Goal: Communication & Community: Connect with others

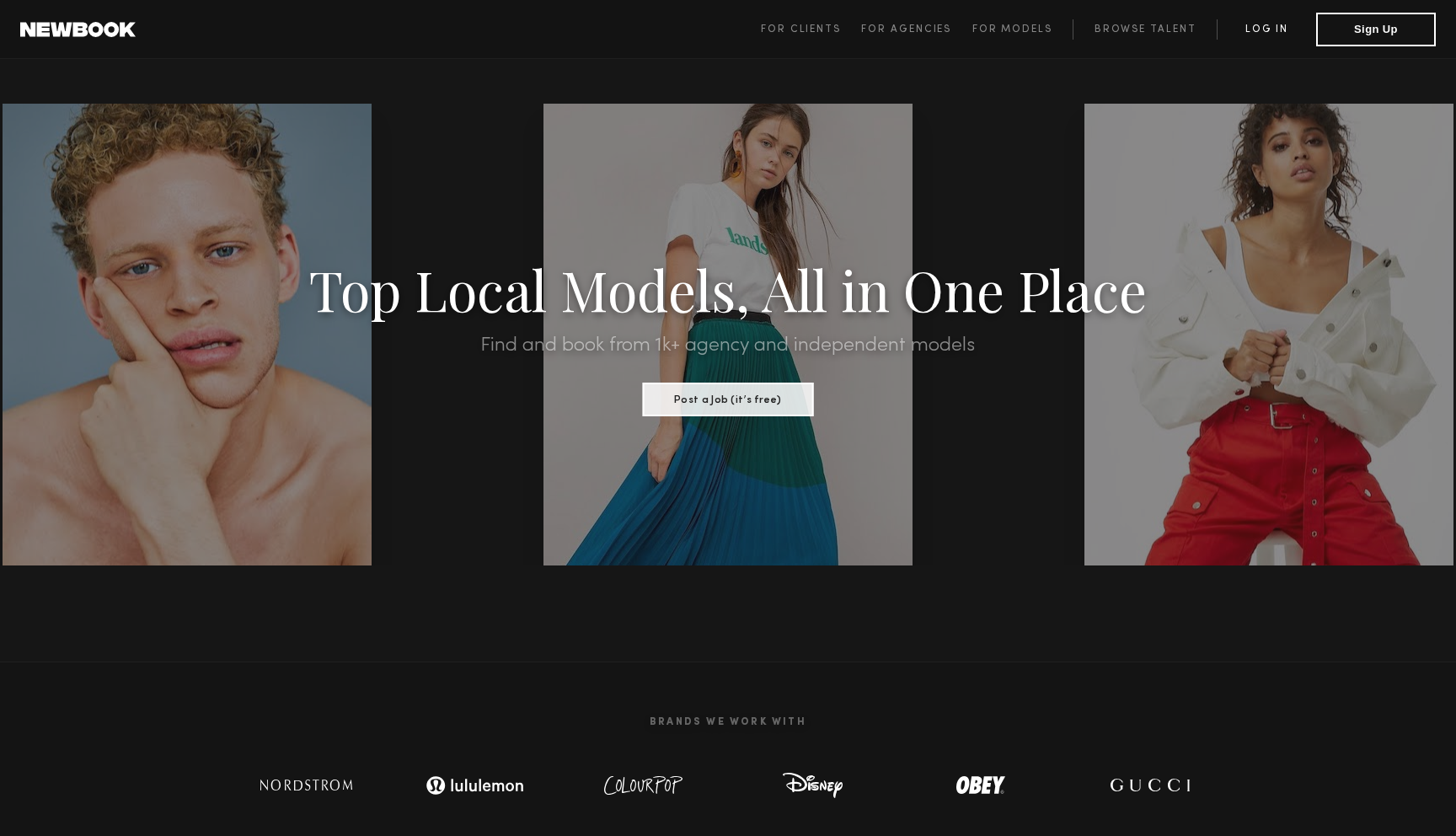
click at [1291, 31] on link "Log in" at bounding box center [1266, 29] width 99 height 20
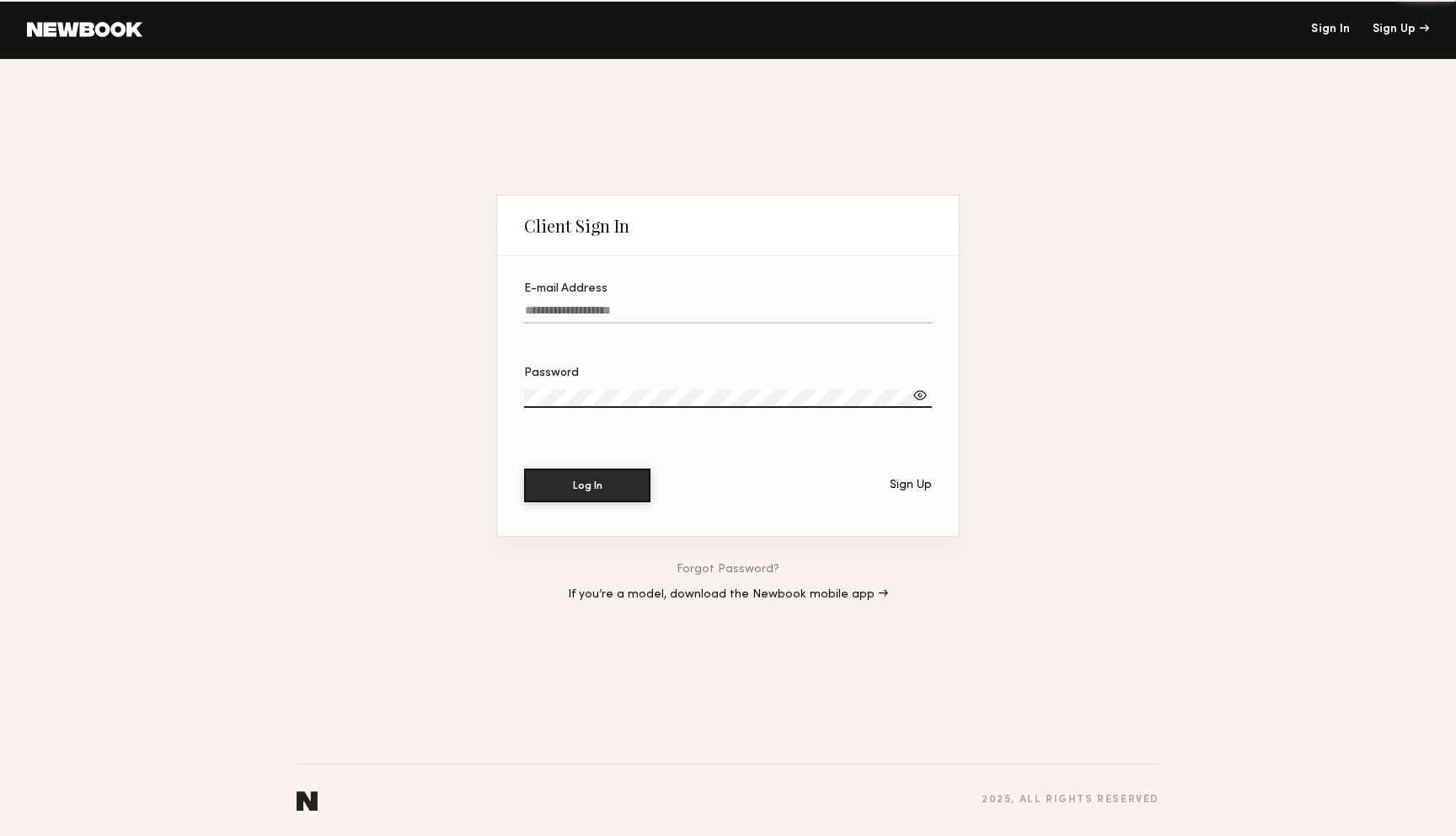
type input "**********"
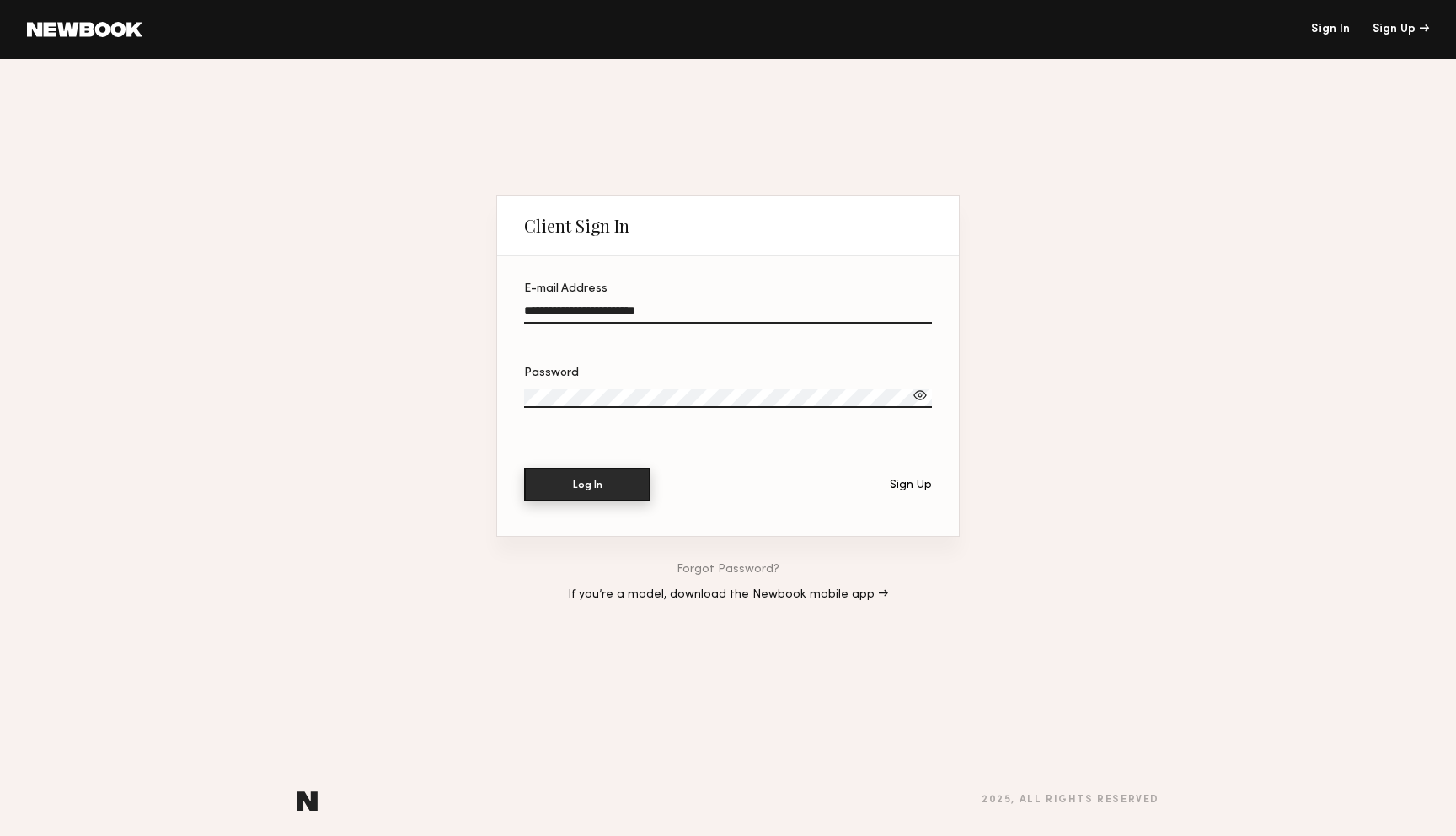
click at [631, 485] on button "Log In" at bounding box center [587, 484] width 127 height 33
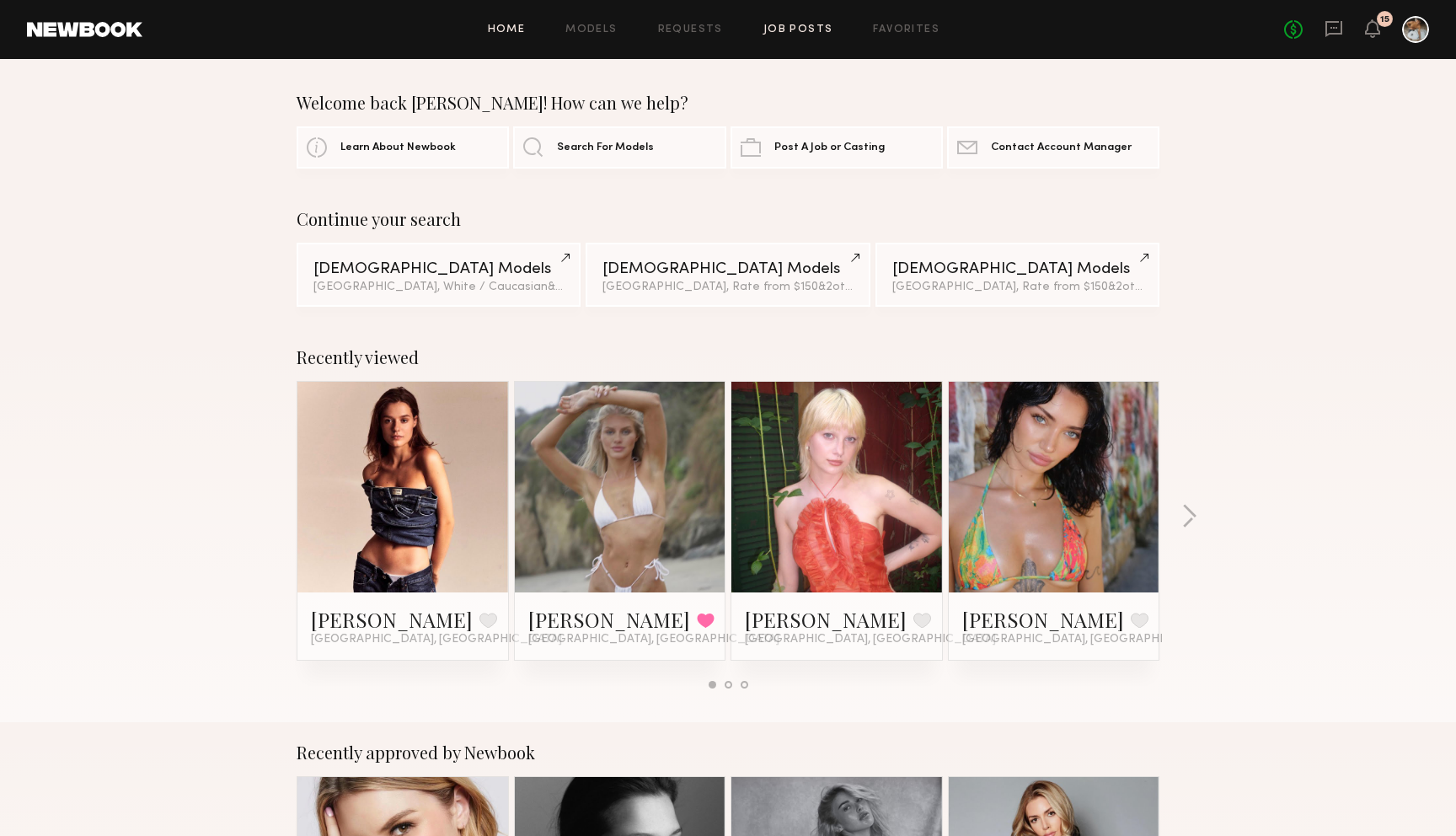
click at [780, 31] on link "Job Posts" at bounding box center [799, 30] width 70 height 11
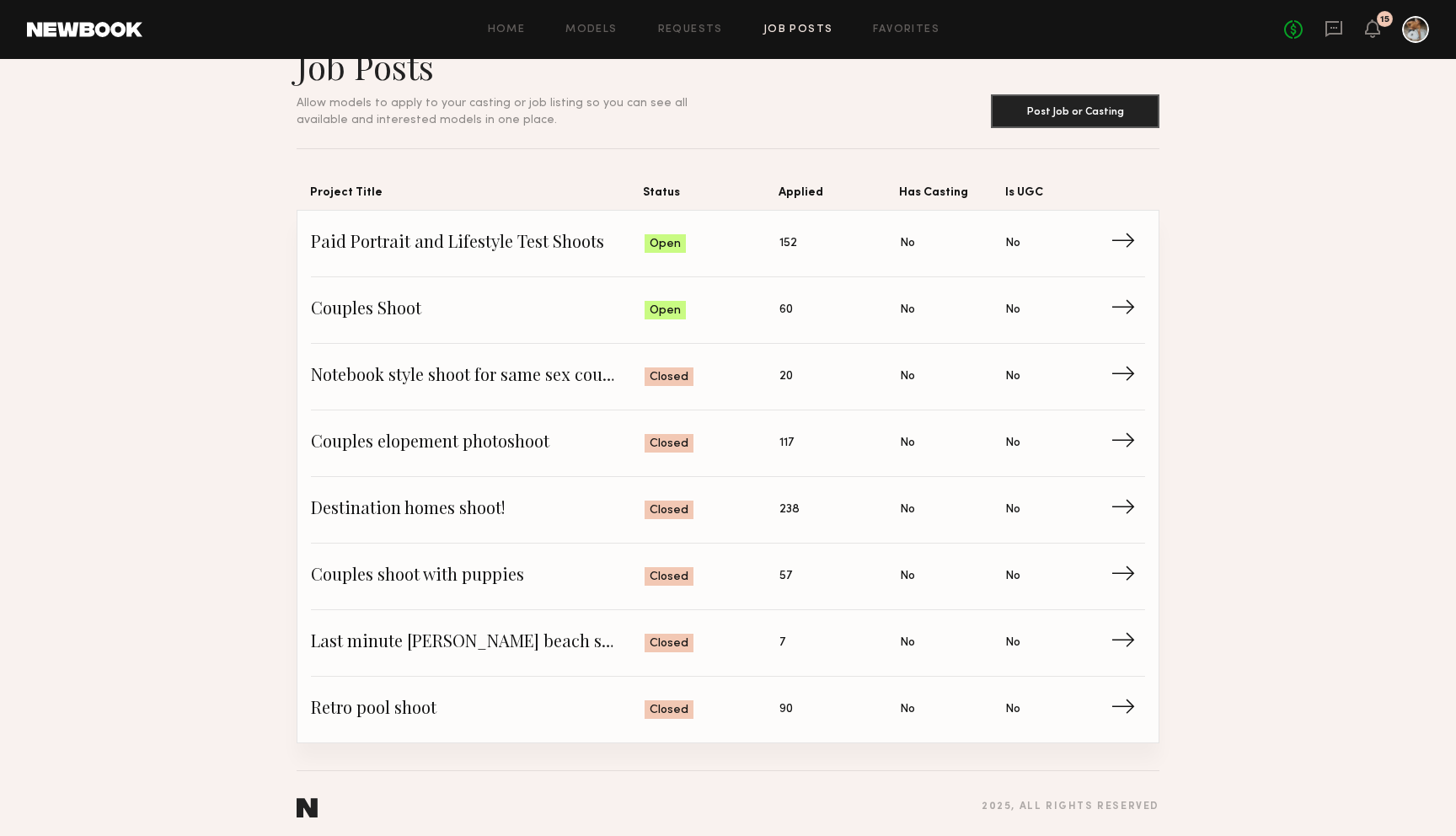
scroll to position [51, 0]
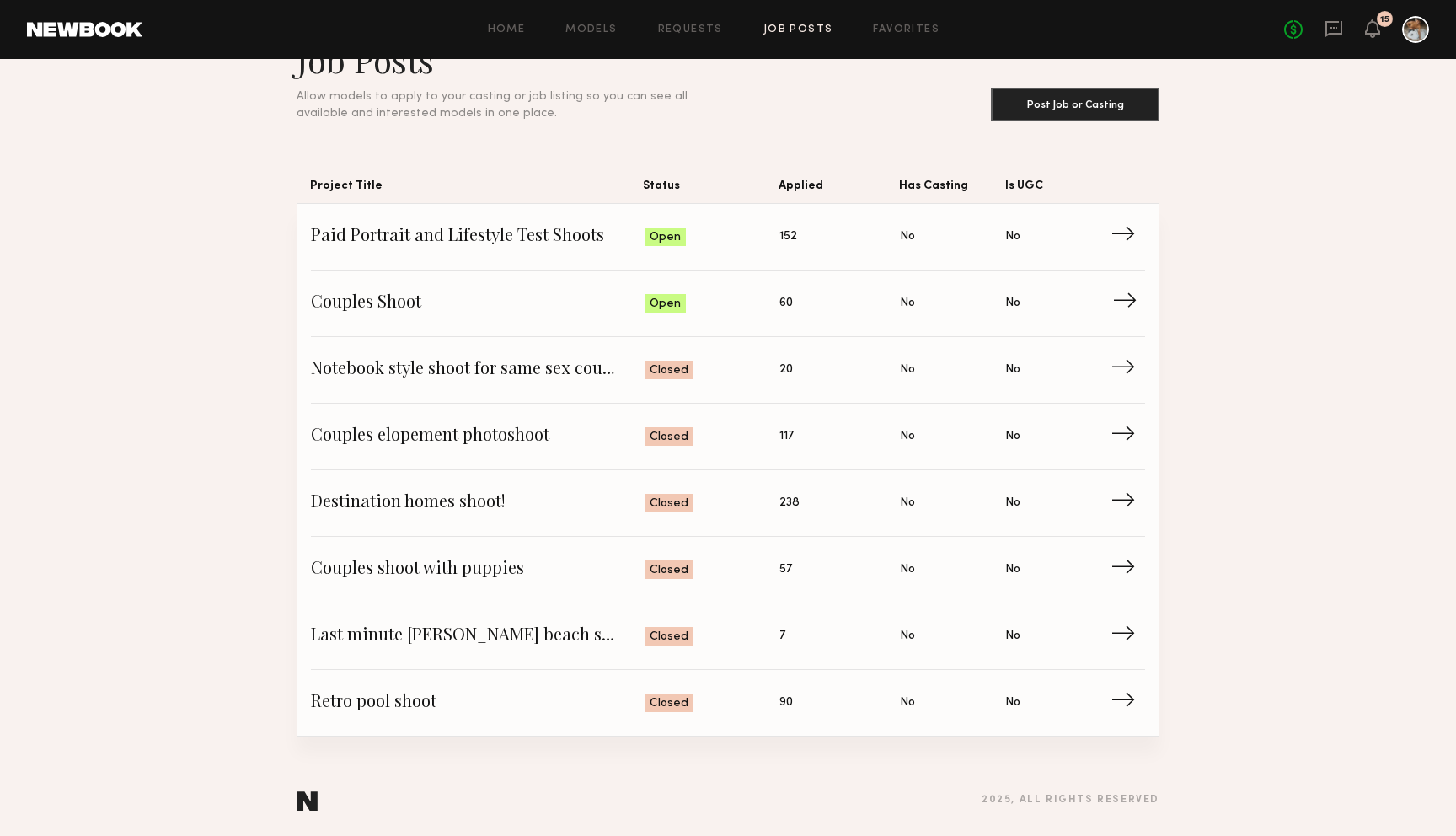
click at [737, 298] on span "Status: Open" at bounding box center [713, 303] width 135 height 25
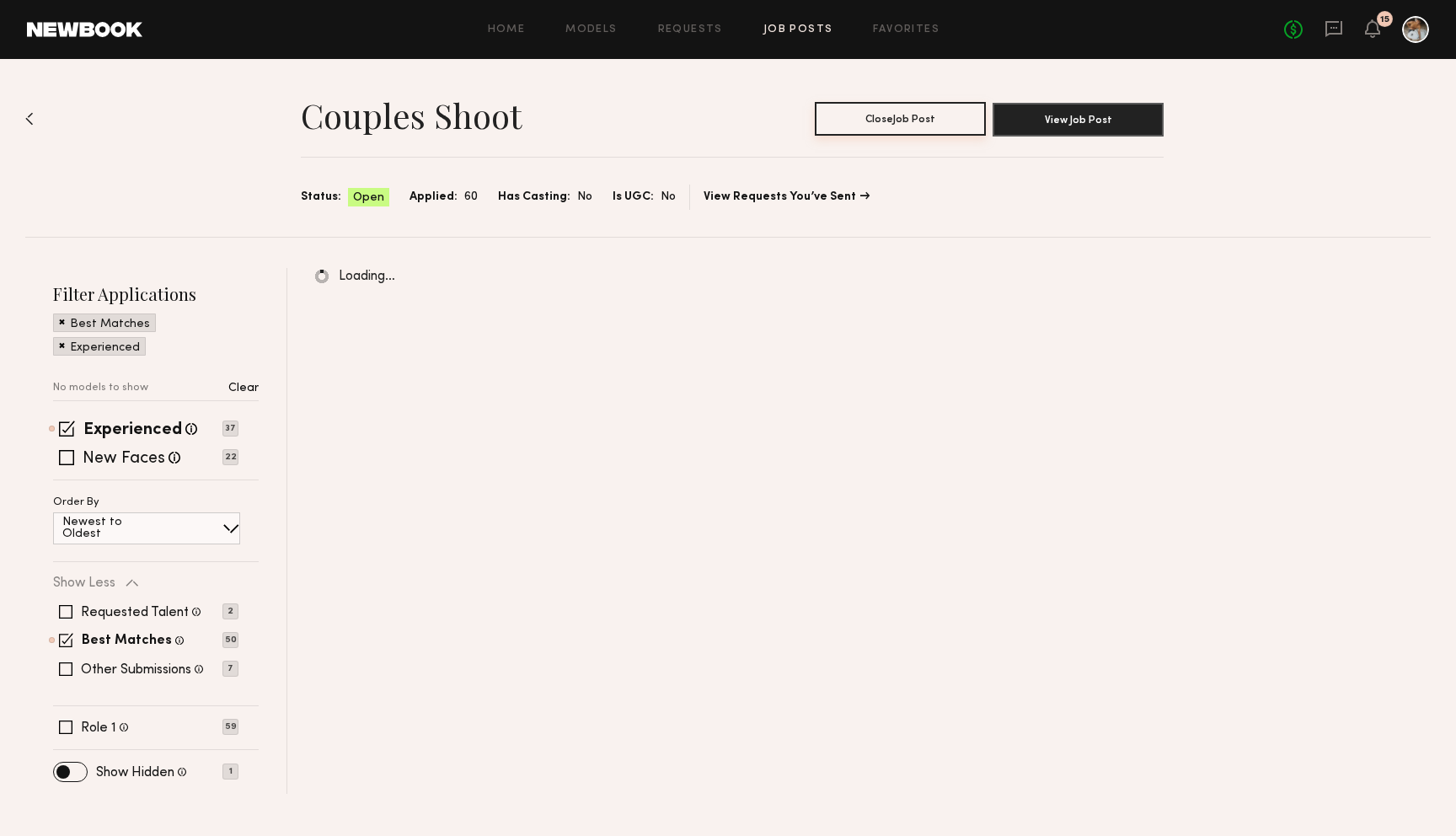
click at [884, 109] on button "Close Job Post" at bounding box center [900, 119] width 171 height 33
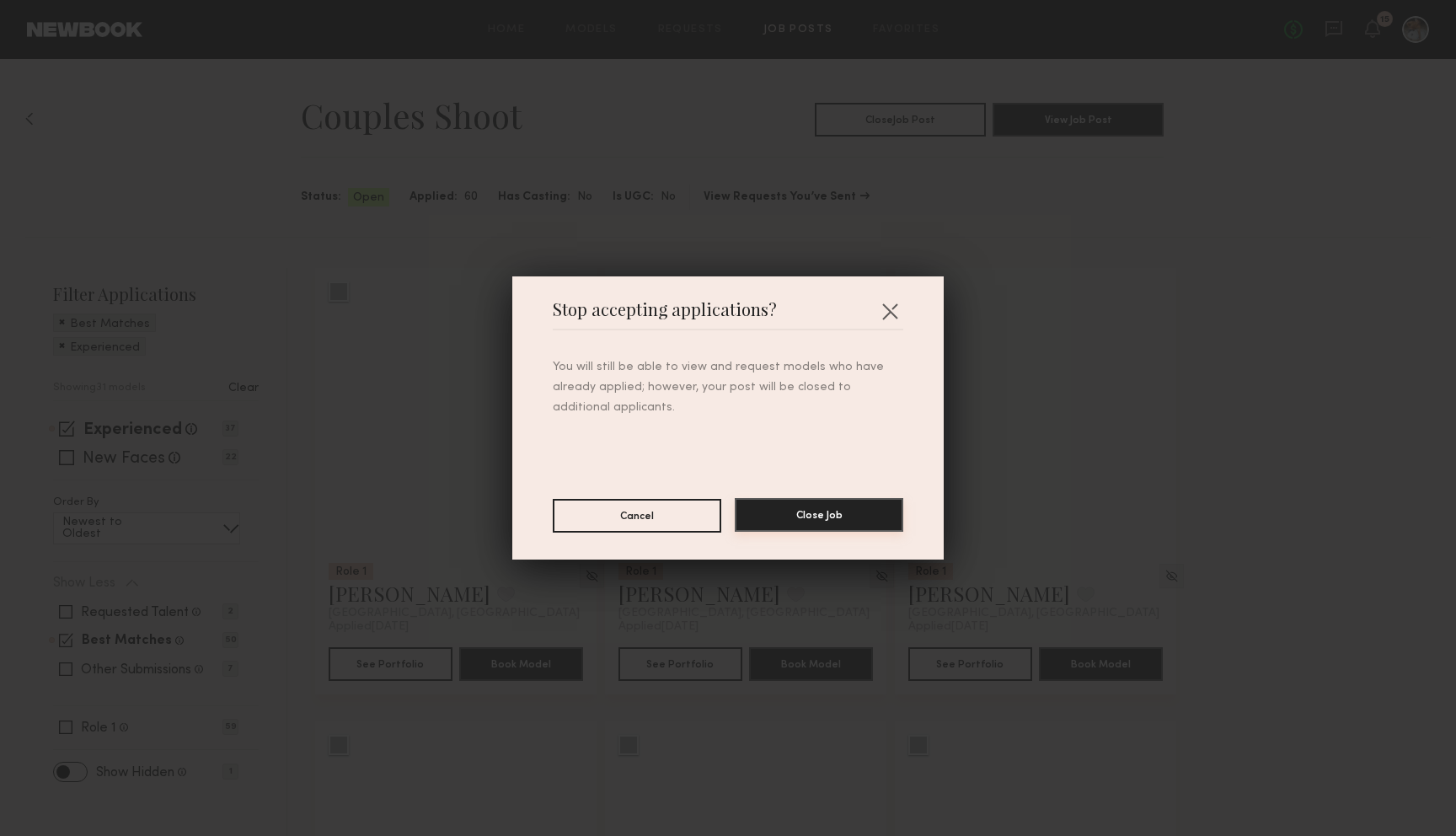
click at [811, 507] on button "Close Job" at bounding box center [819, 515] width 169 height 33
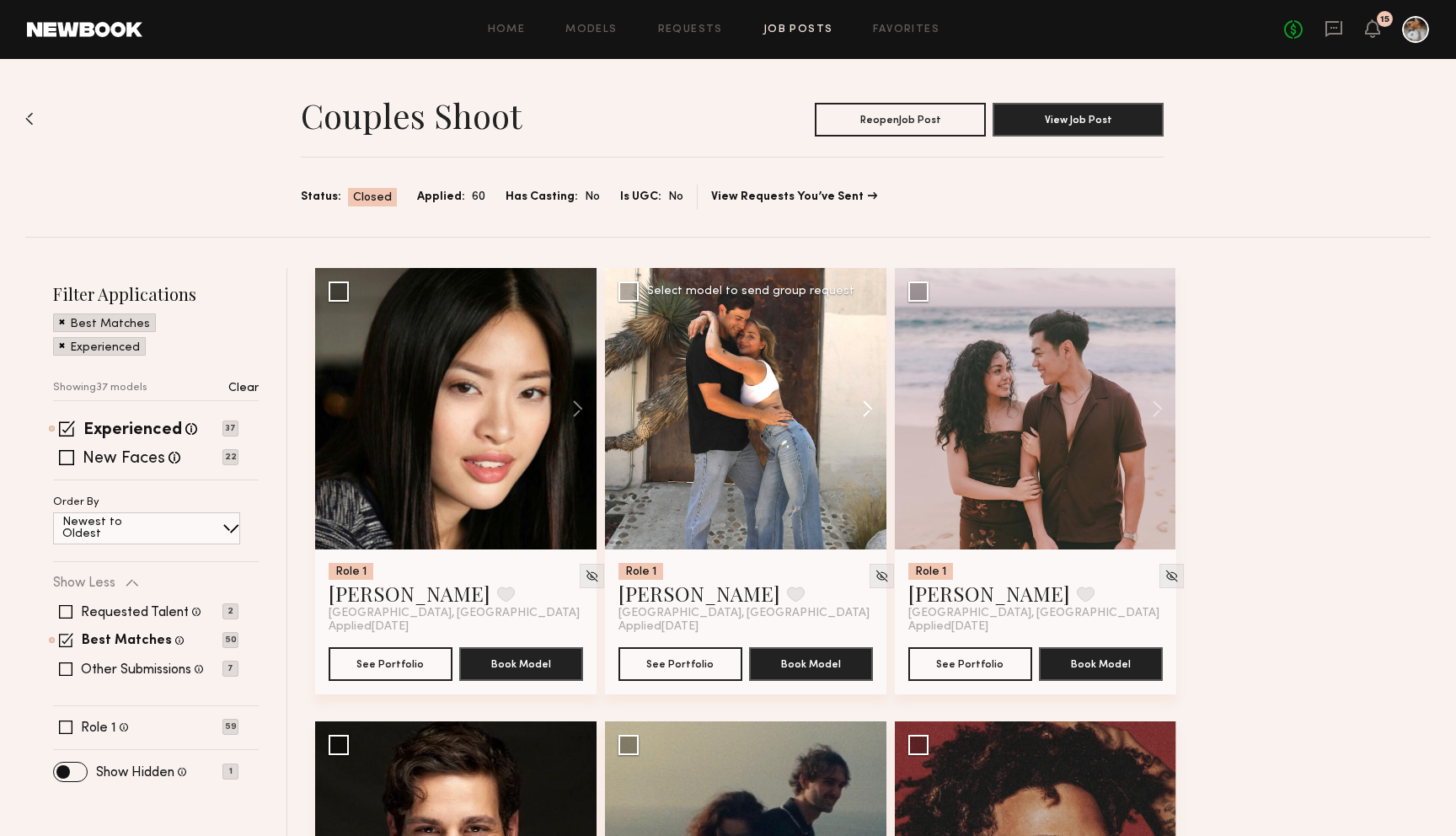
click at [866, 411] on button at bounding box center [858, 409] width 54 height 281
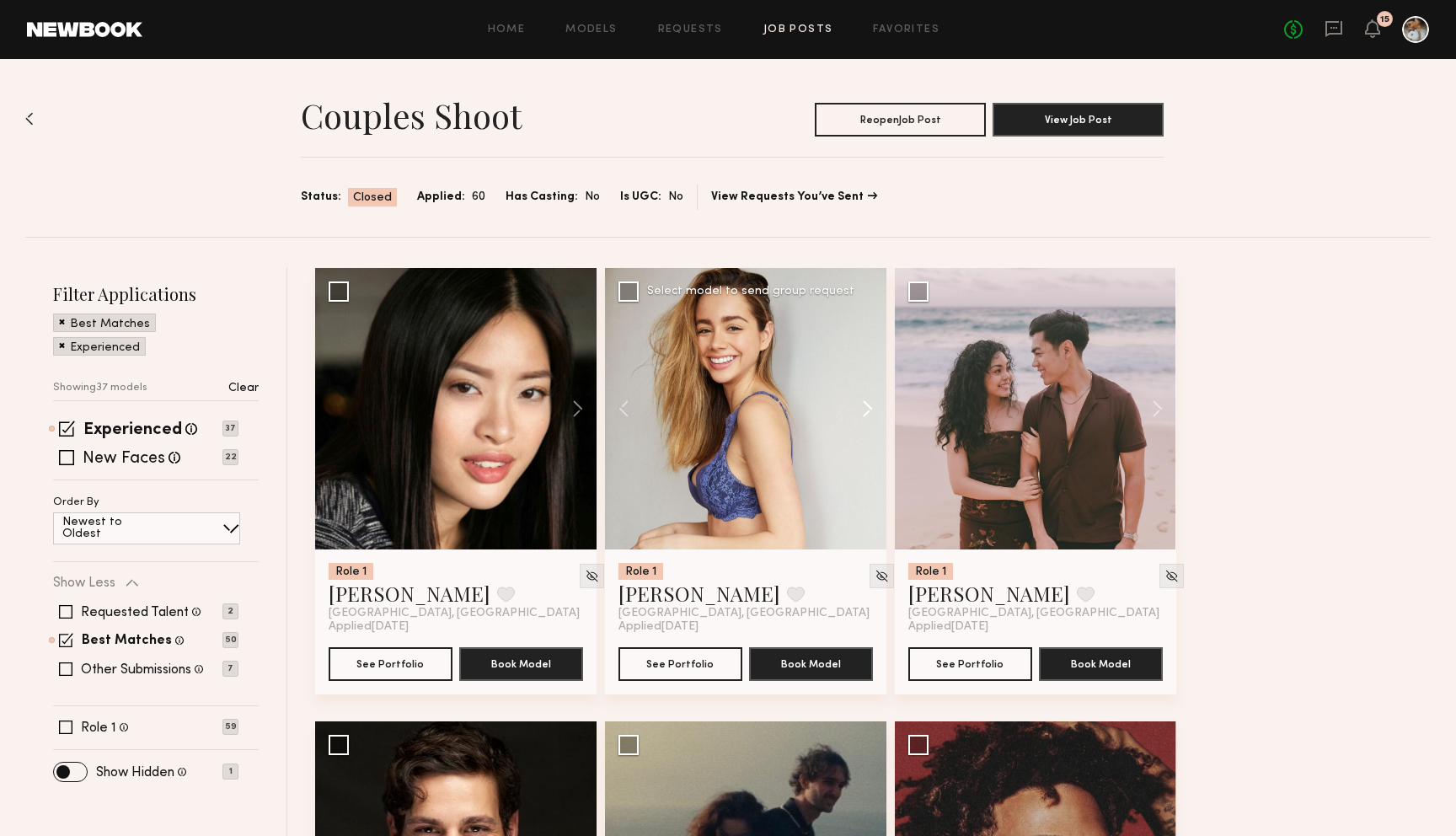
click at [866, 411] on button at bounding box center [858, 409] width 54 height 281
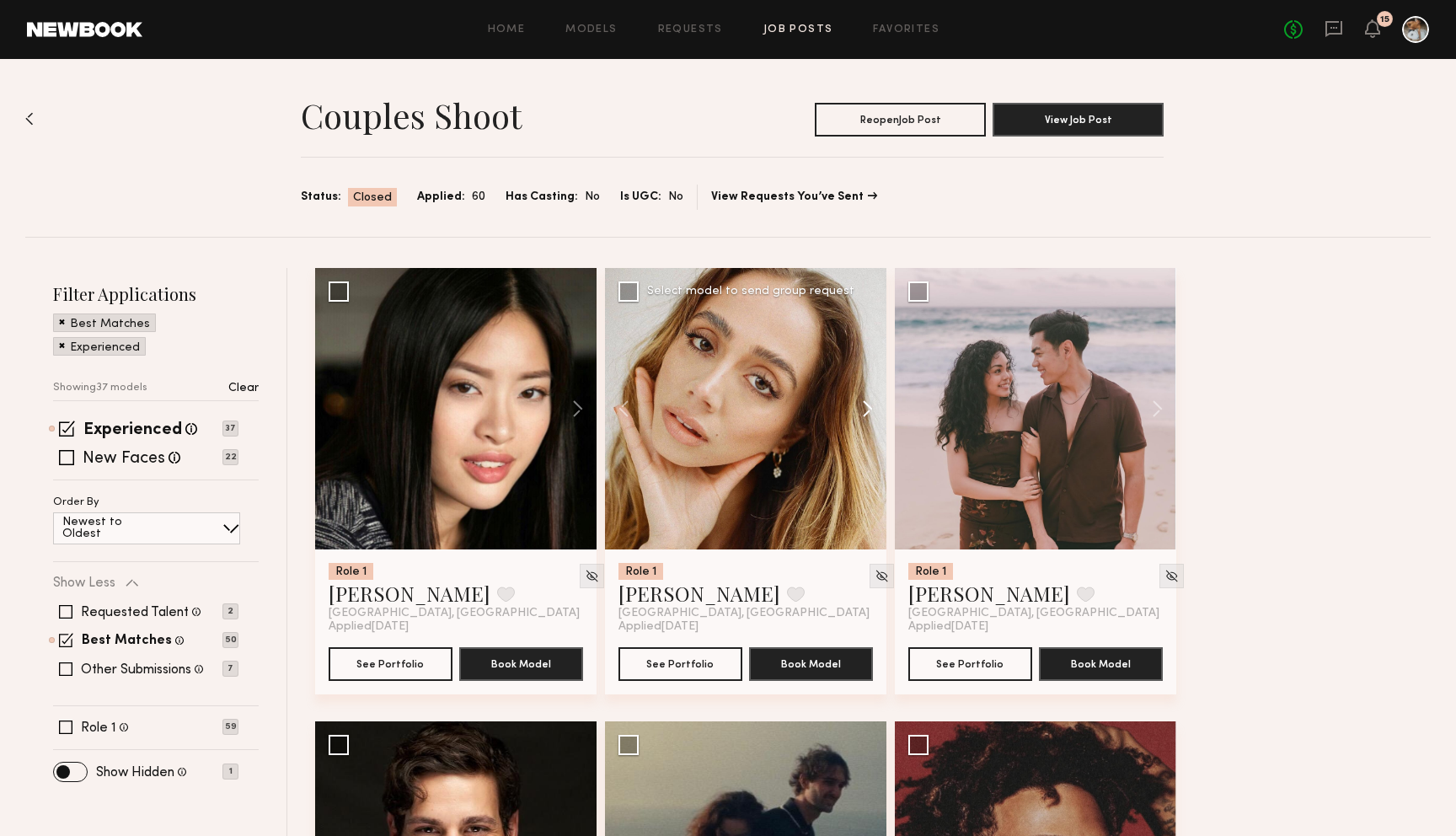
click at [866, 411] on button at bounding box center [858, 409] width 54 height 281
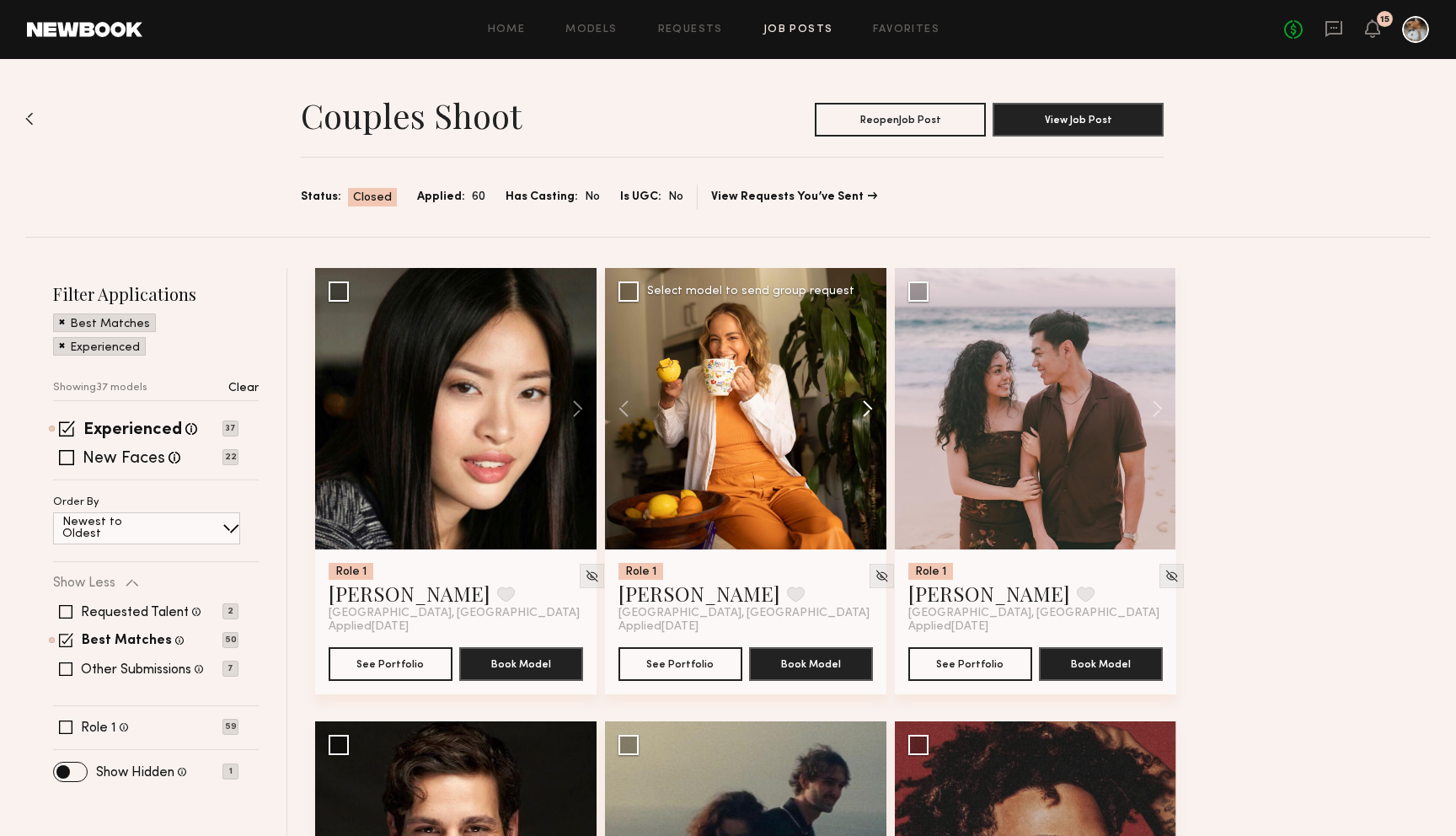
click at [866, 411] on button at bounding box center [858, 409] width 54 height 281
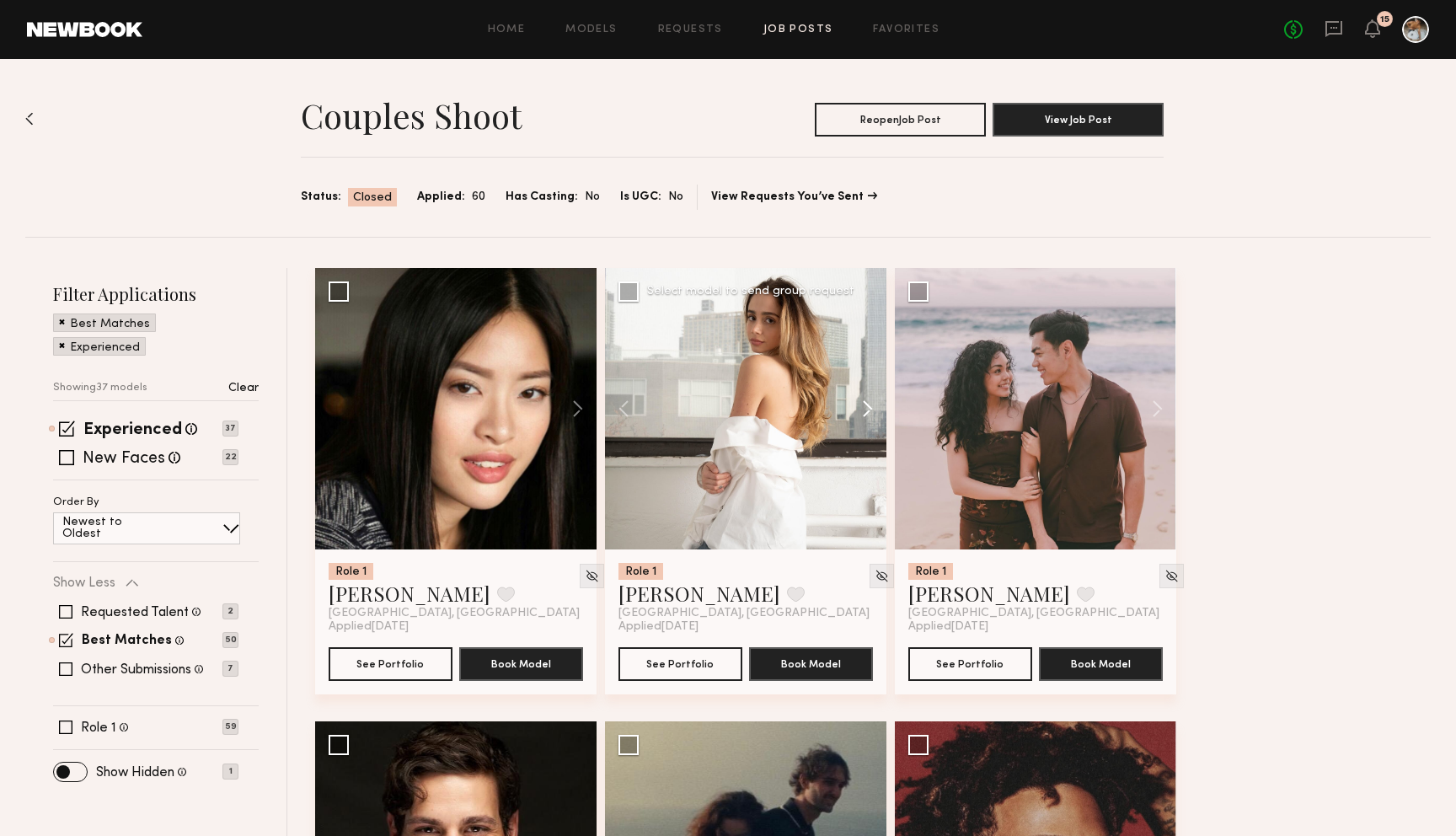
click at [866, 411] on button at bounding box center [858, 409] width 54 height 281
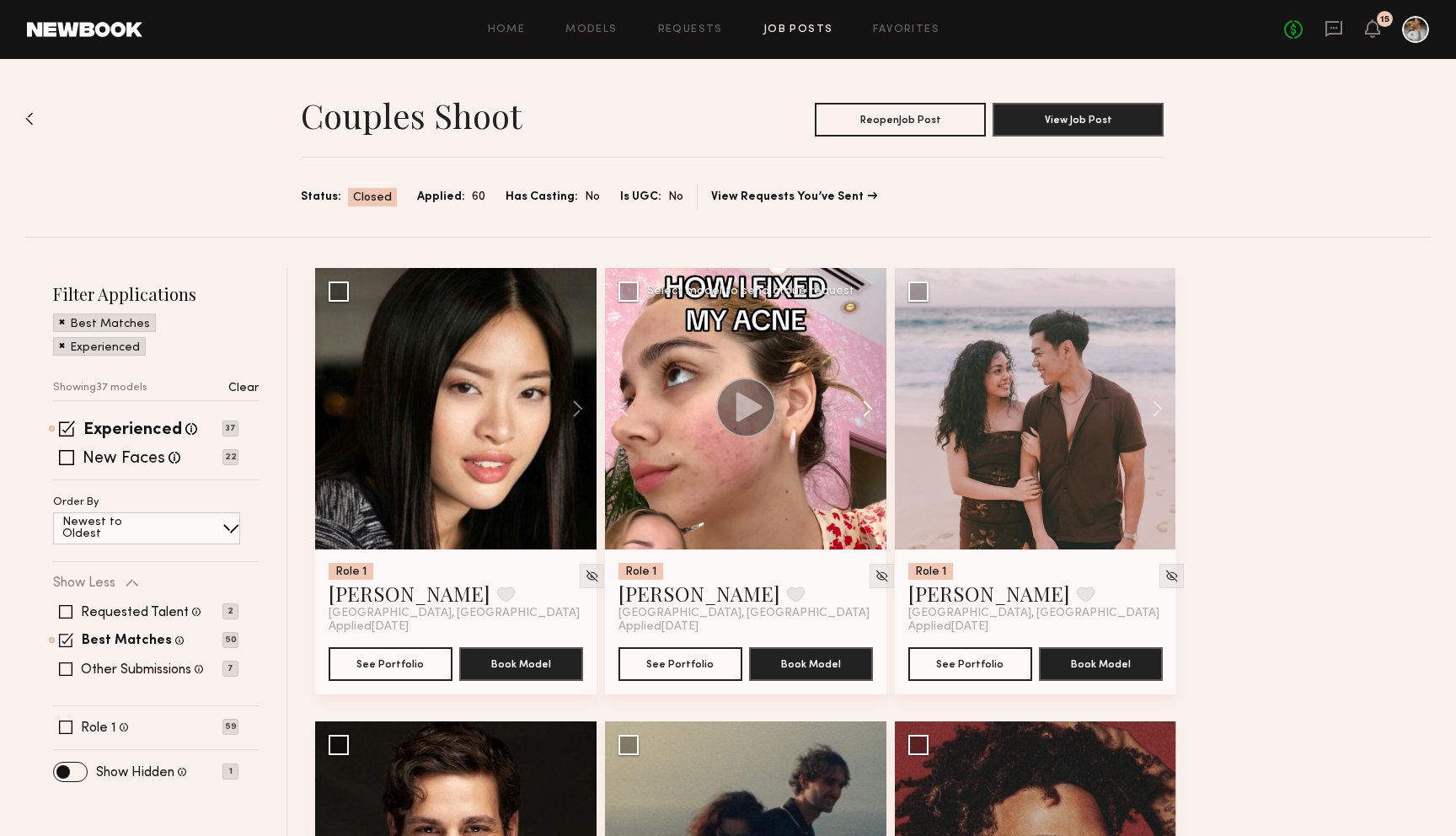
click at [866, 411] on button at bounding box center [858, 409] width 54 height 281
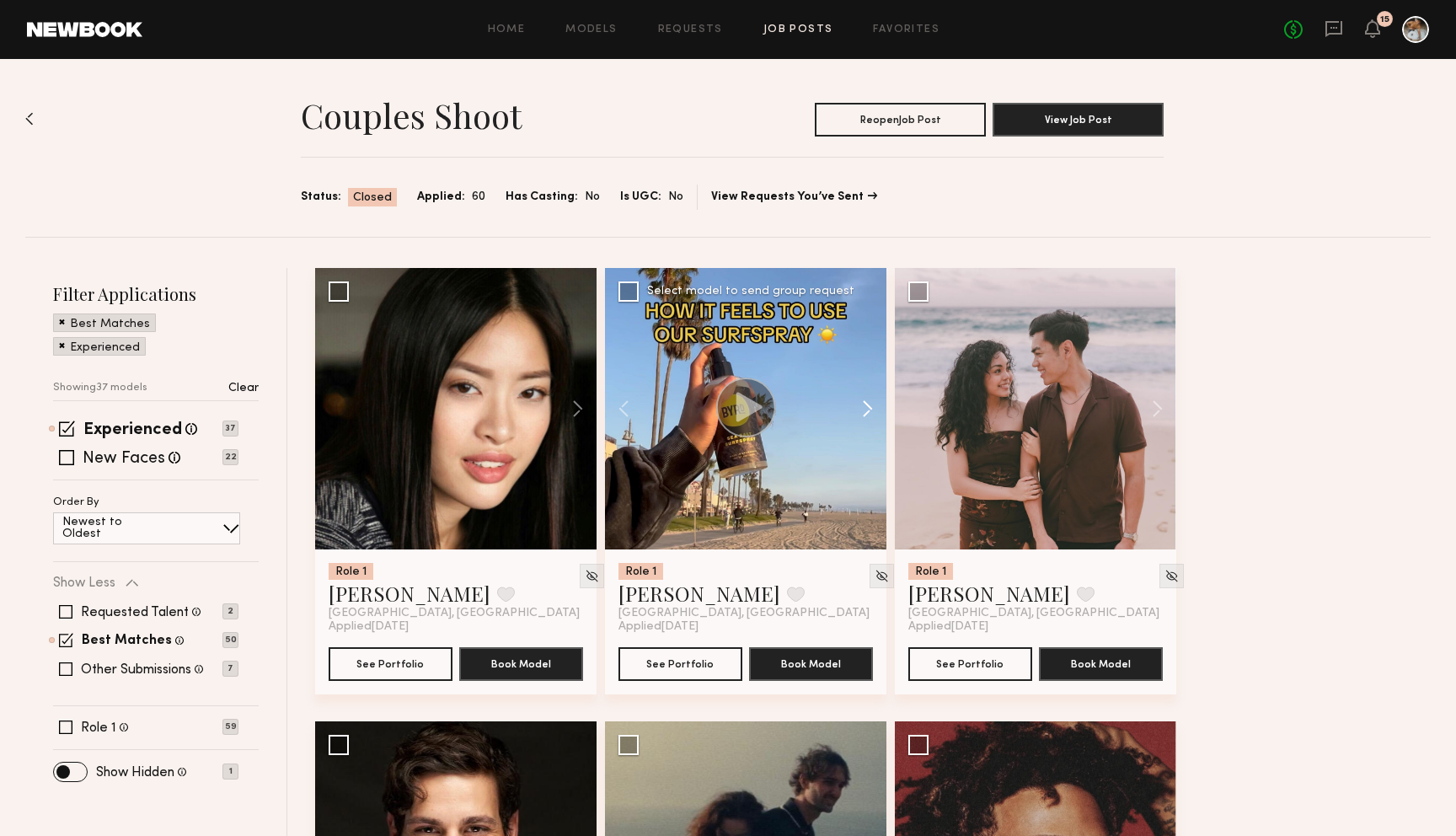
click at [866, 411] on button at bounding box center [858, 409] width 54 height 281
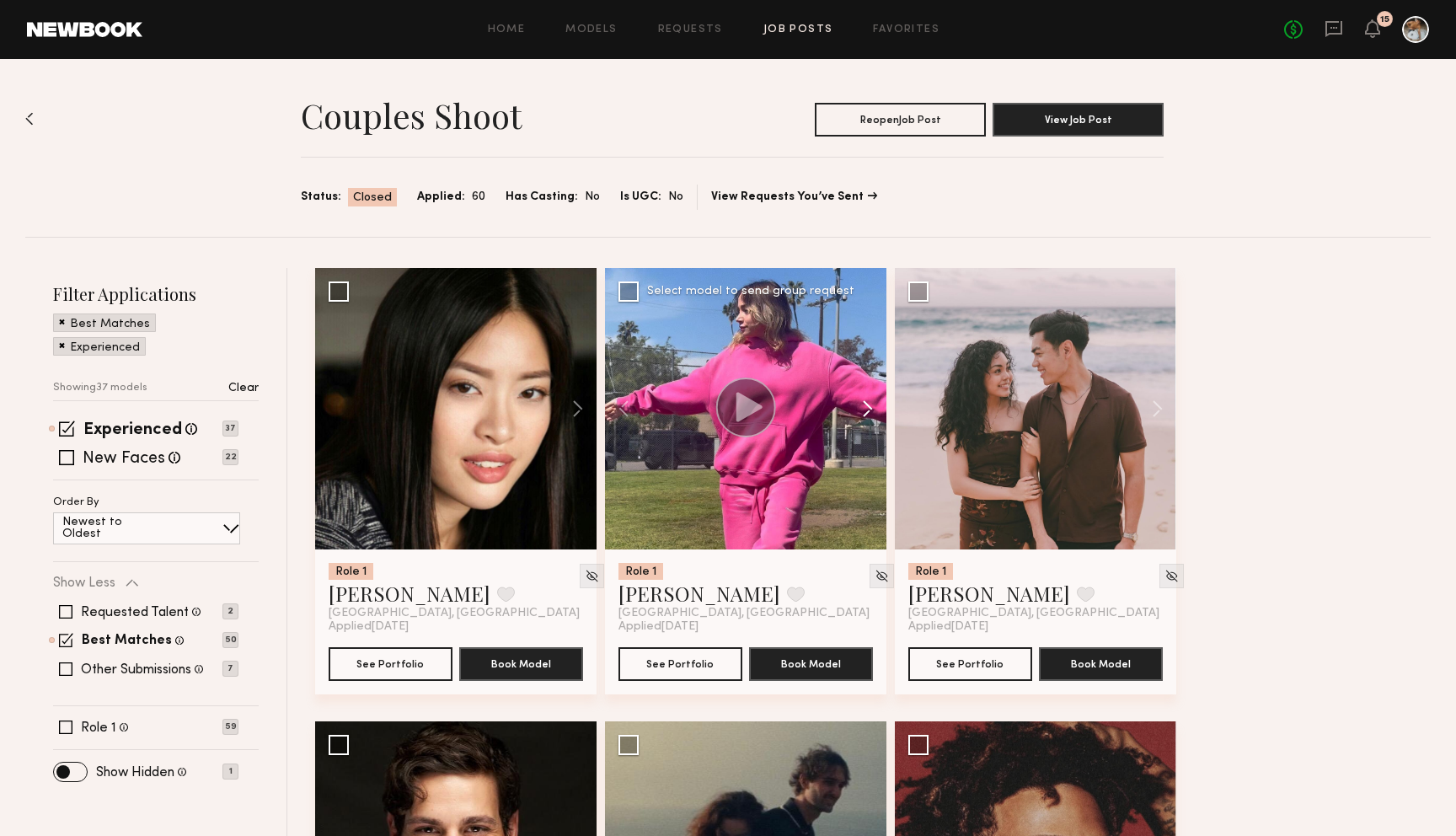
click at [866, 411] on button at bounding box center [858, 409] width 54 height 281
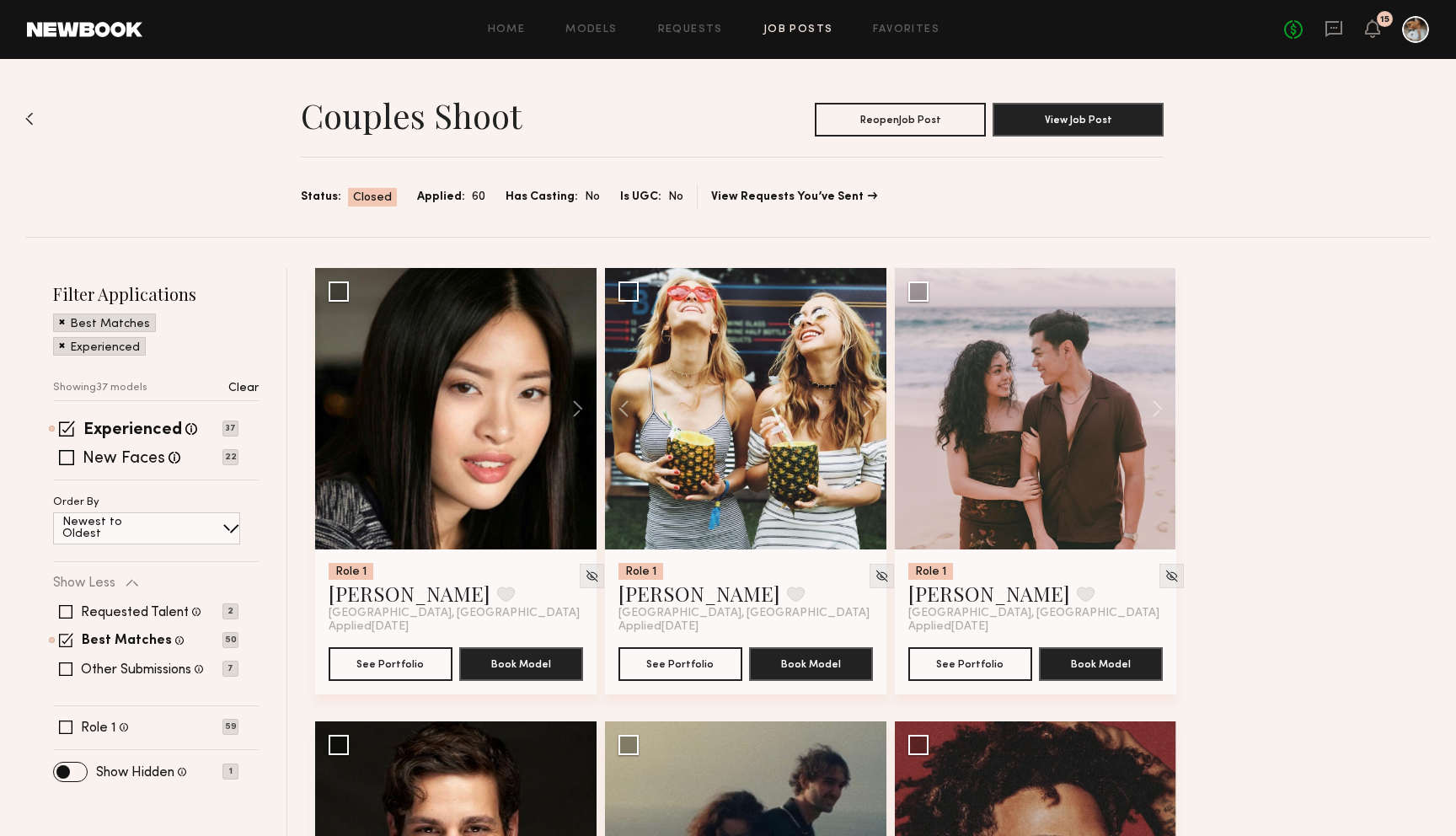
click at [807, 22] on div "Home Models Requests Job Posts Favorites Sign Out No fees up to $5,000 15" at bounding box center [786, 29] width 1286 height 27
click at [807, 32] on link "Job Posts" at bounding box center [799, 30] width 70 height 11
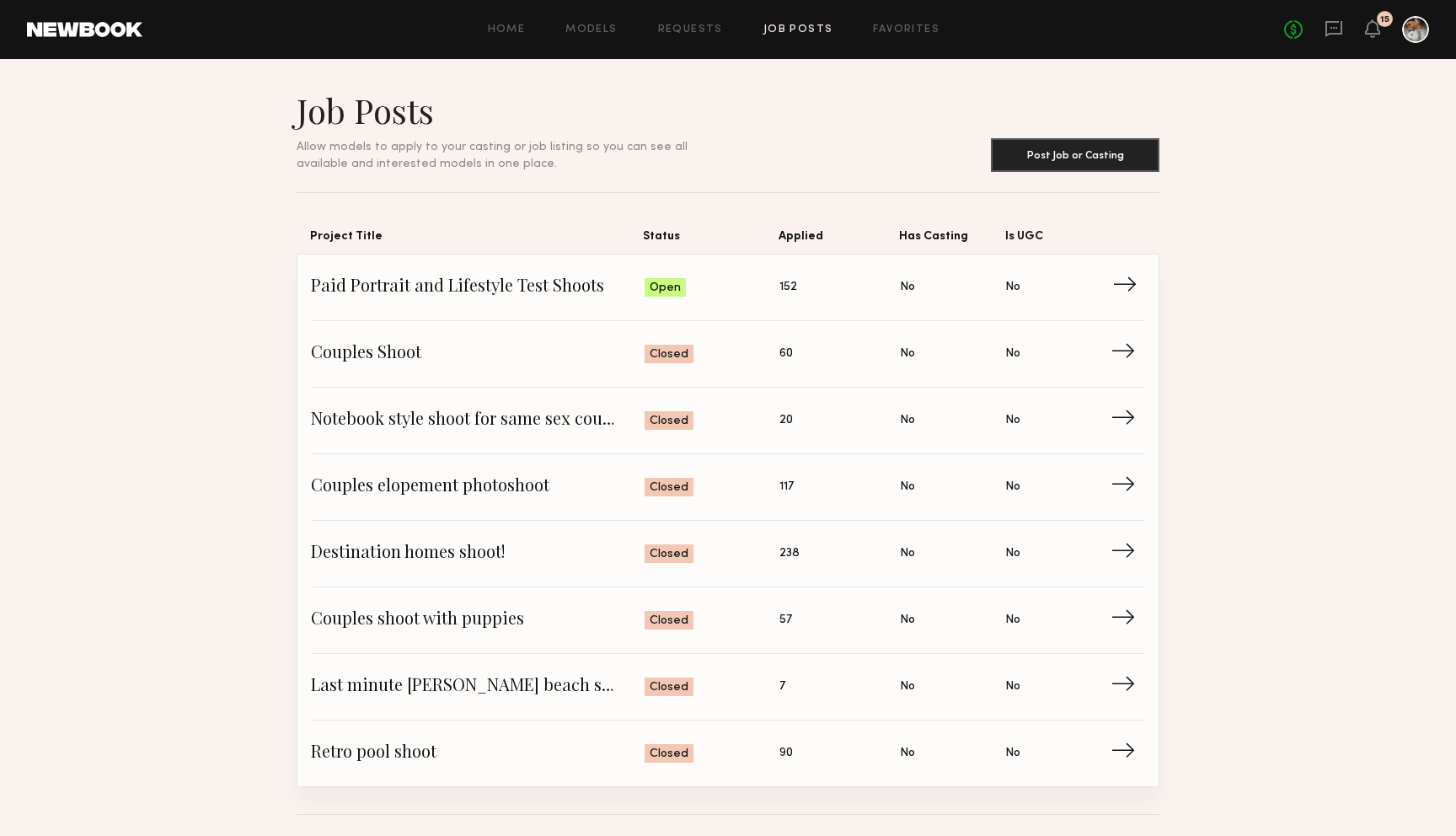
click at [1095, 297] on span "Is UGC: No" at bounding box center [1058, 287] width 105 height 25
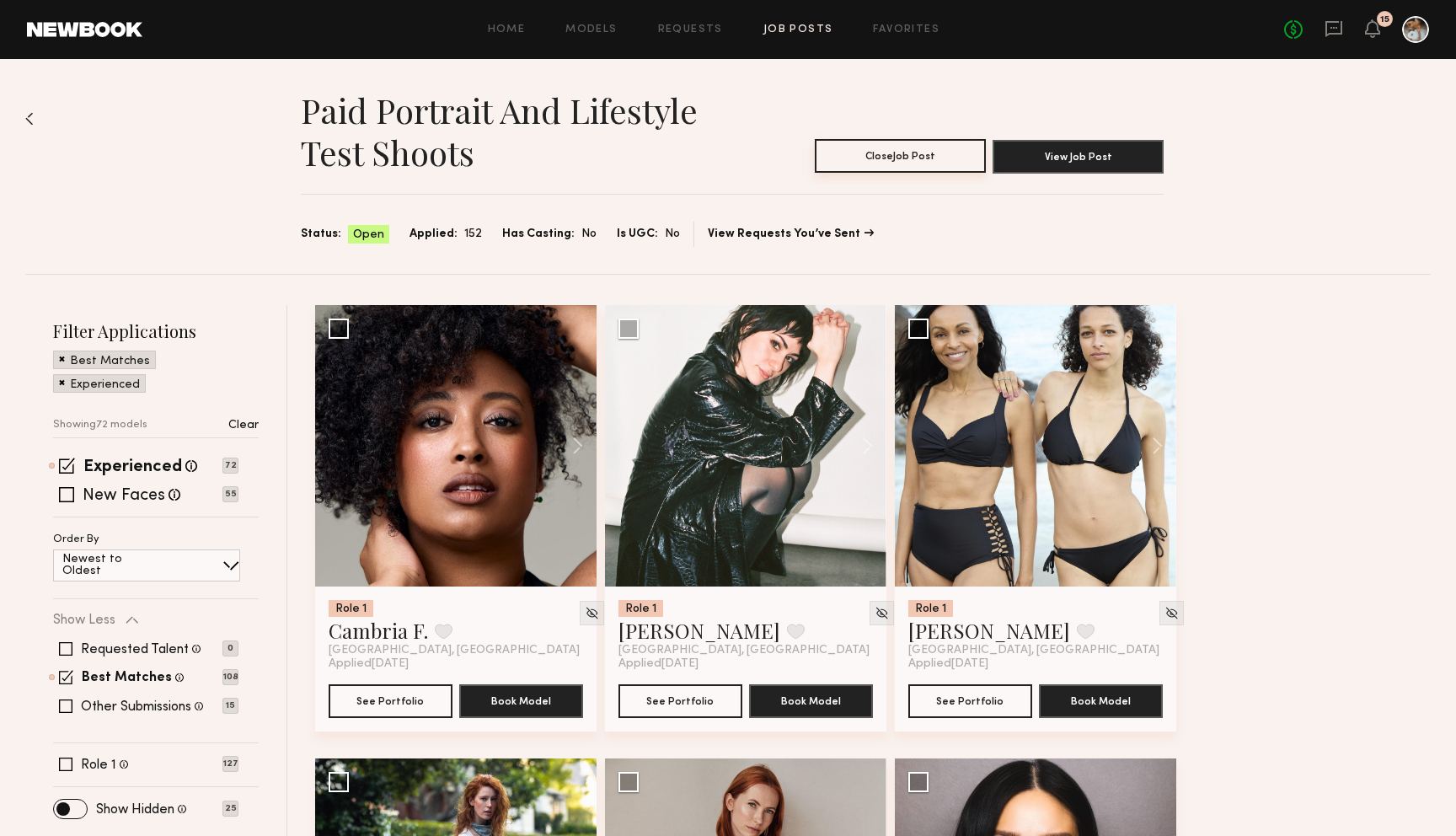
click at [931, 149] on button "Close Job Post" at bounding box center [900, 156] width 171 height 33
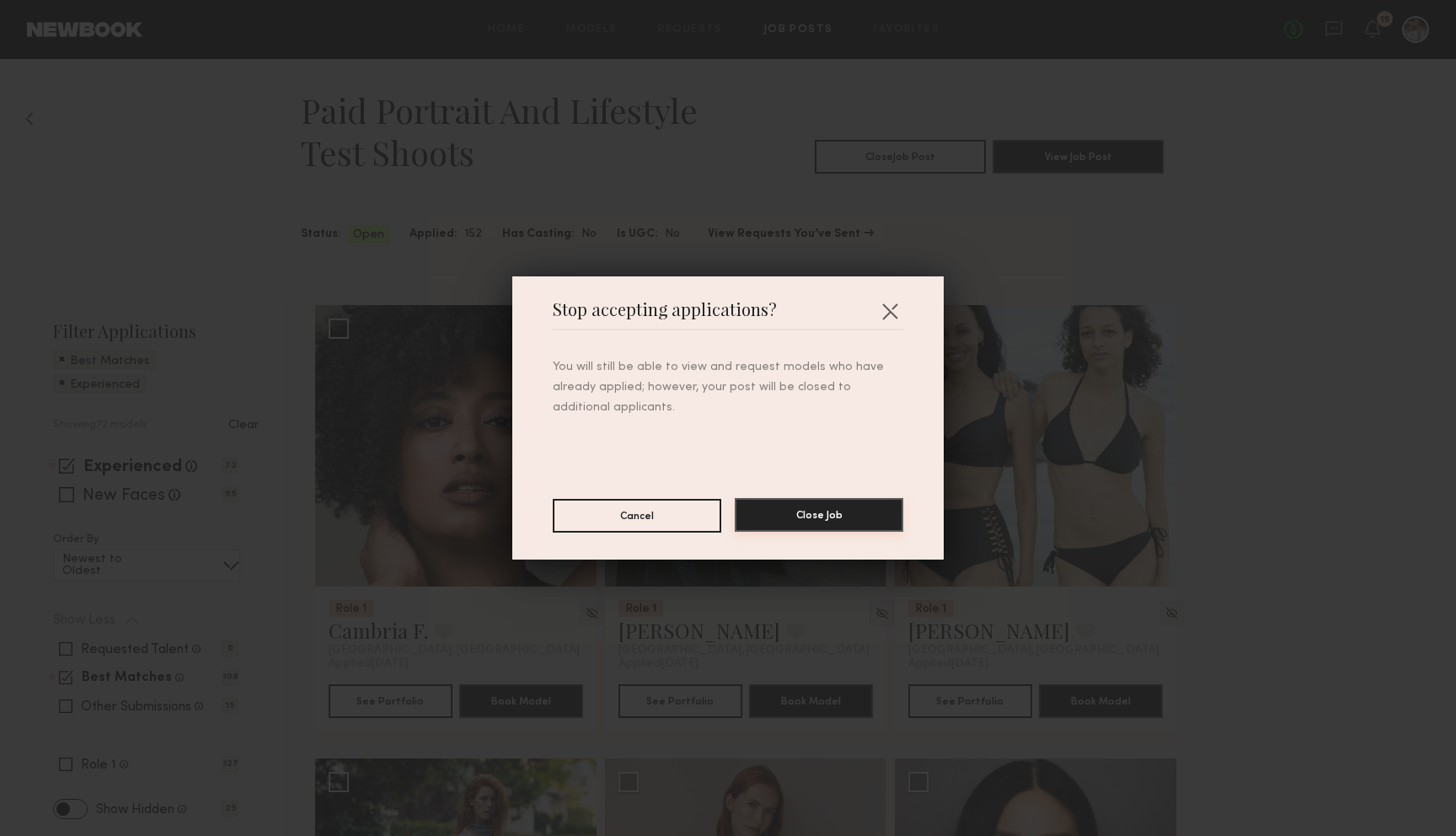
click at [818, 501] on button "Close Job" at bounding box center [819, 515] width 169 height 33
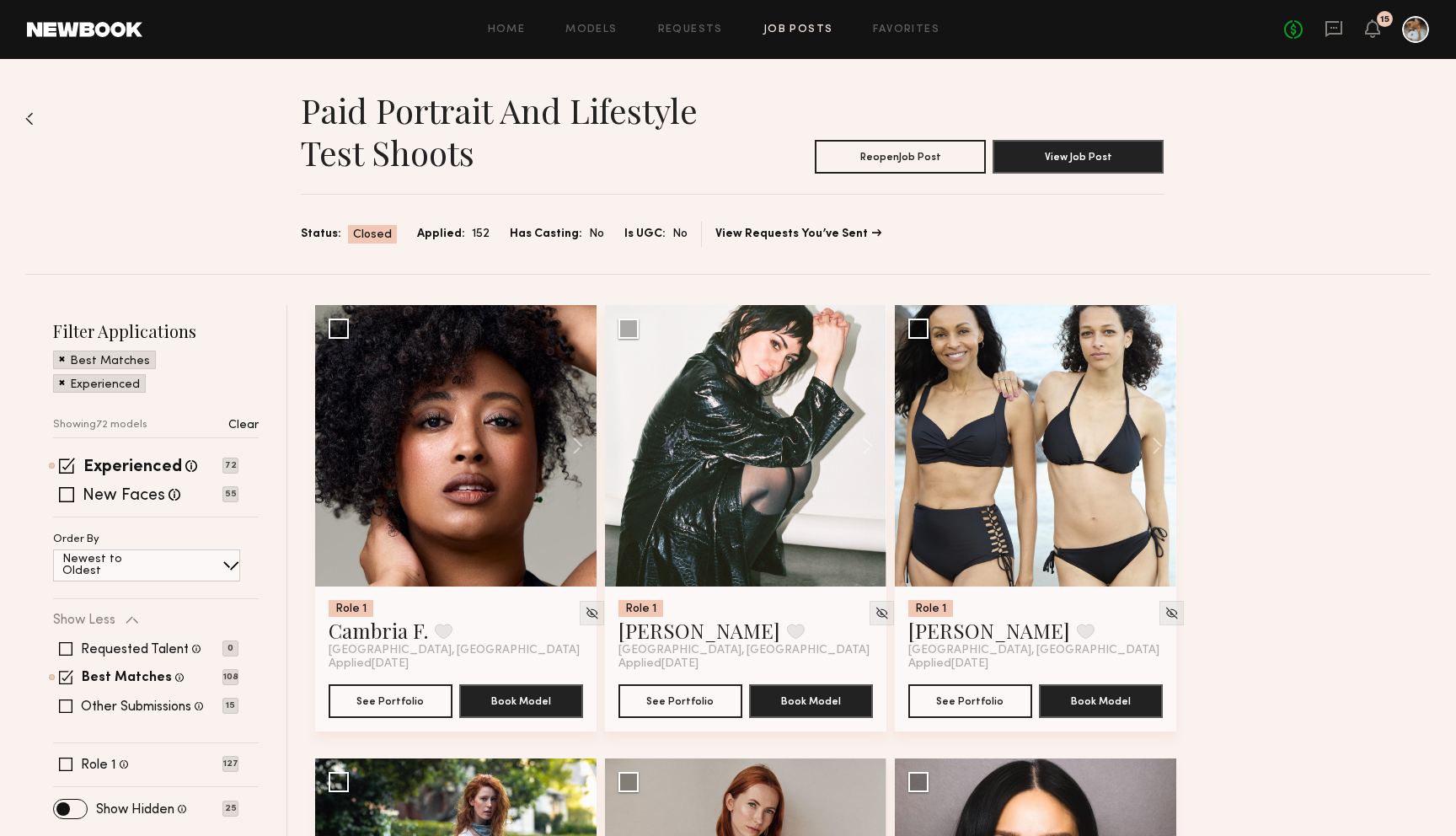
click at [1326, 40] on link at bounding box center [1334, 30] width 18 height 21
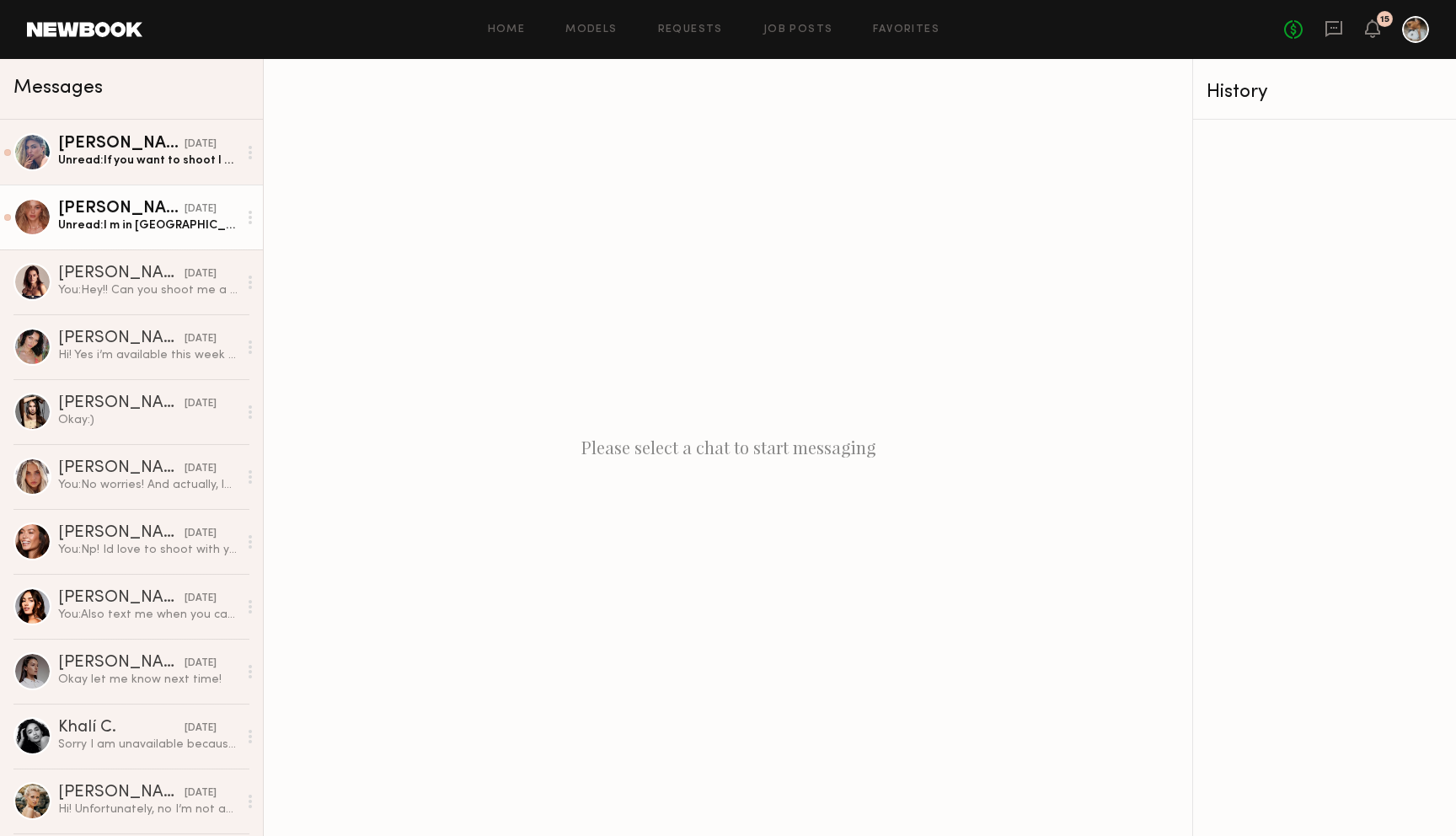
click at [192, 222] on div "Unread: I m in Miami :)" at bounding box center [148, 225] width 179 height 16
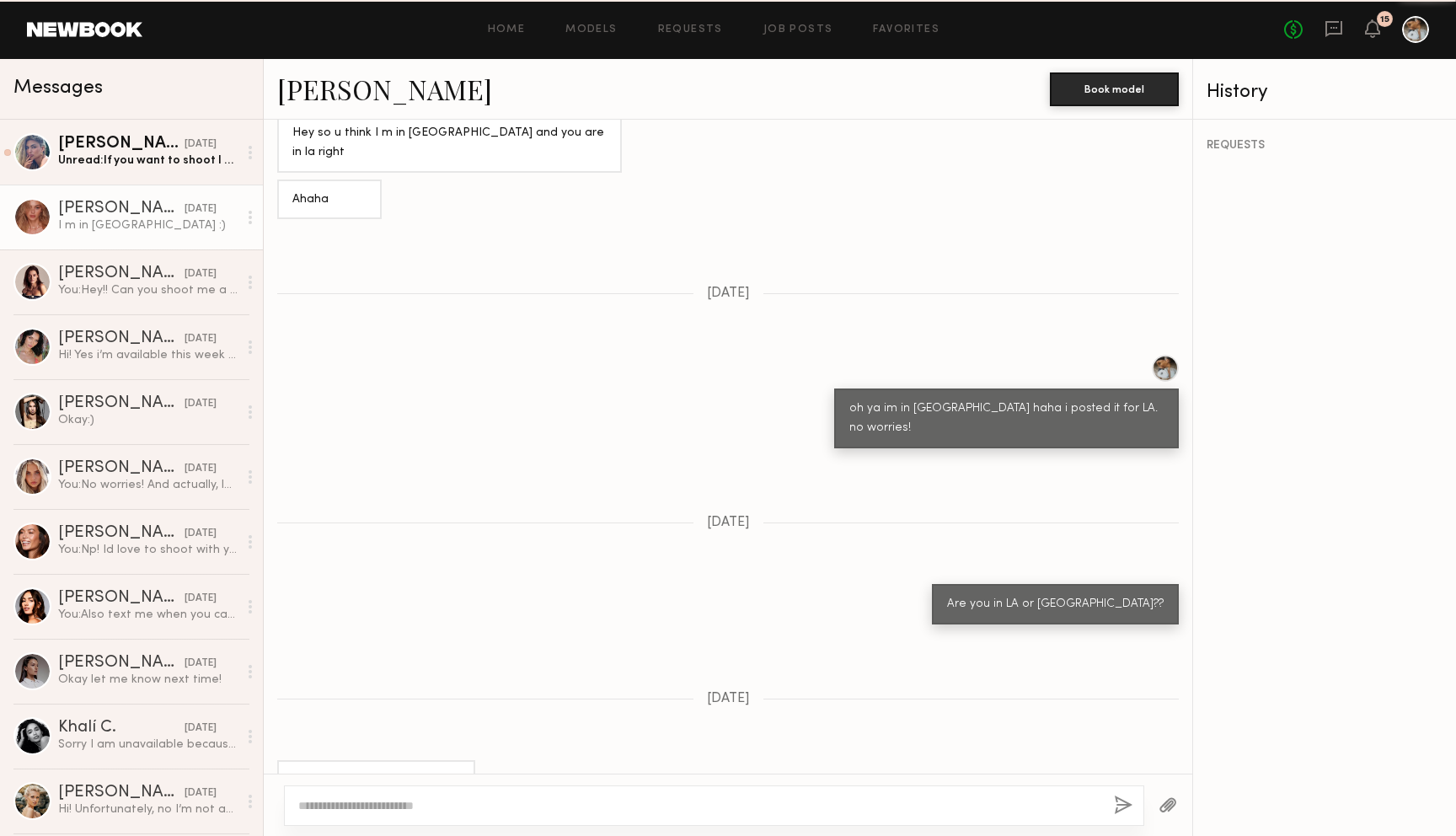
scroll to position [732, 0]
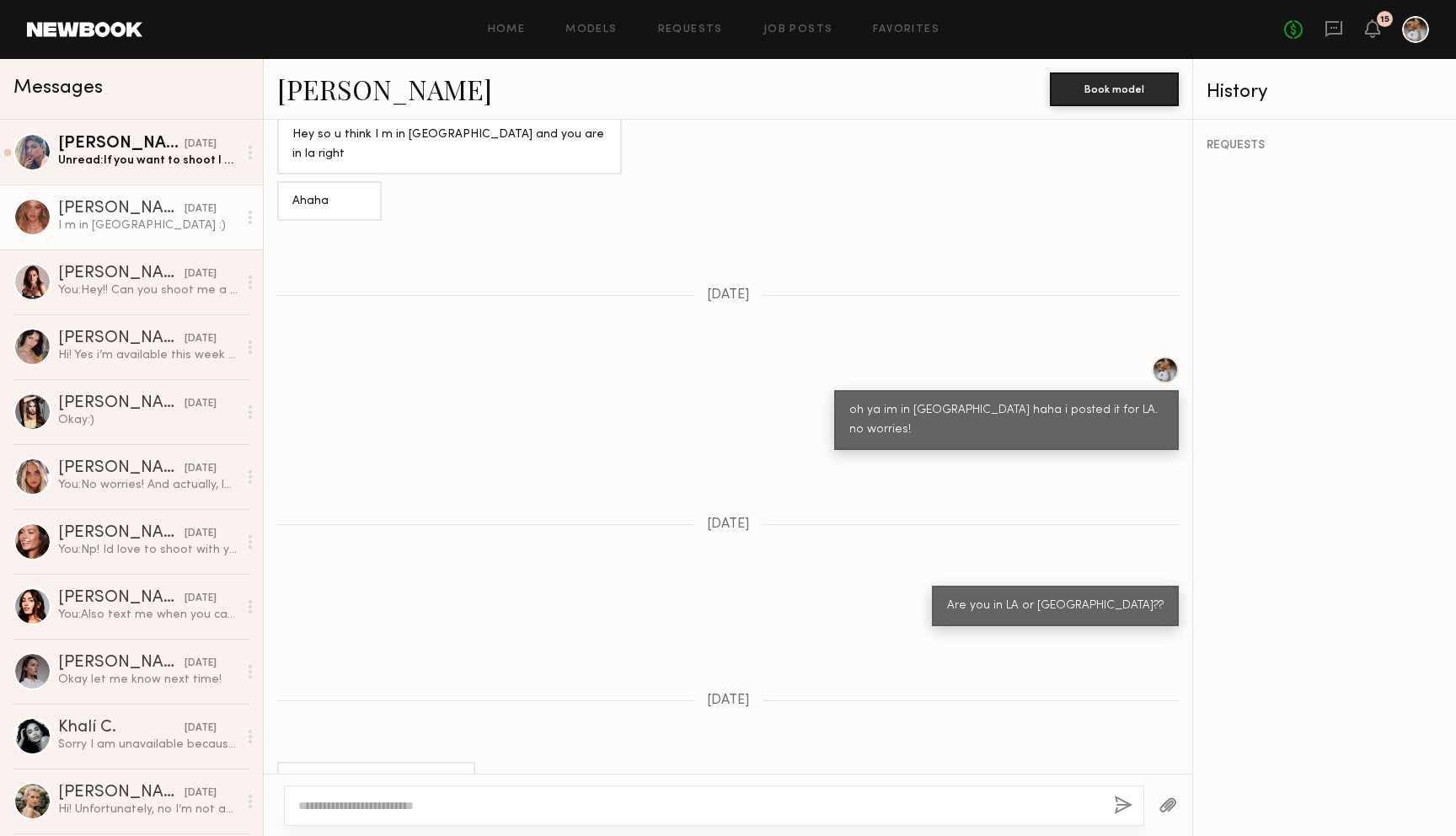
click at [369, 101] on link "Johanna C." at bounding box center [385, 89] width 215 height 36
click at [139, 157] on div "Unread: If you want to shoot I can do $100 an hour minimum 2 hours" at bounding box center [148, 161] width 179 height 16
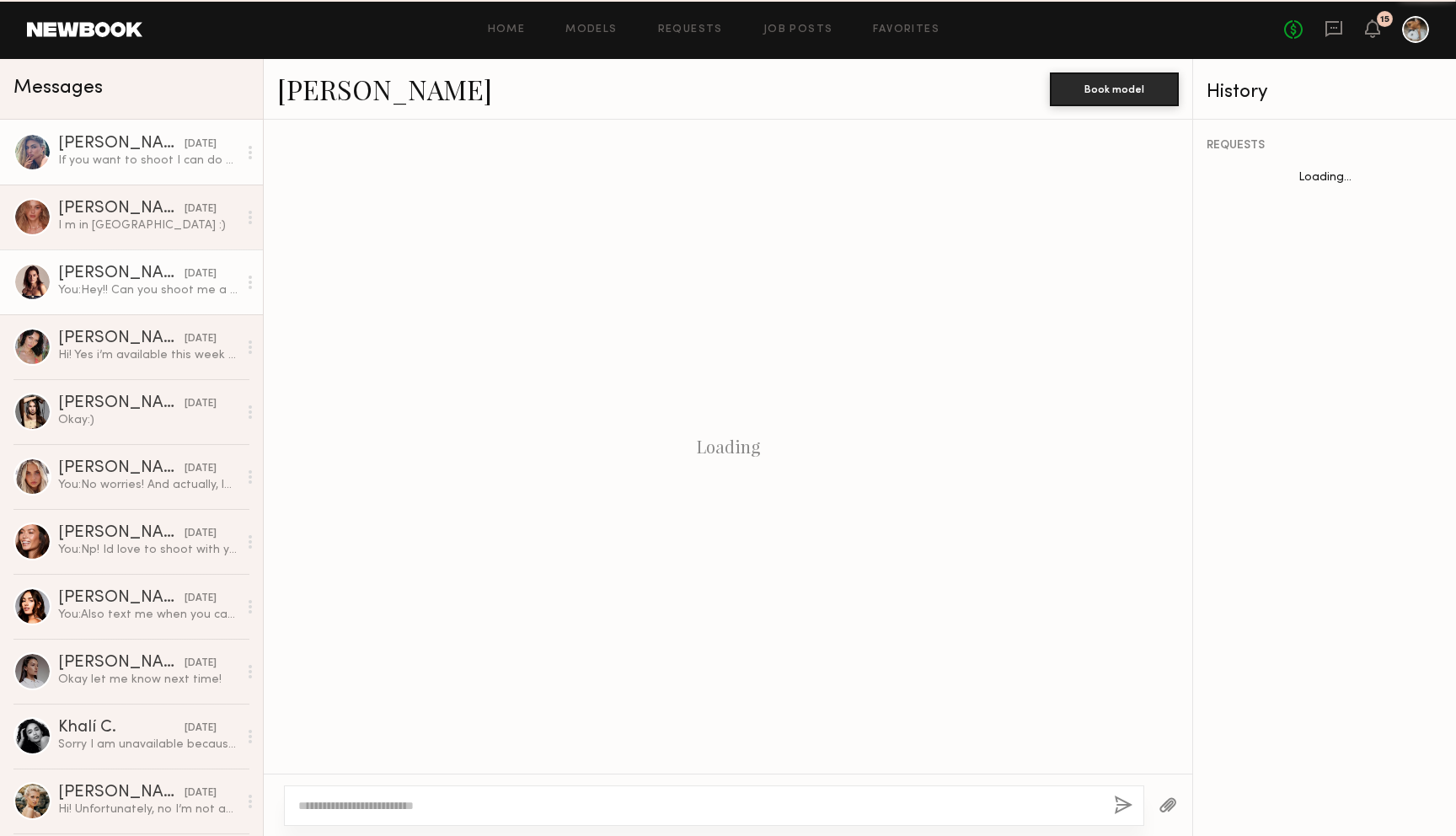
scroll to position [500, 0]
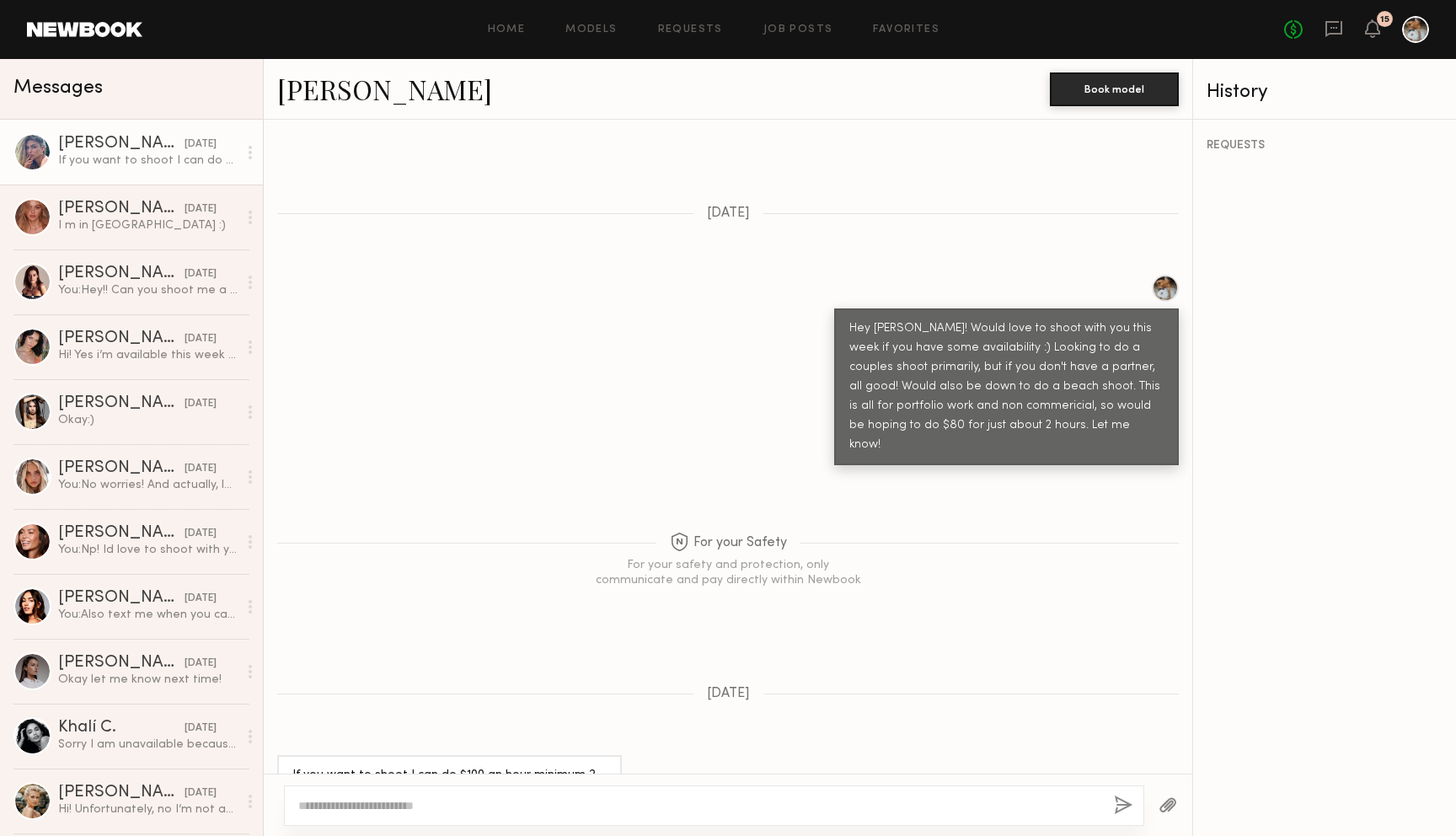
click at [360, 99] on link "Natasha E." at bounding box center [385, 89] width 215 height 36
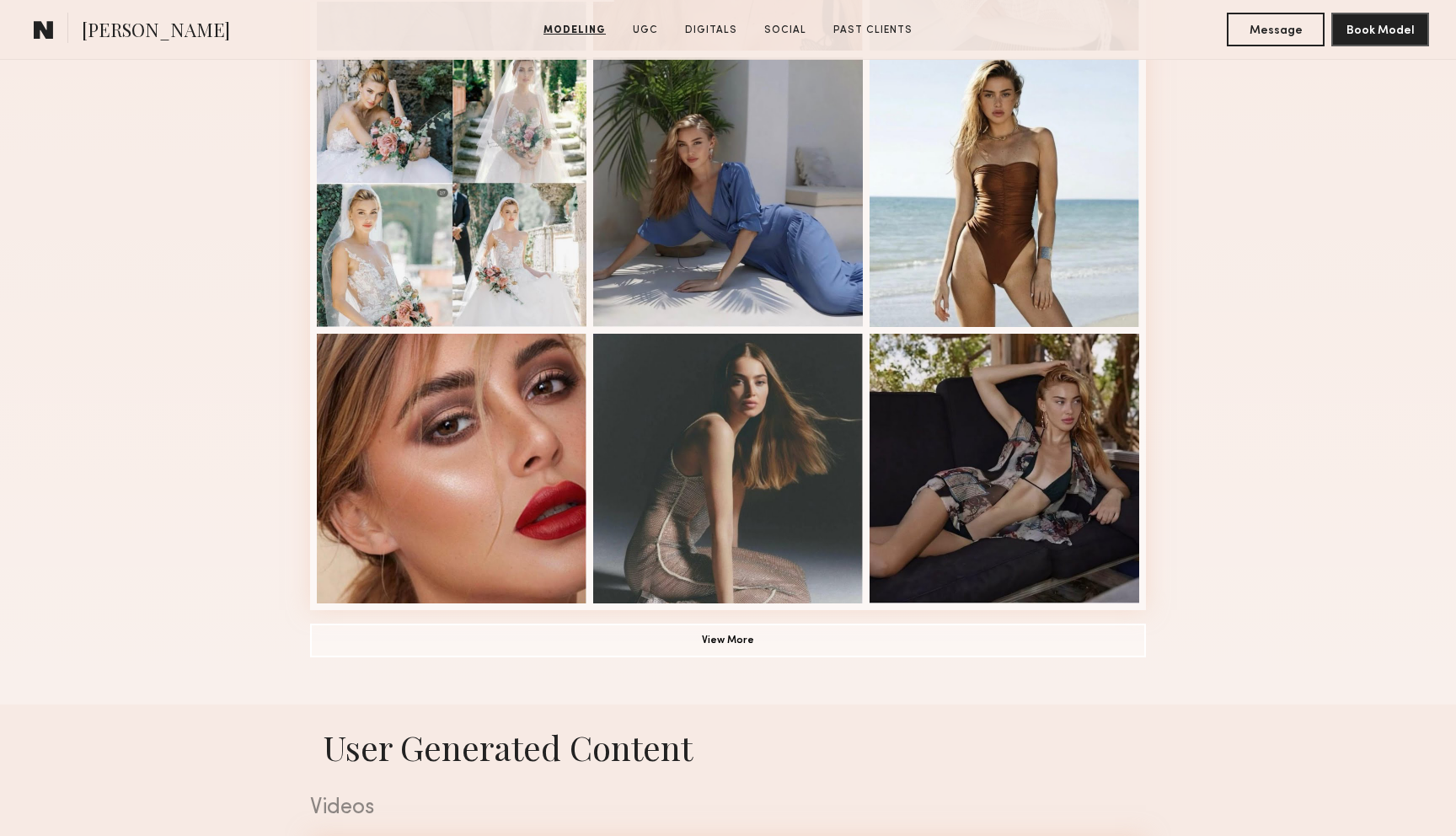
scroll to position [724, 0]
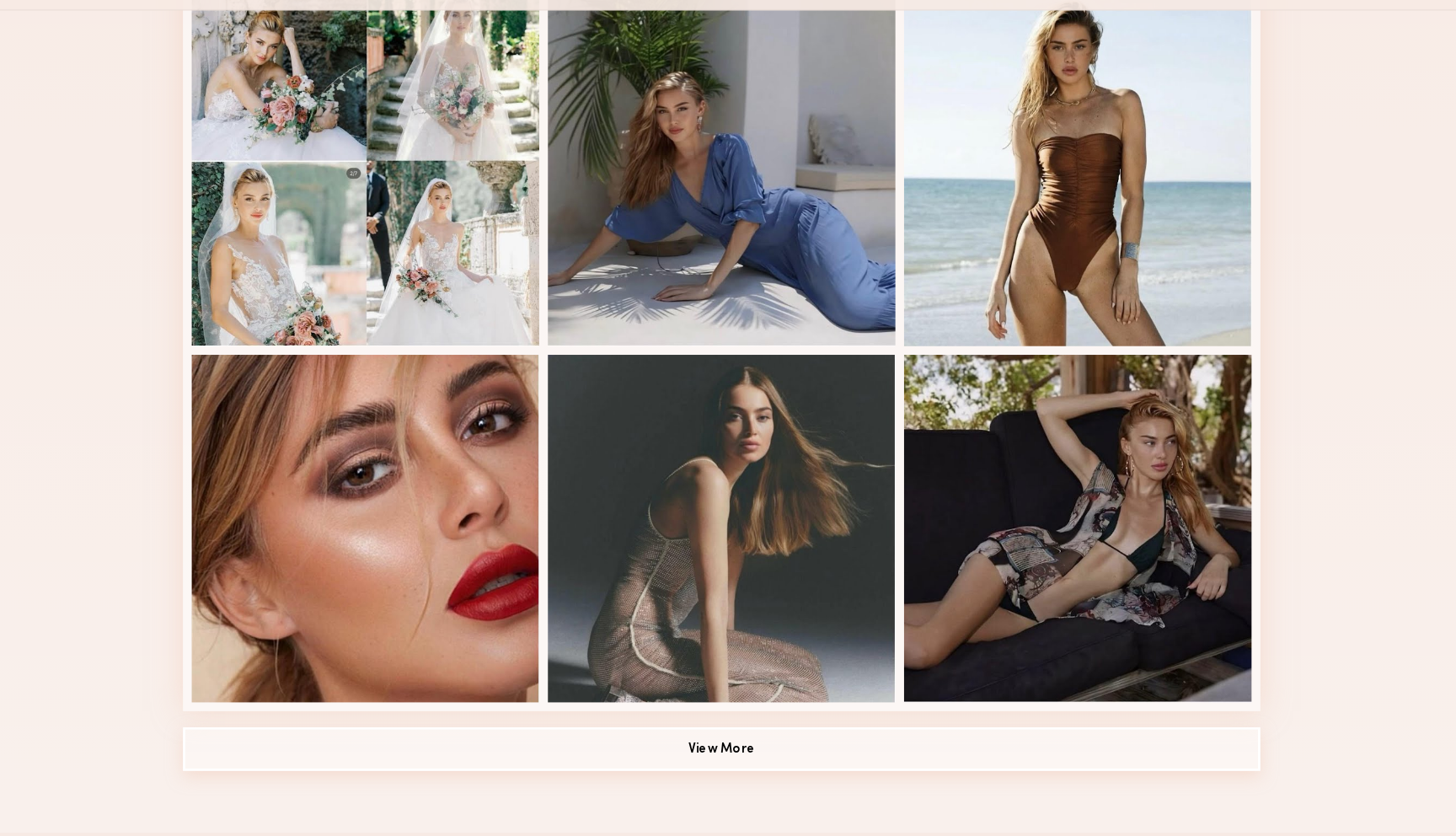
click at [729, 627] on button "View More" at bounding box center [728, 633] width 836 height 33
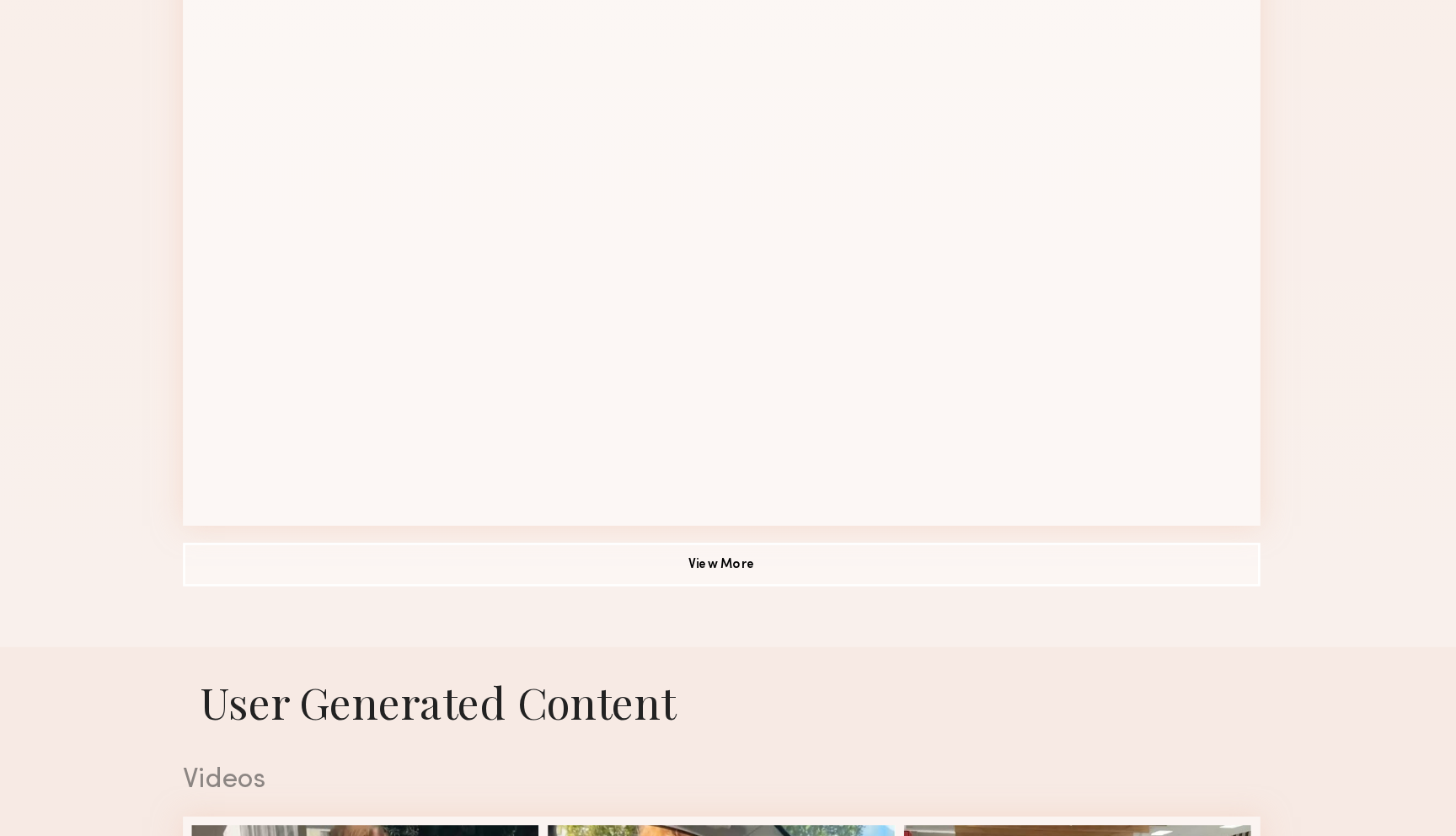
scroll to position [1845, 0]
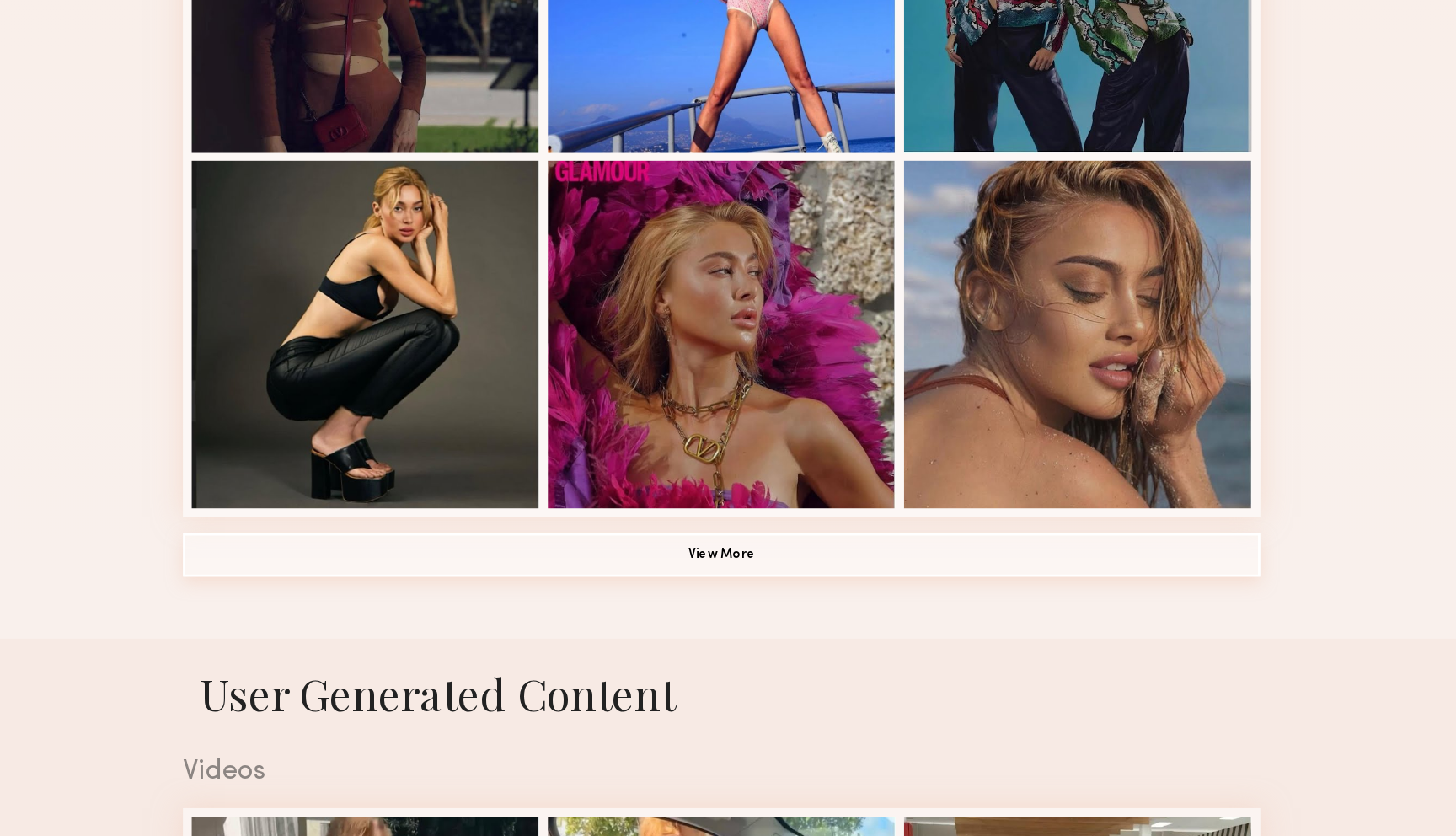
click at [750, 634] on common-button "View More" at bounding box center [728, 619] width 836 height 33
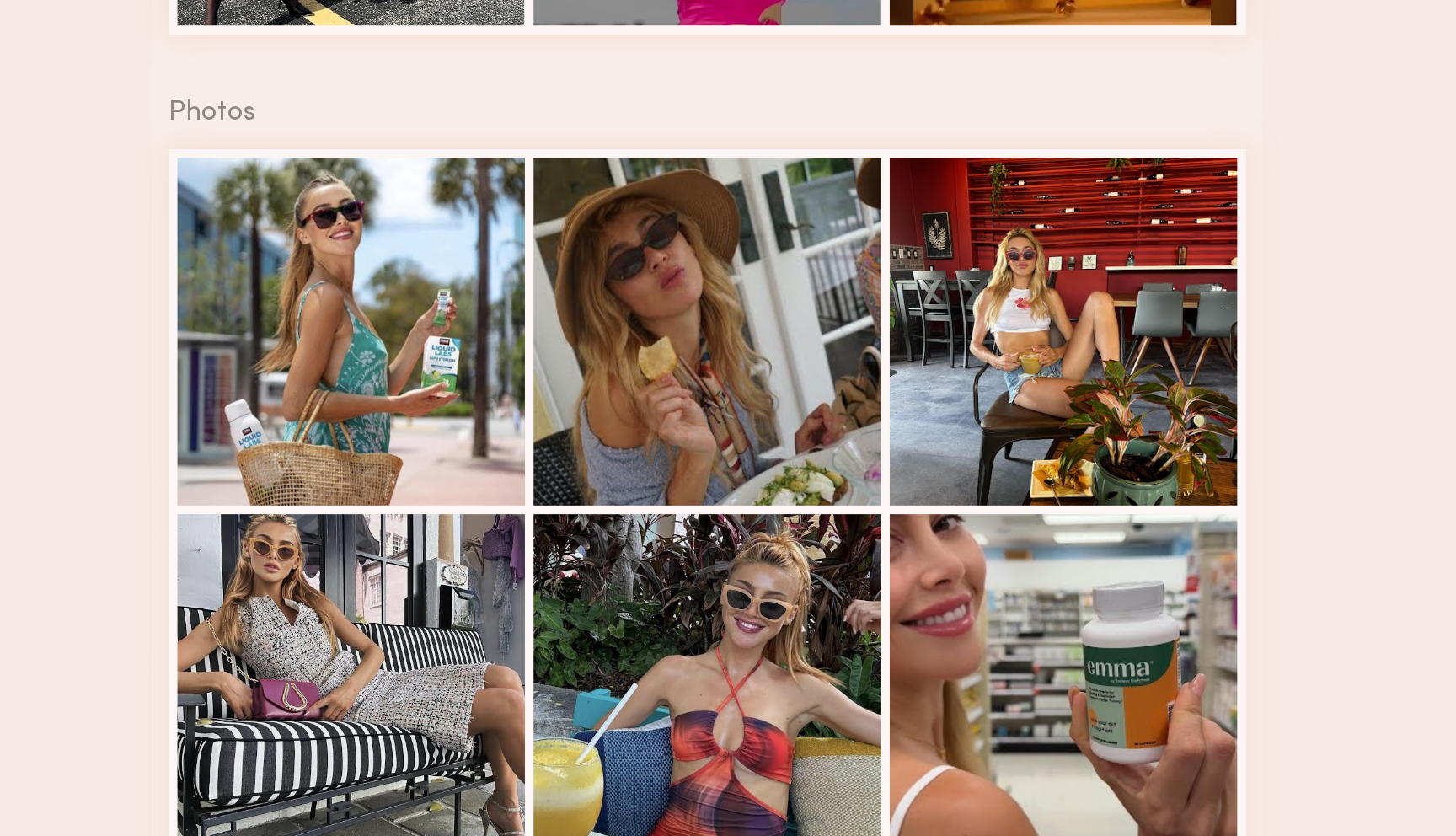
scroll to position [3798, 0]
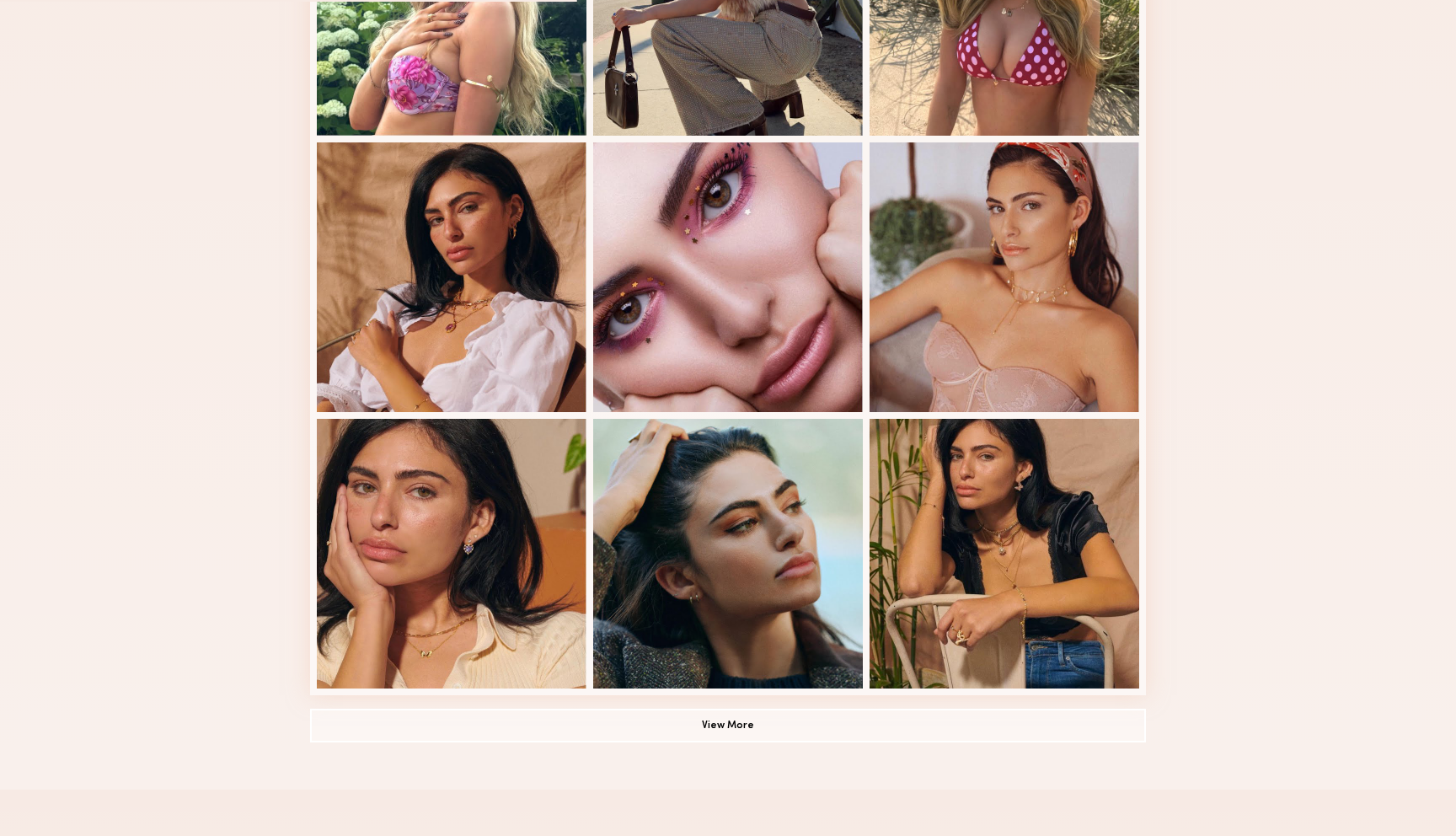
scroll to position [850, 0]
click at [750, 736] on button "View More" at bounding box center [728, 724] width 836 height 33
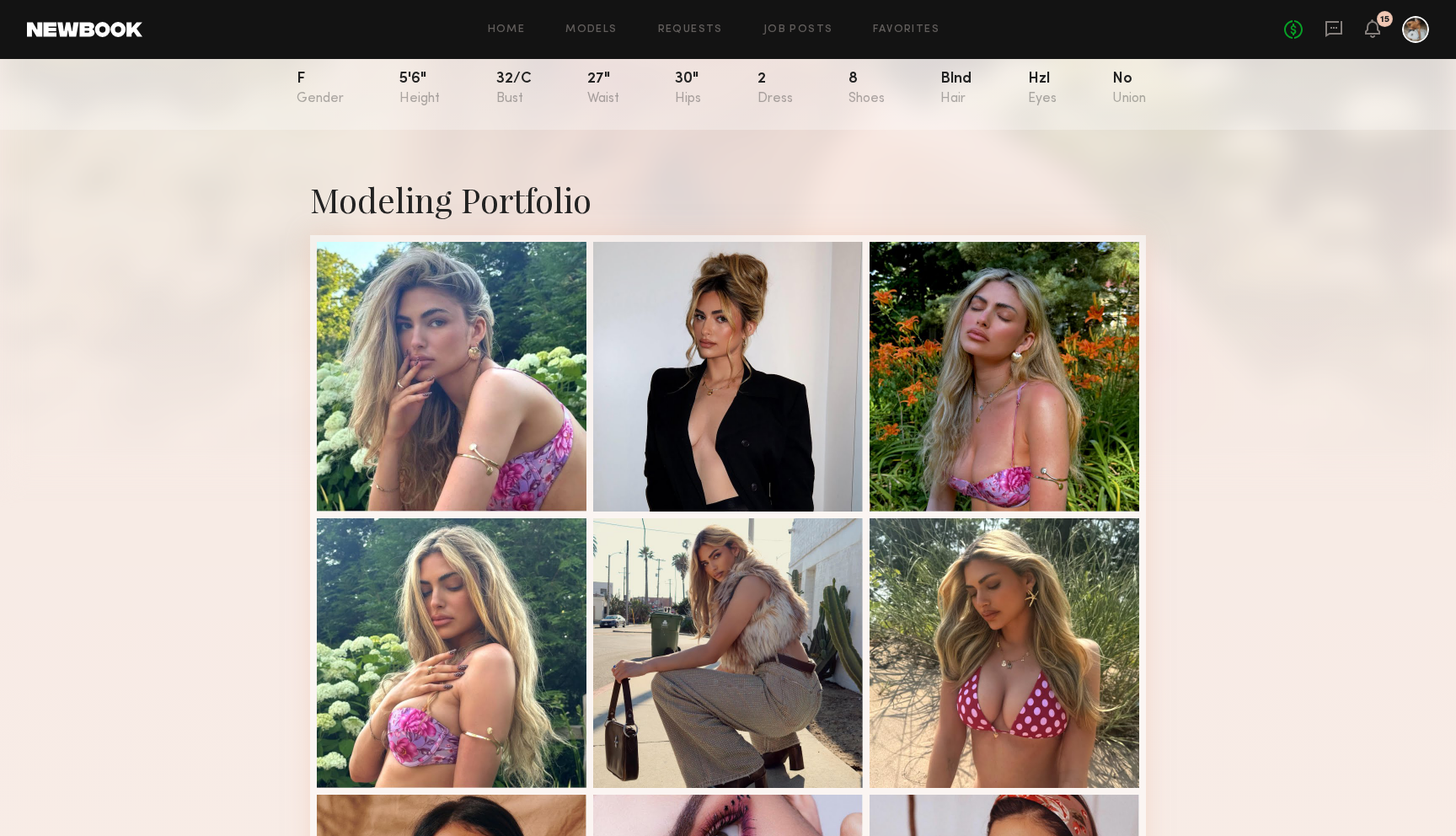
scroll to position [0, 0]
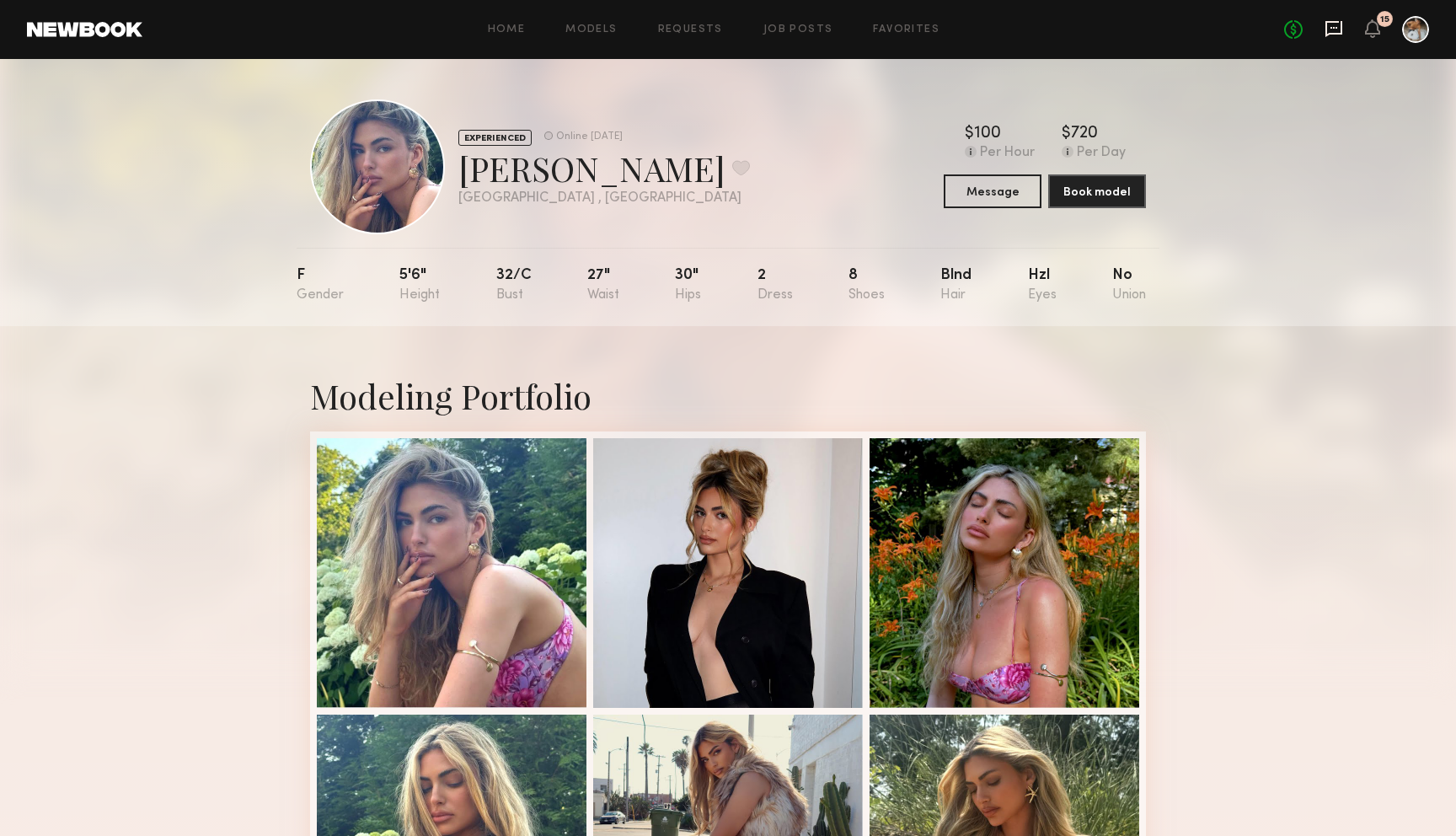
click at [1335, 25] on icon at bounding box center [1334, 28] width 18 height 18
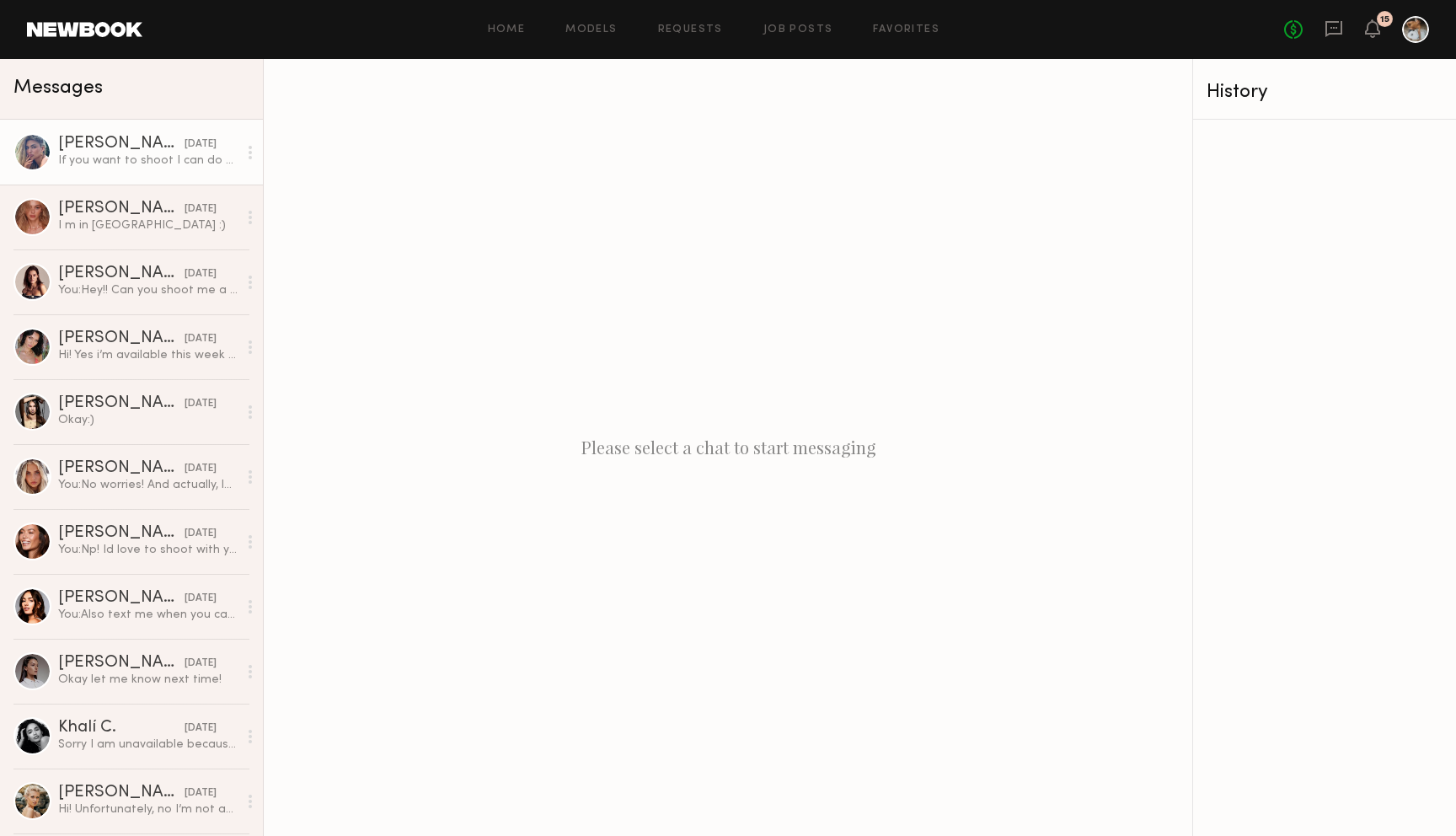
click at [147, 136] on div "Natasha E." at bounding box center [121, 143] width 127 height 17
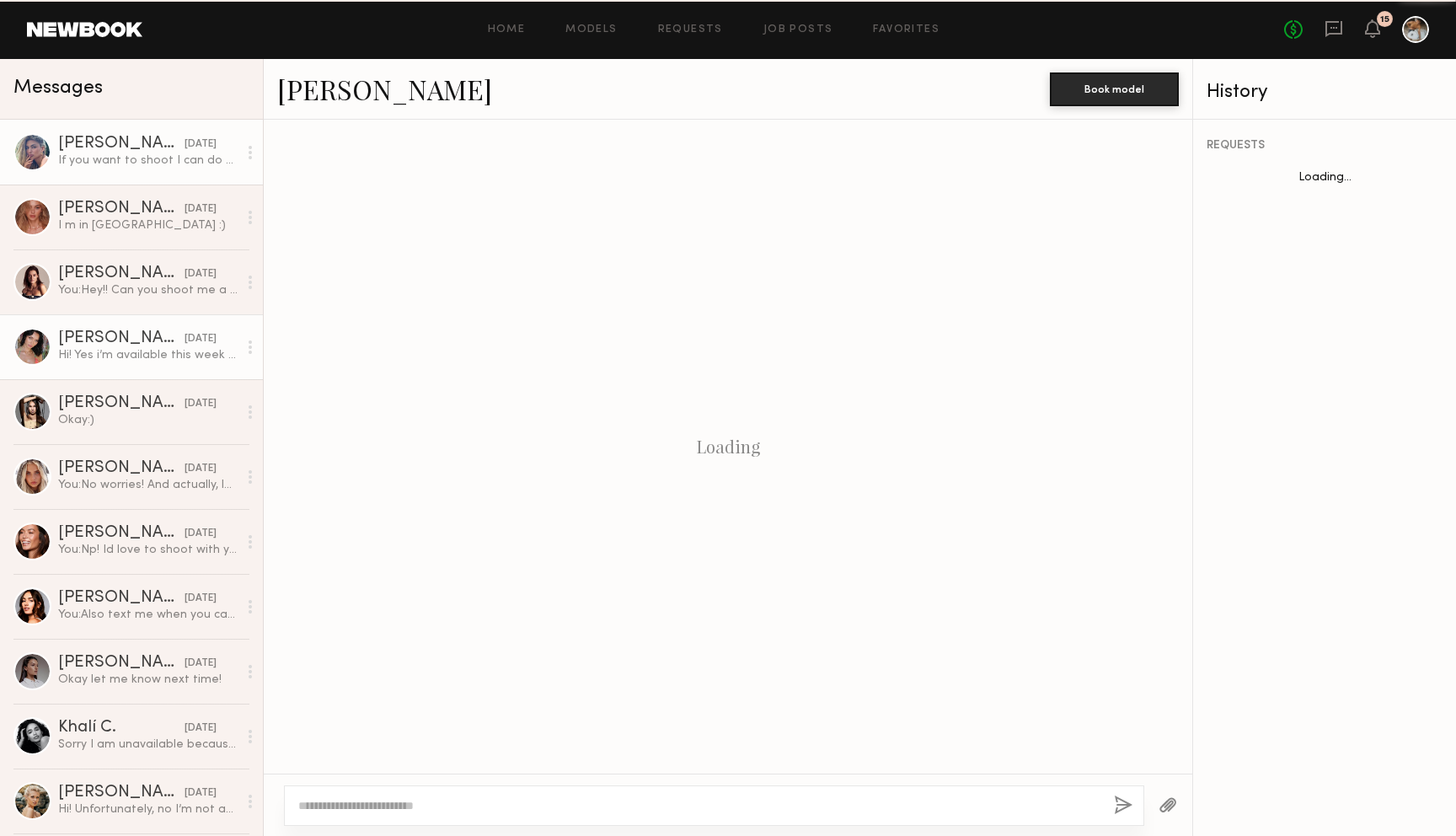
scroll to position [500, 0]
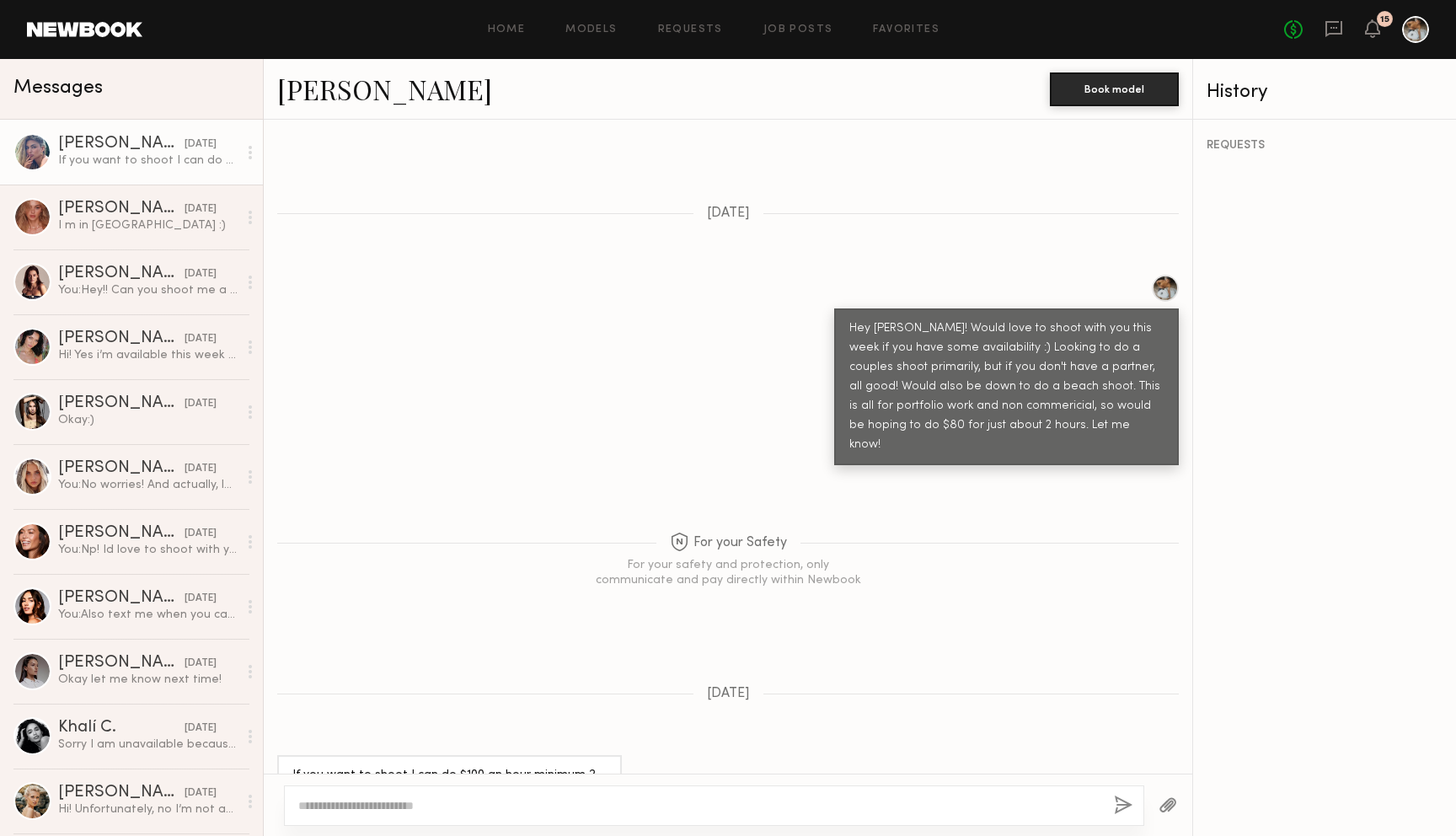
click at [484, 824] on div at bounding box center [714, 806] width 860 height 40
click at [510, 804] on textarea at bounding box center [699, 805] width 802 height 17
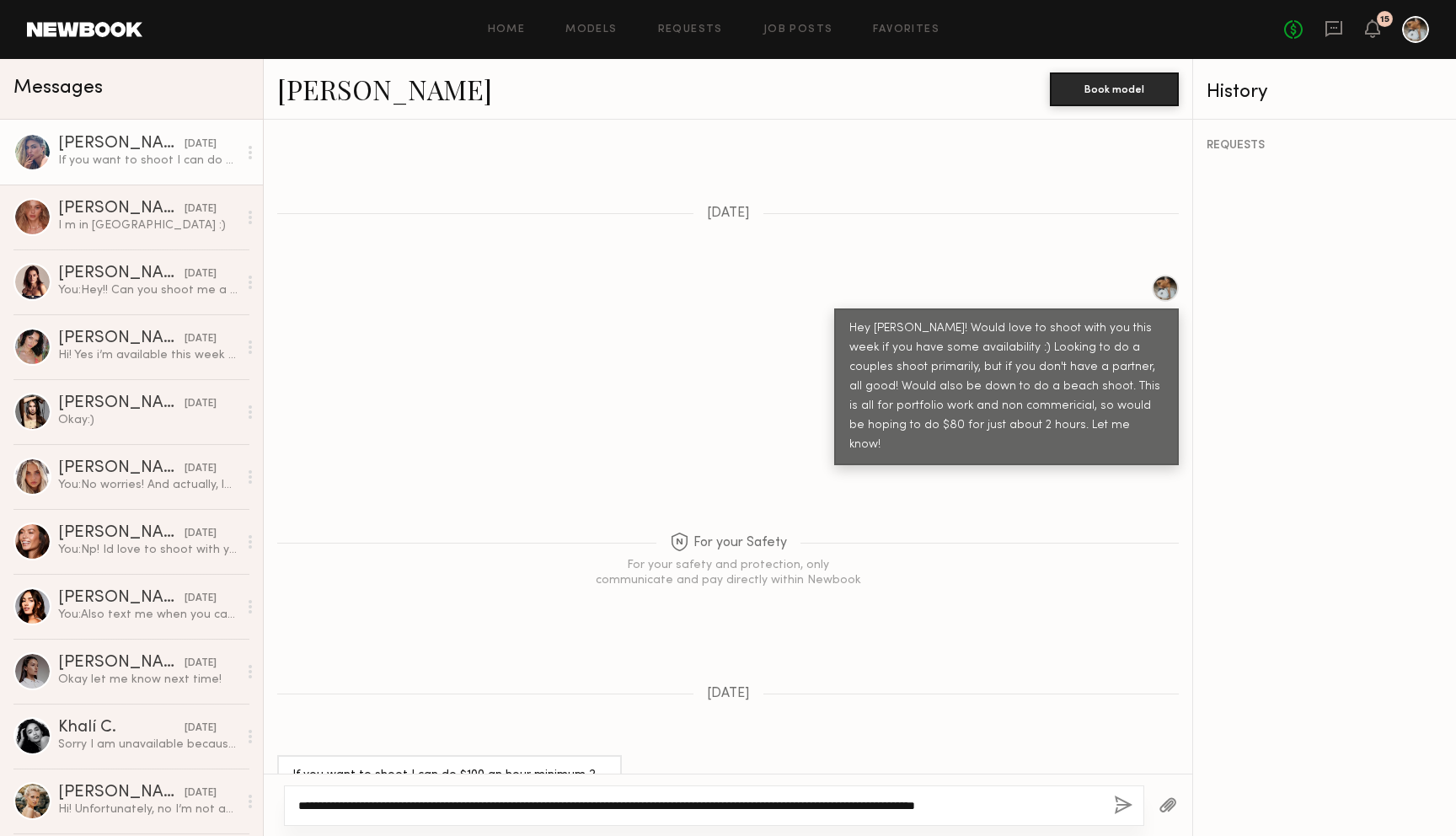
type textarea "**********"
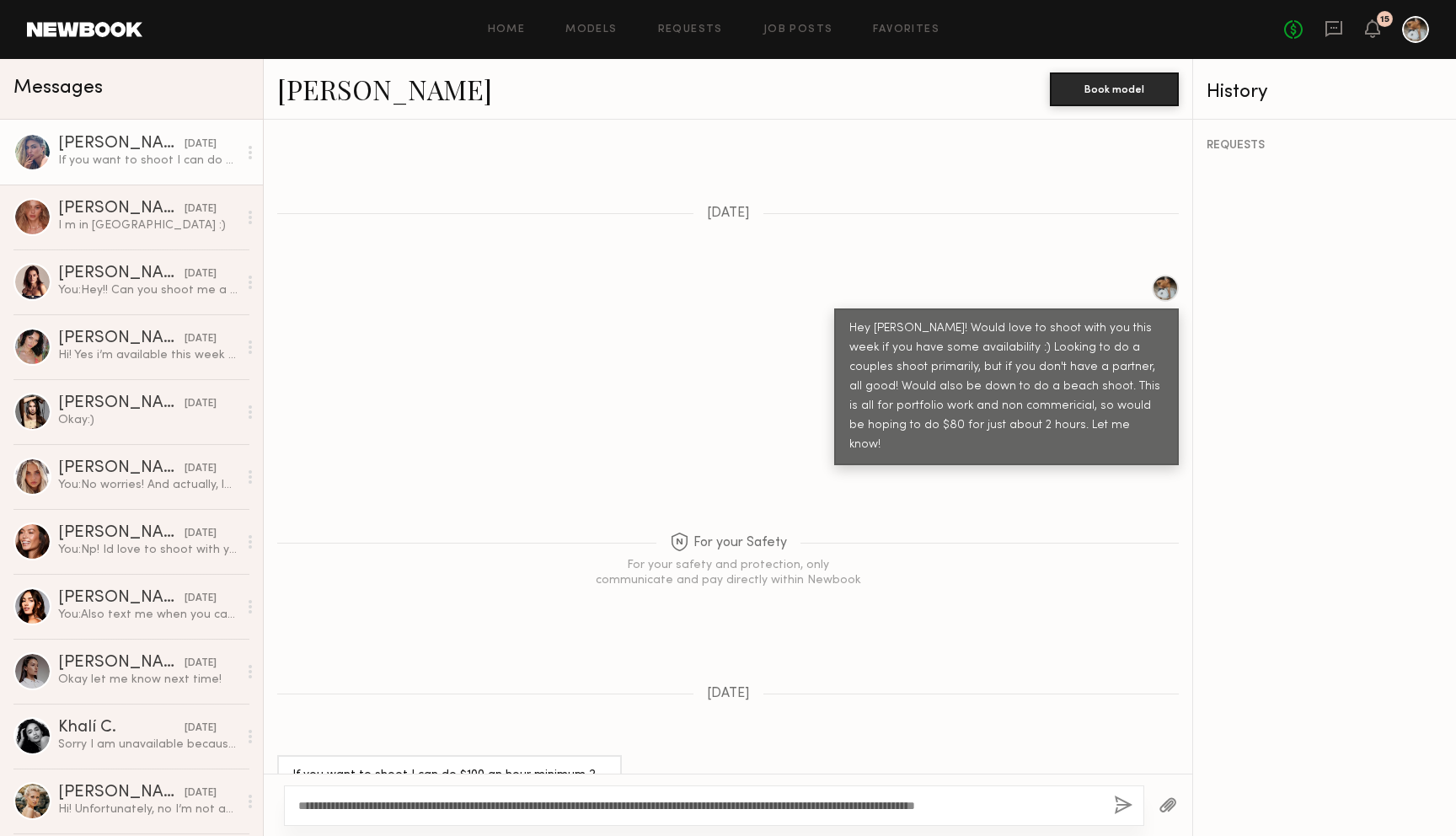
click at [1114, 803] on button "button" at bounding box center [1123, 806] width 18 height 21
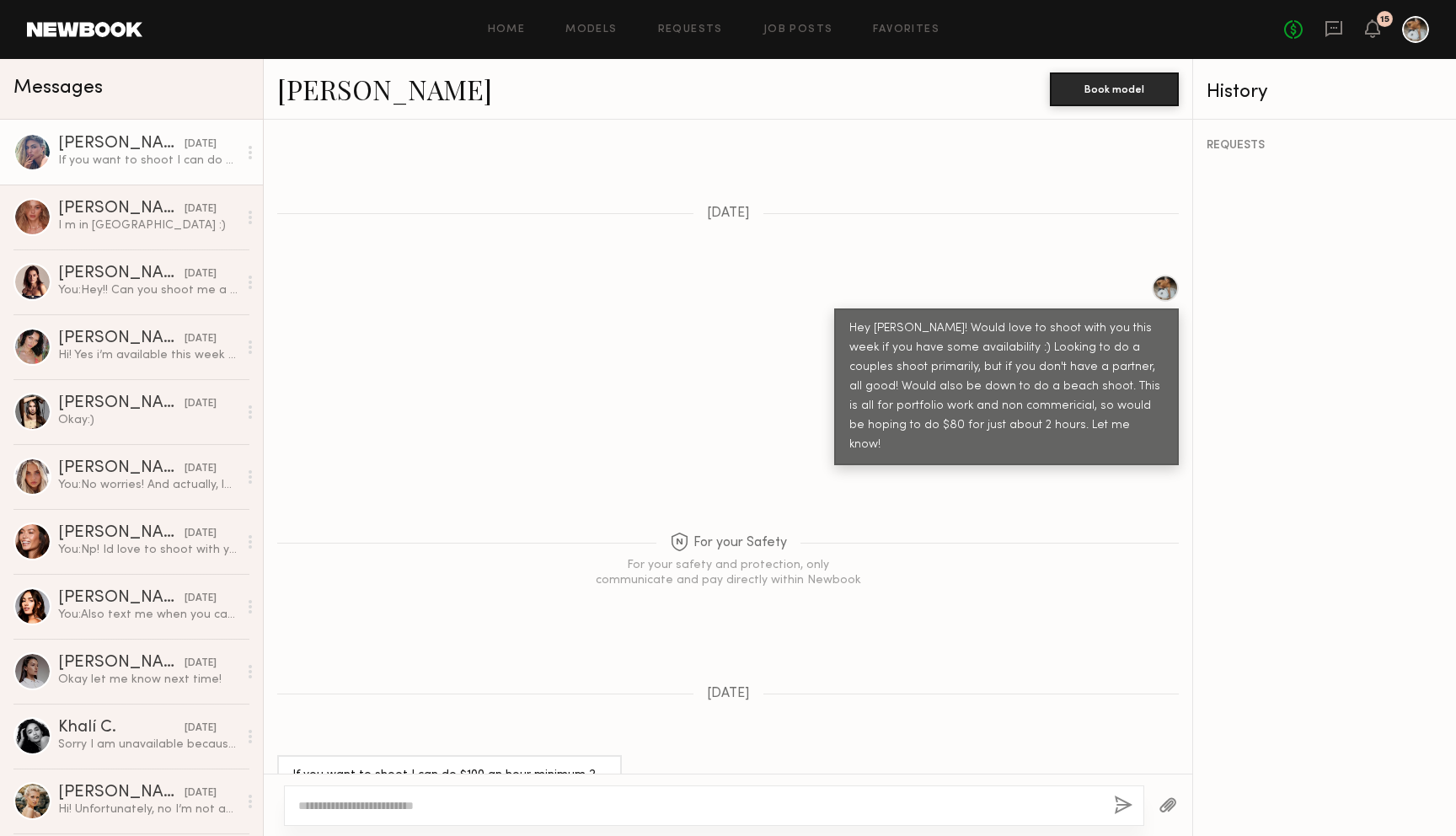
scroll to position [876, 0]
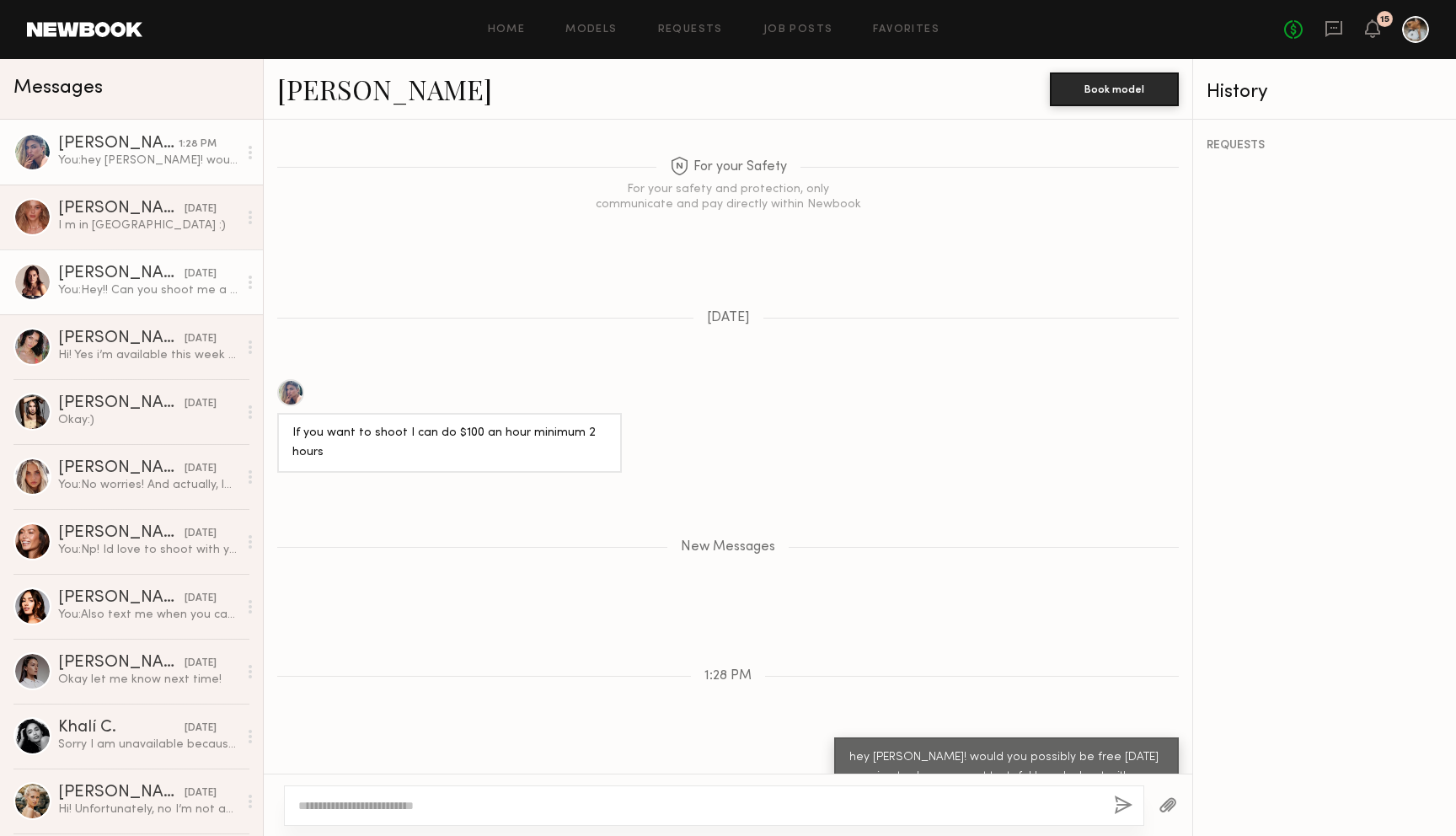
click at [144, 294] on div "You: Hey!! Can you shoot me a text? :) 509-270-9489" at bounding box center [148, 290] width 179 height 16
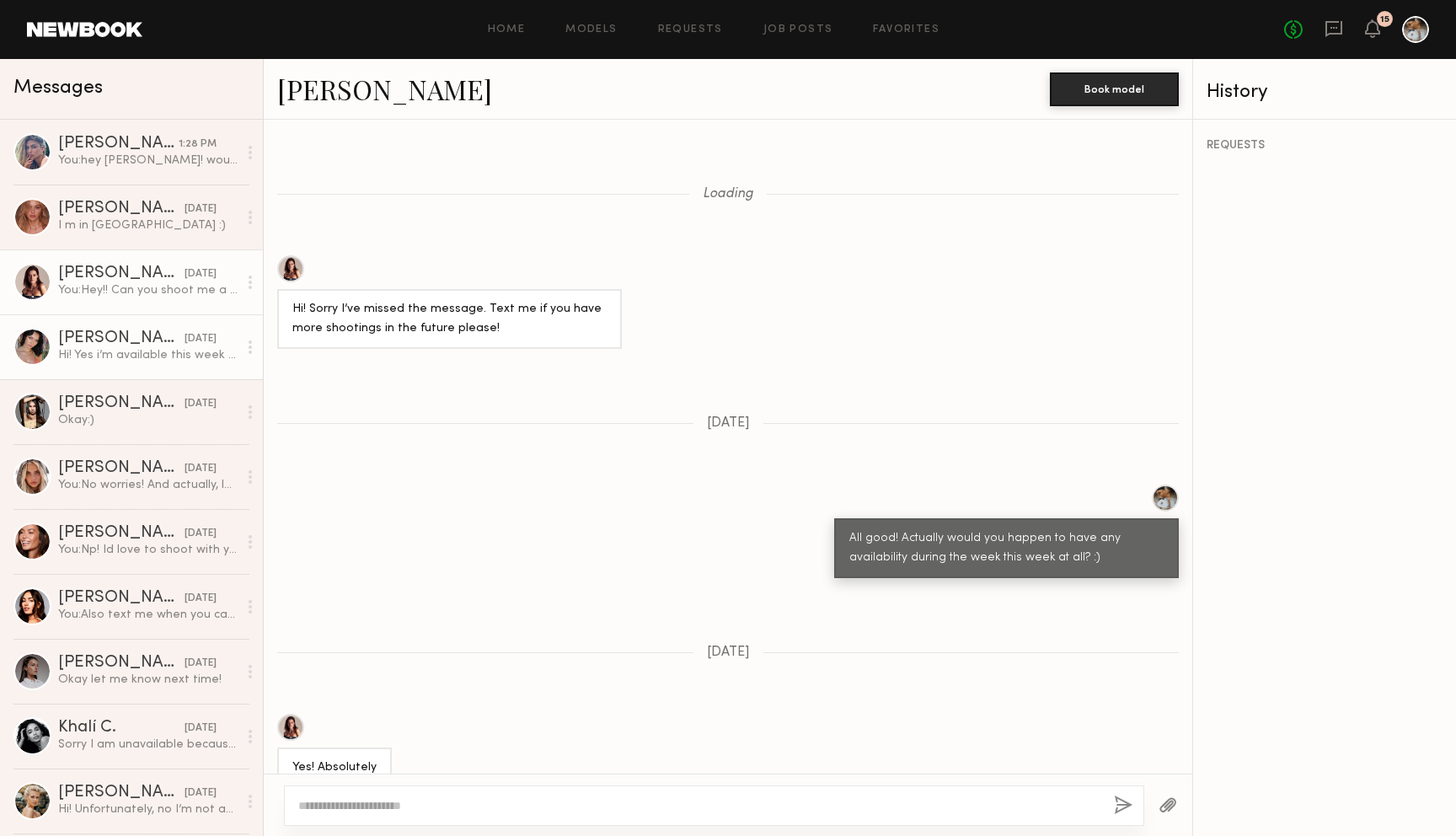
scroll to position [842, 0]
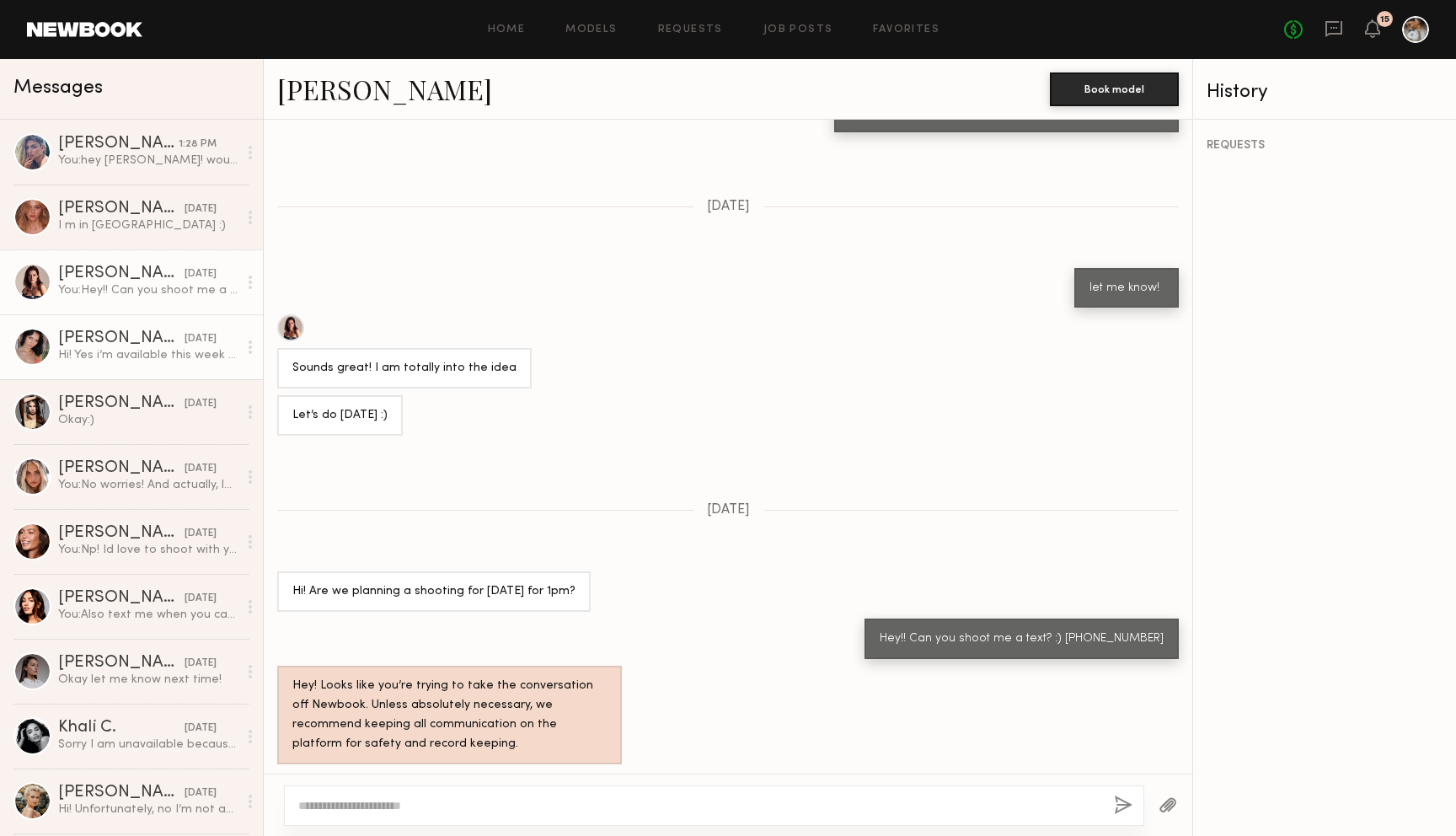
click at [142, 360] on div "Hi! Yes i’m available this week but my rate is 150 an hr but I can be flexible …" at bounding box center [148, 355] width 179 height 16
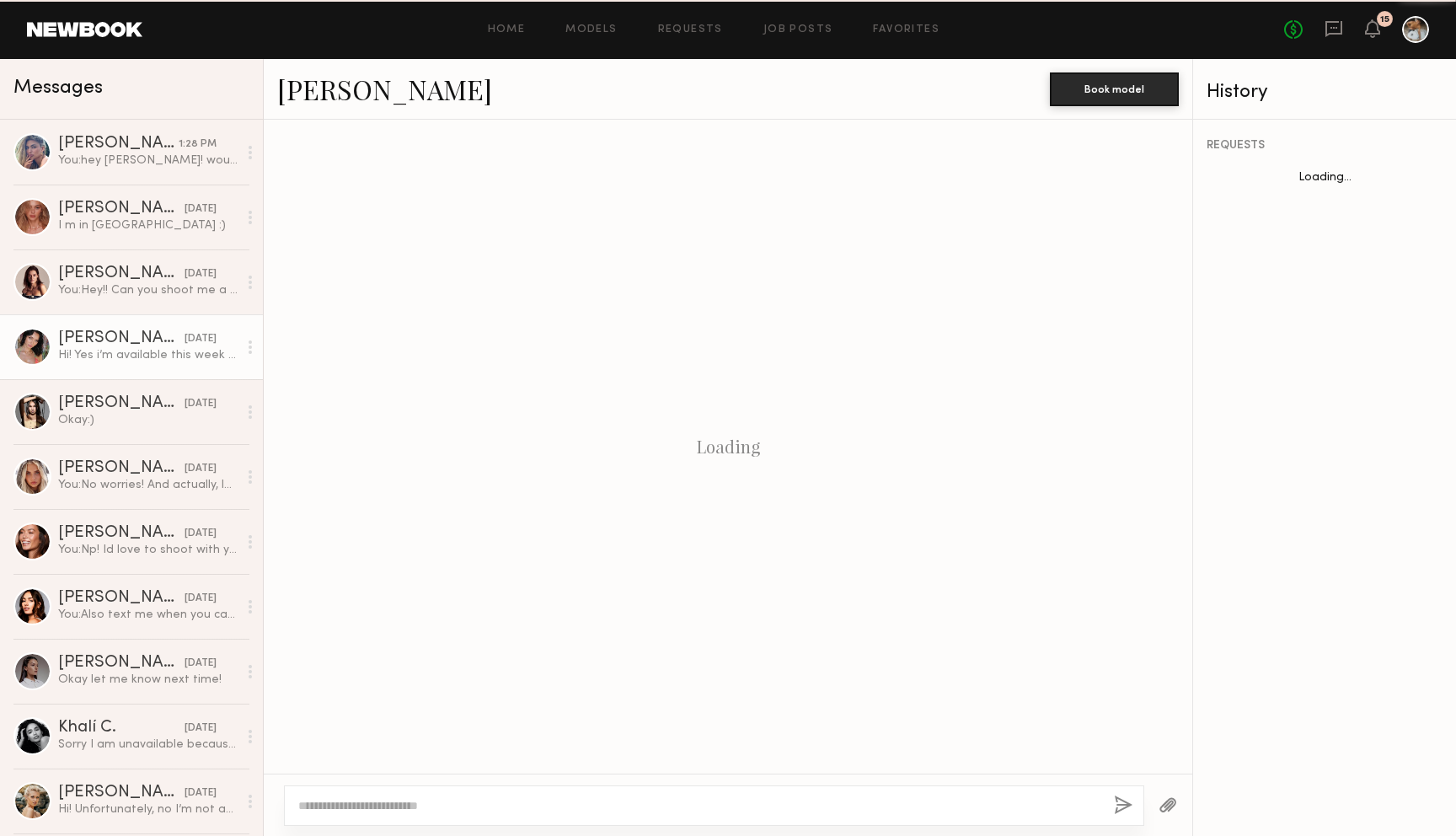
scroll to position [664, 0]
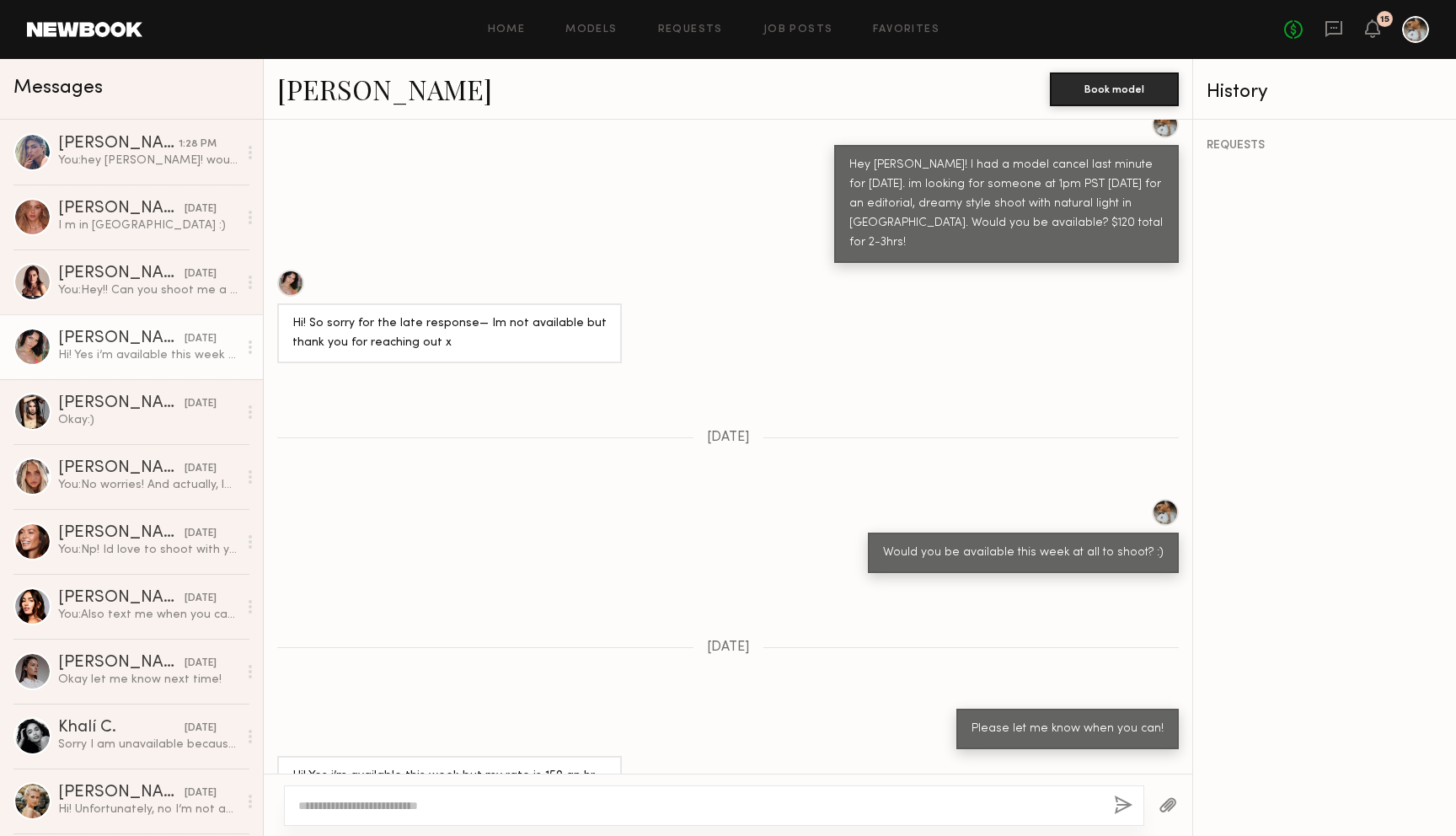
click at [291, 270] on div at bounding box center [291, 283] width 27 height 27
click at [393, 816] on div at bounding box center [714, 806] width 860 height 40
click at [418, 803] on textarea at bounding box center [699, 805] width 802 height 17
paste textarea "**********"
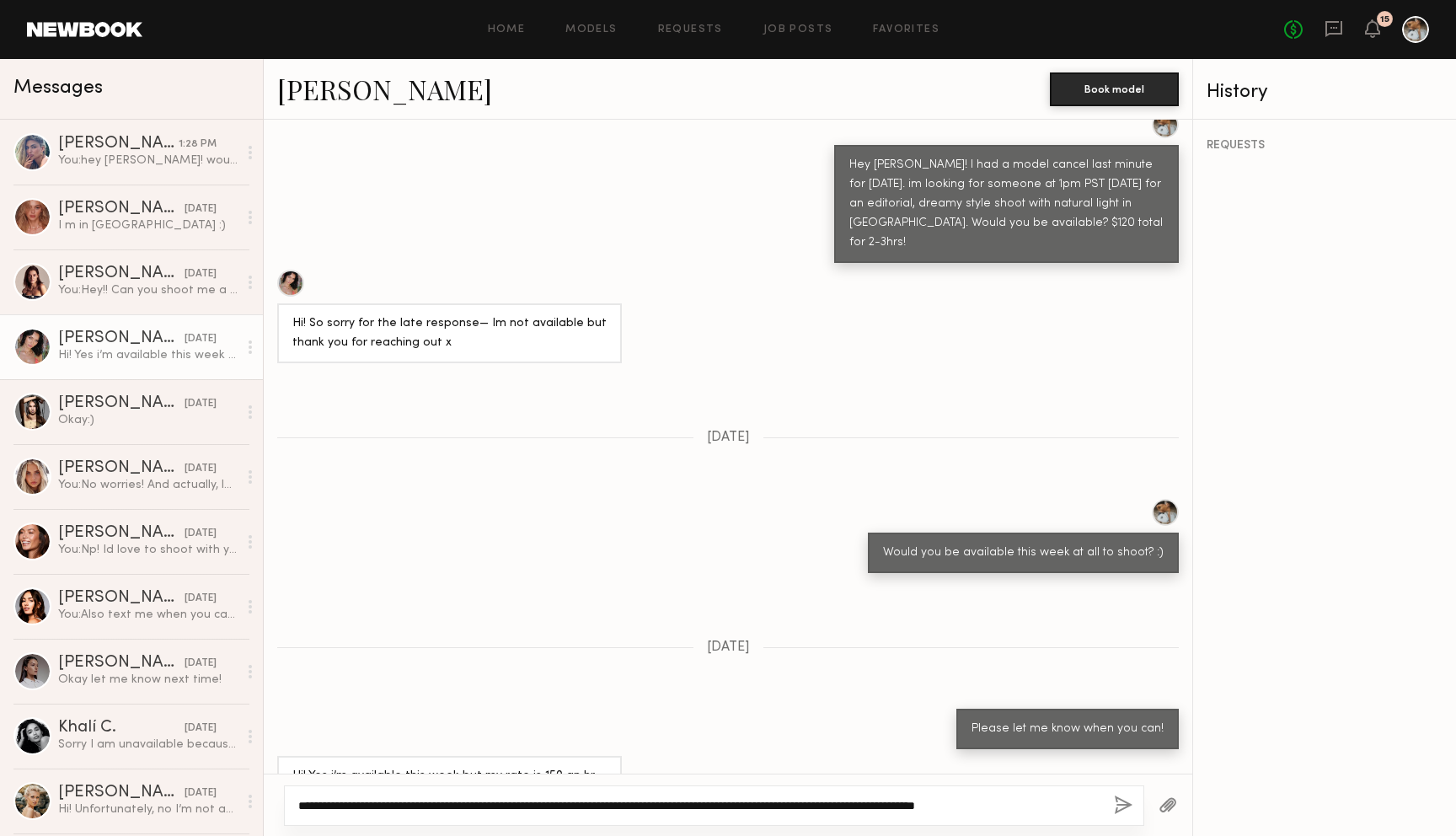
click at [351, 798] on textarea "**********" at bounding box center [699, 805] width 802 height 17
drag, startPoint x: 1037, startPoint y: 811, endPoint x: 1005, endPoint y: 801, distance: 33.5
click at [1005, 801] on textarea "**********" at bounding box center [699, 805] width 802 height 17
click at [842, 805] on textarea "**********" at bounding box center [699, 805] width 802 height 17
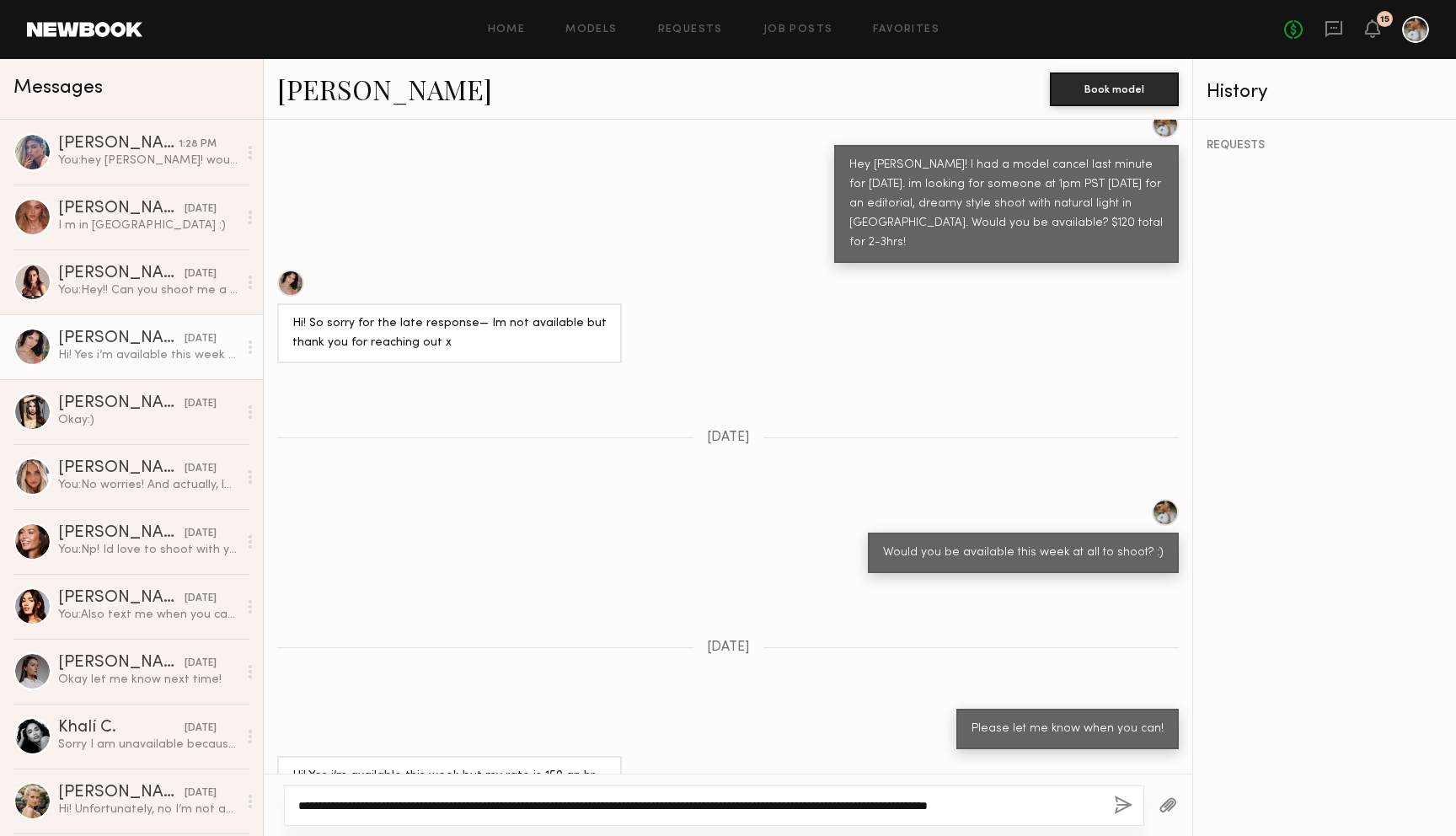
type textarea "**********"
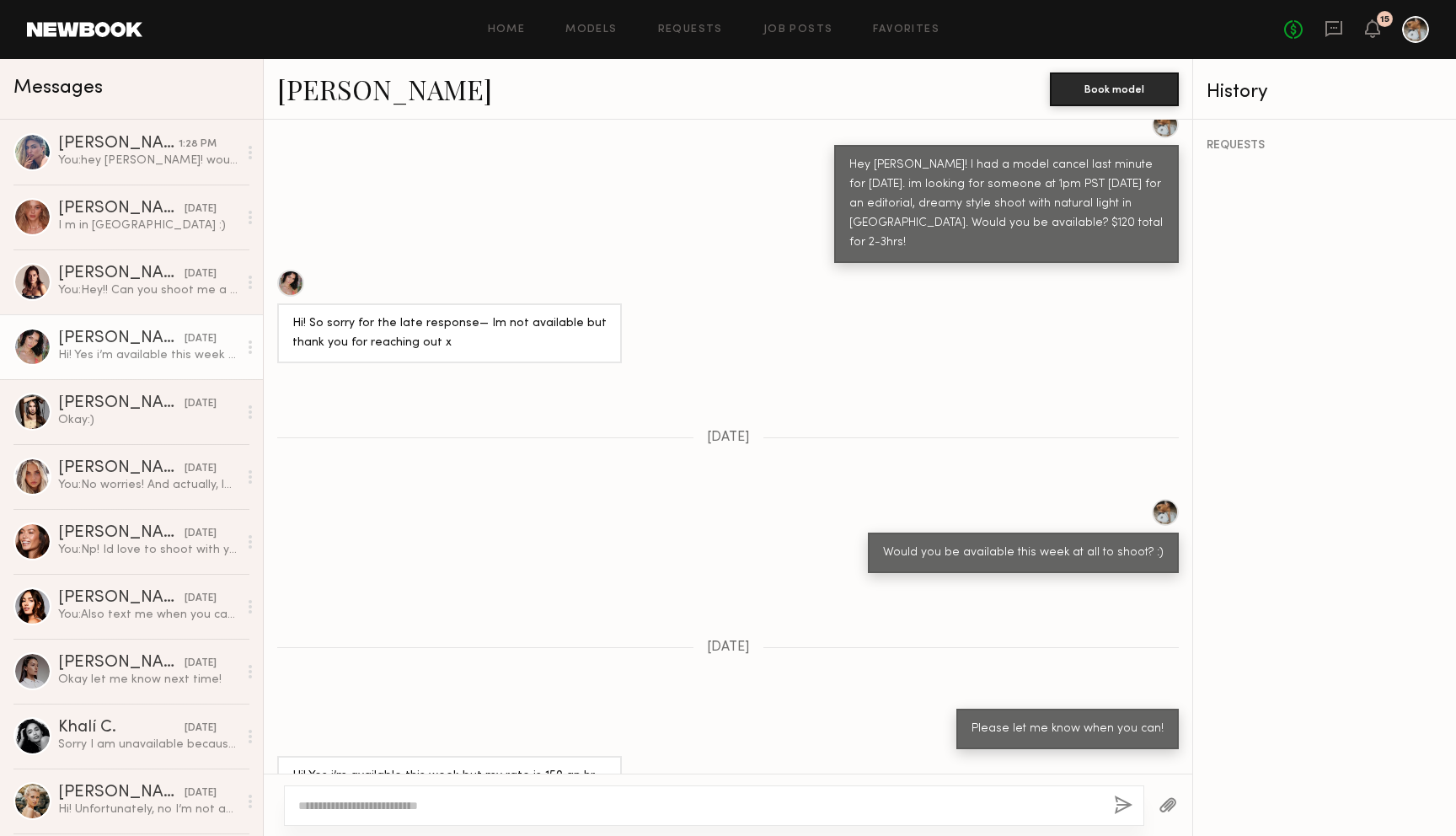
paste textarea "**********"
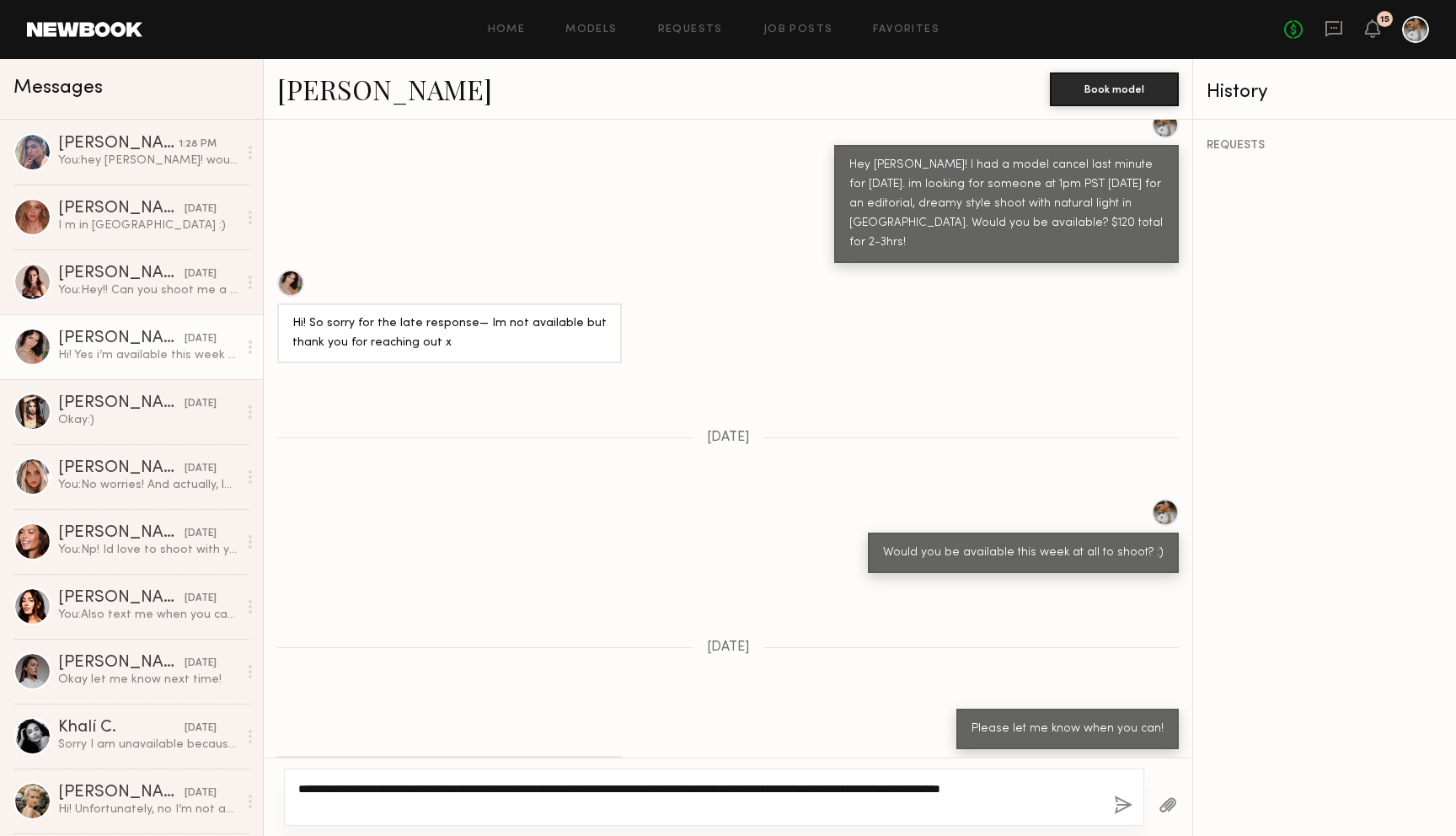
scroll to position [680, 0]
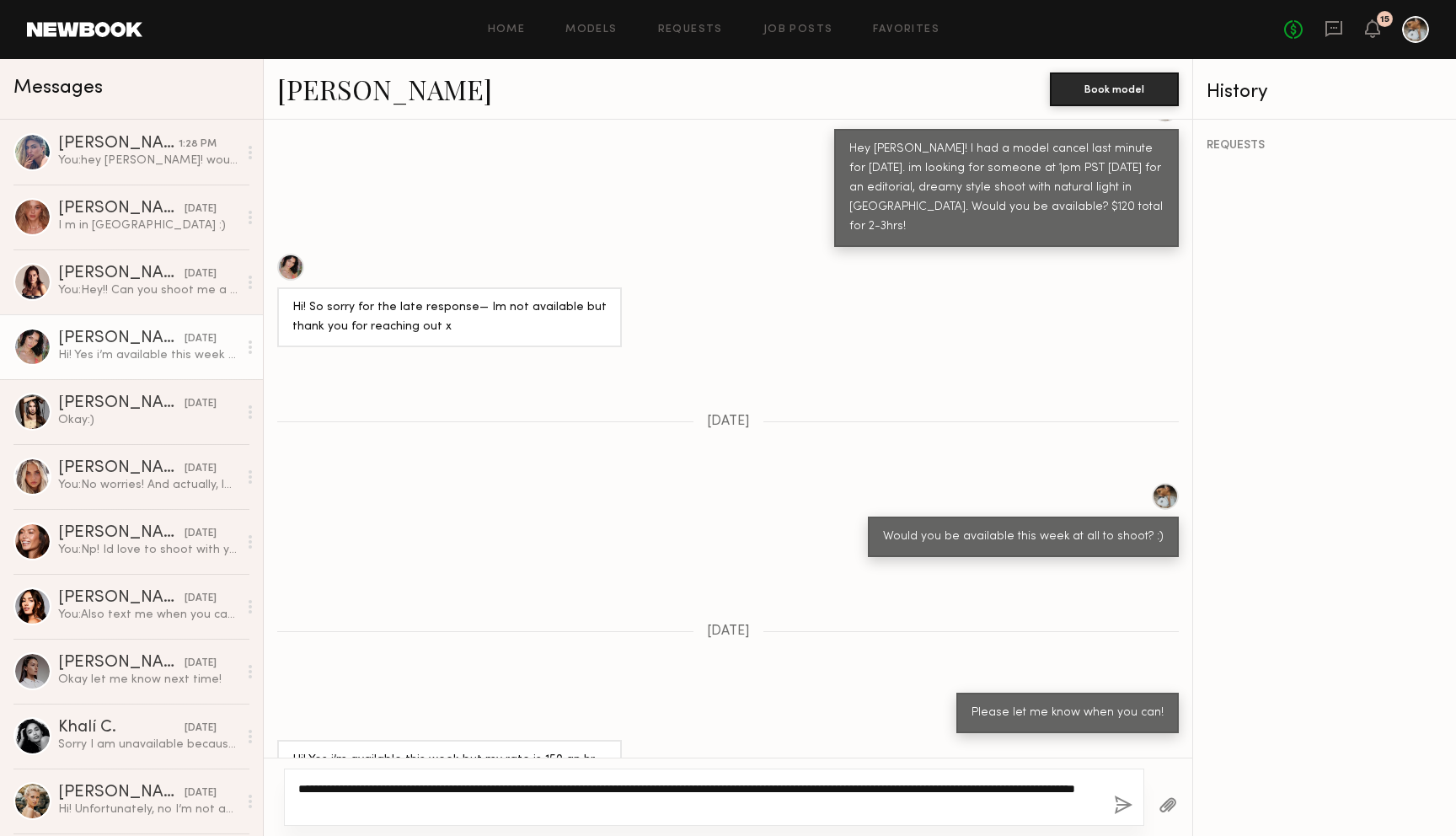
type textarea "**********"
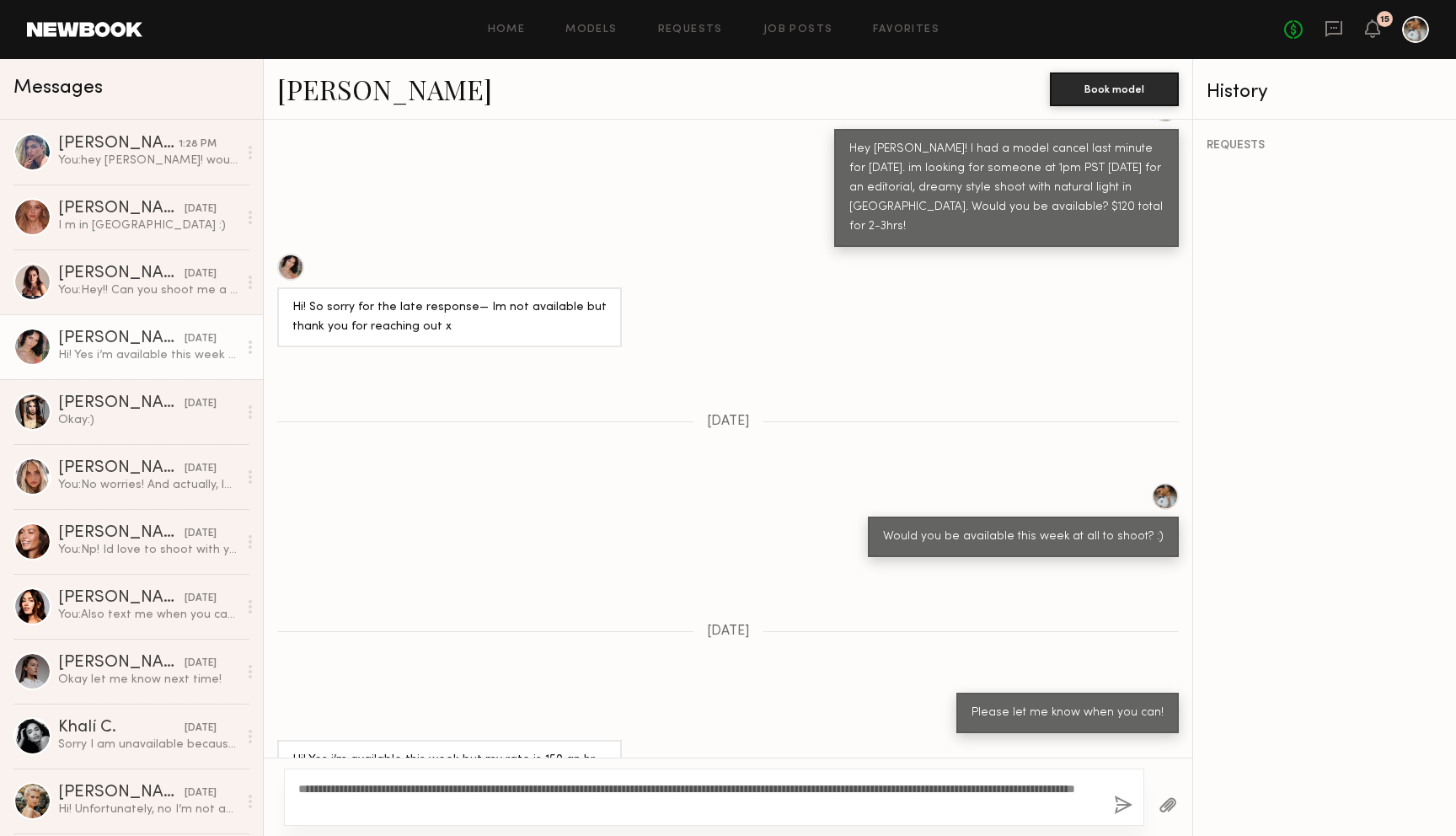
click at [1118, 803] on button "button" at bounding box center [1123, 806] width 18 height 21
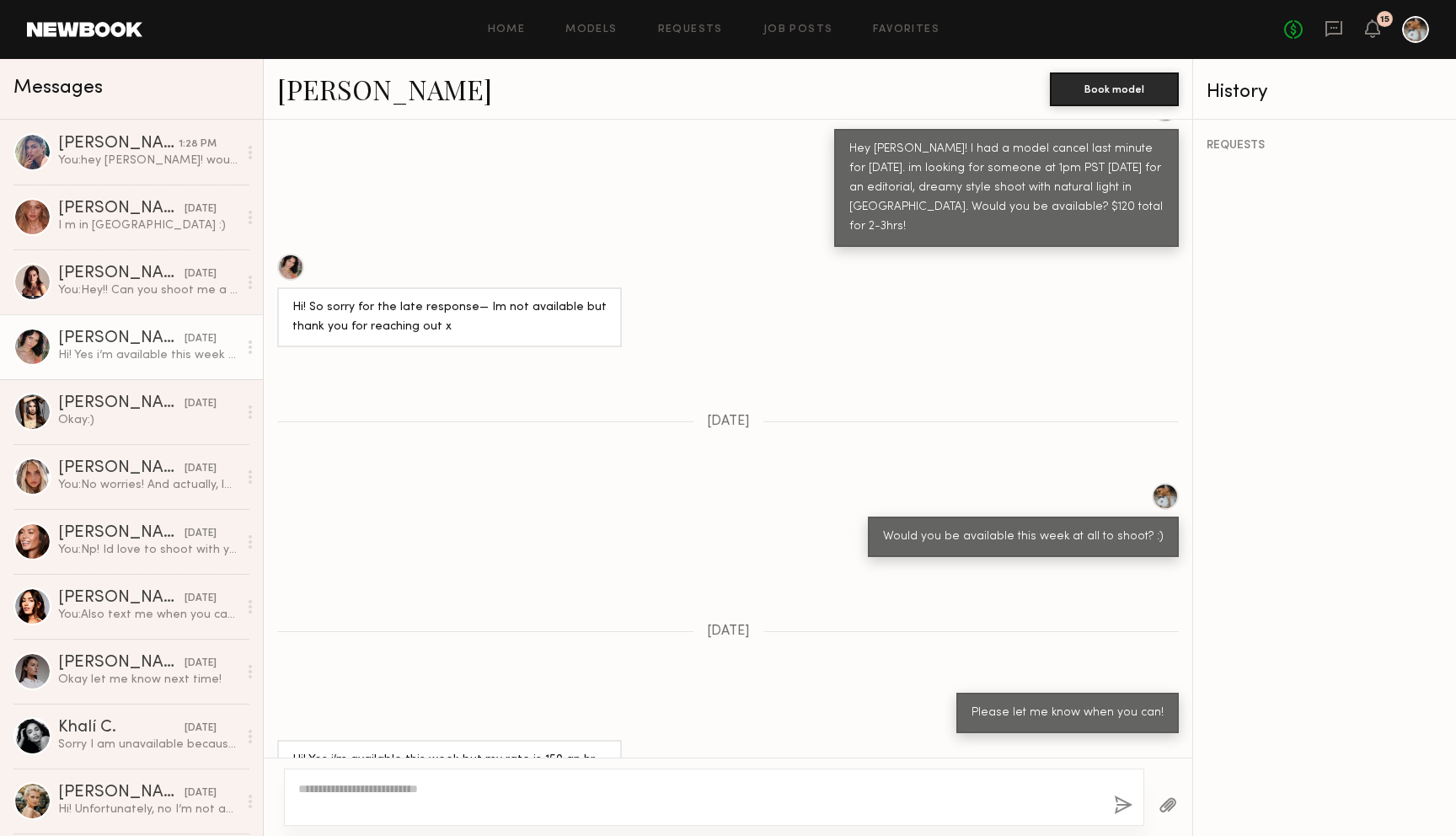
scroll to position [1058, 0]
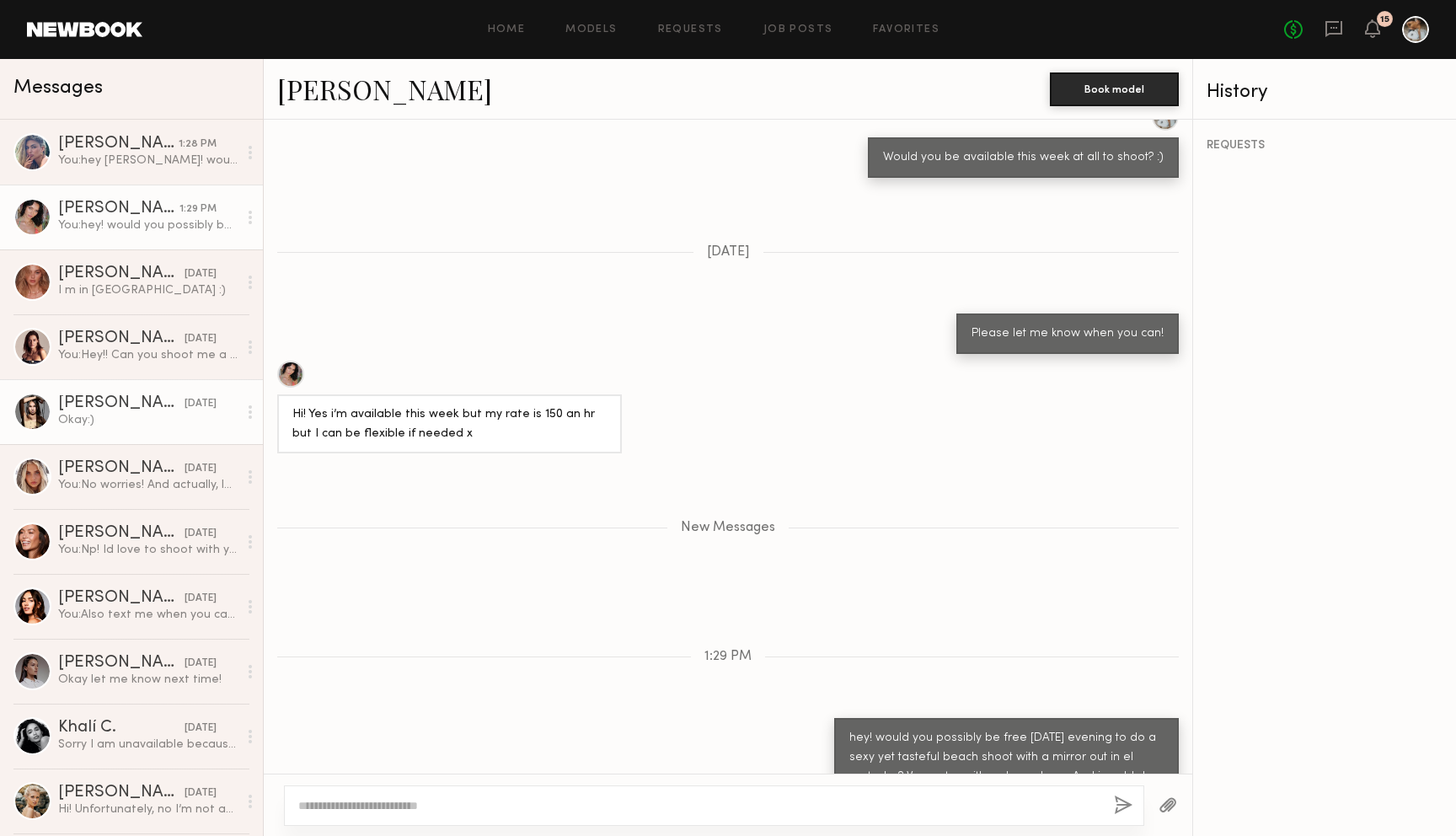
click at [120, 426] on div "Okay:)" at bounding box center [148, 420] width 179 height 16
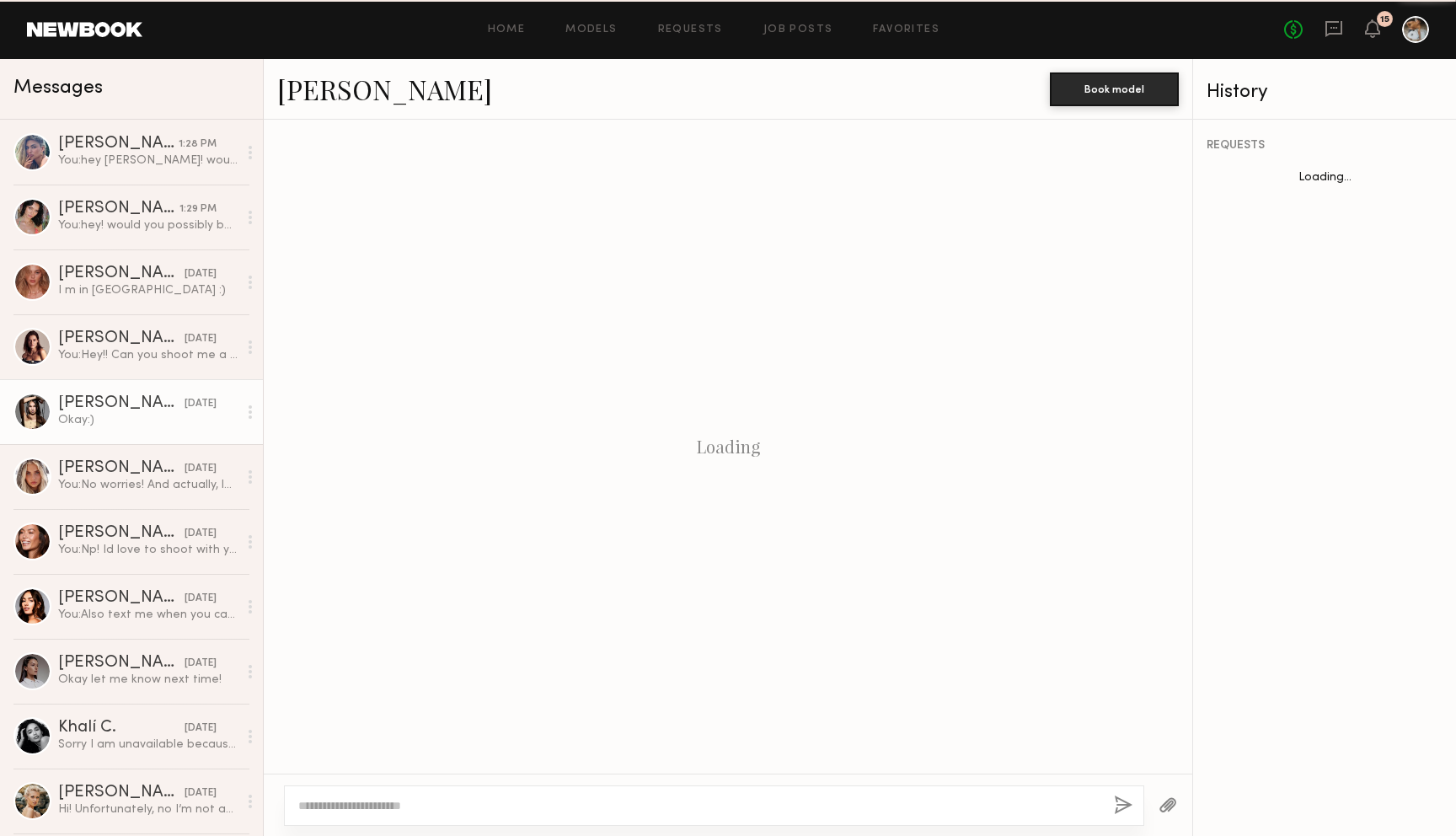
scroll to position [516, 0]
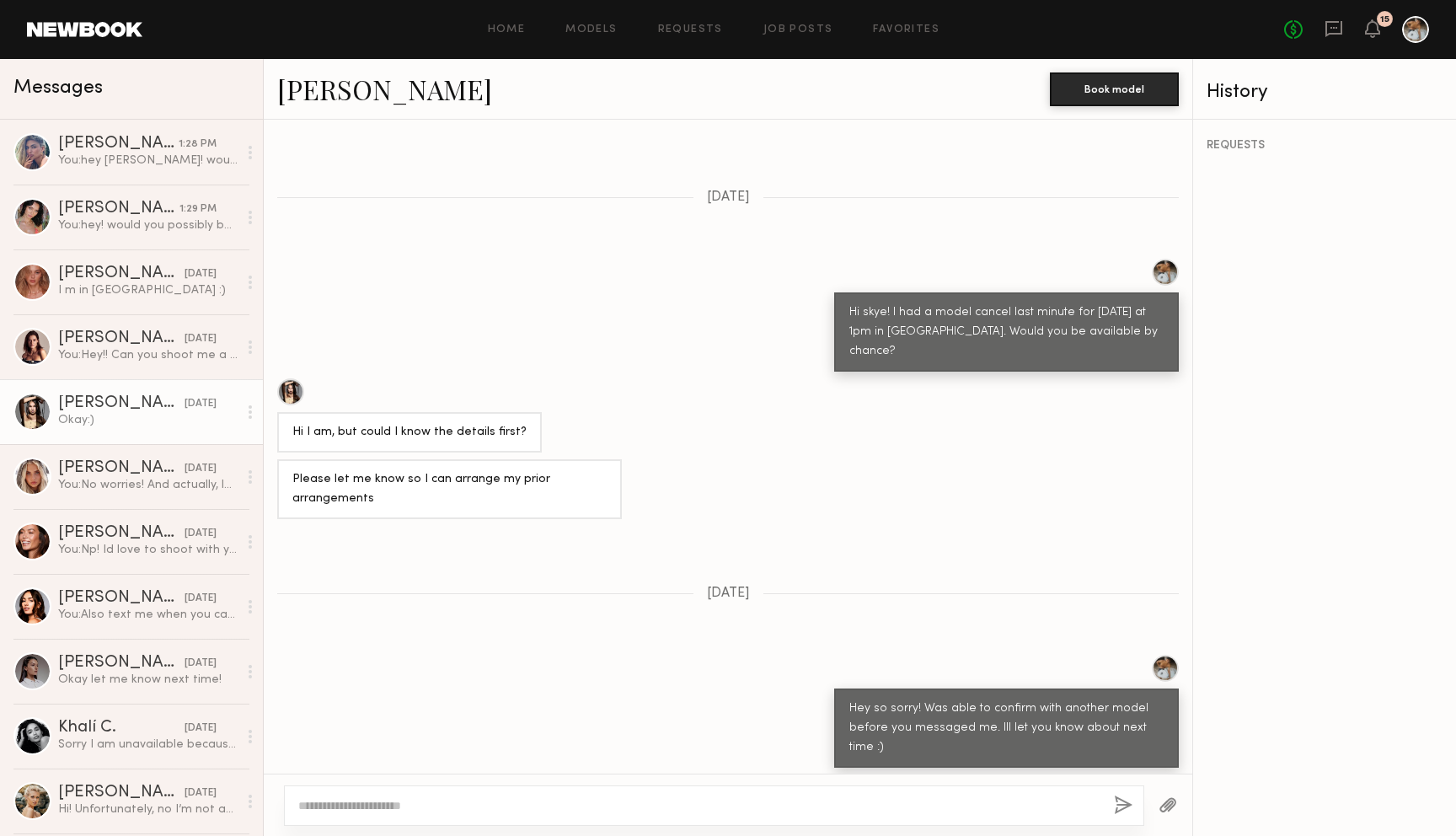
click at [307, 99] on link "Skye P." at bounding box center [385, 89] width 215 height 36
click at [140, 503] on link "Allea S. 08/23/2025 You: No worries! And actually, lmk if you have some availab…" at bounding box center [131, 476] width 263 height 65
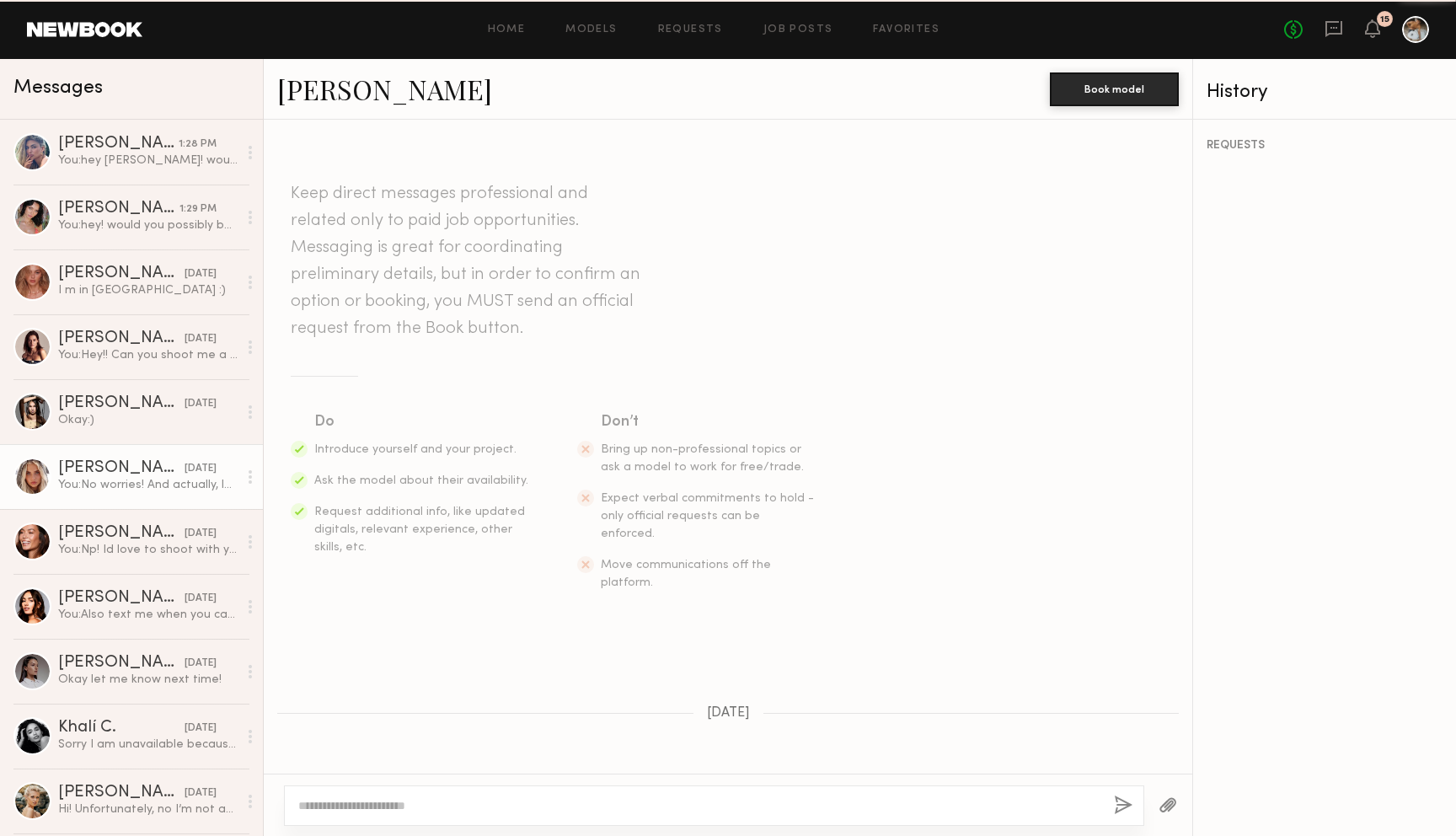
scroll to position [574, 0]
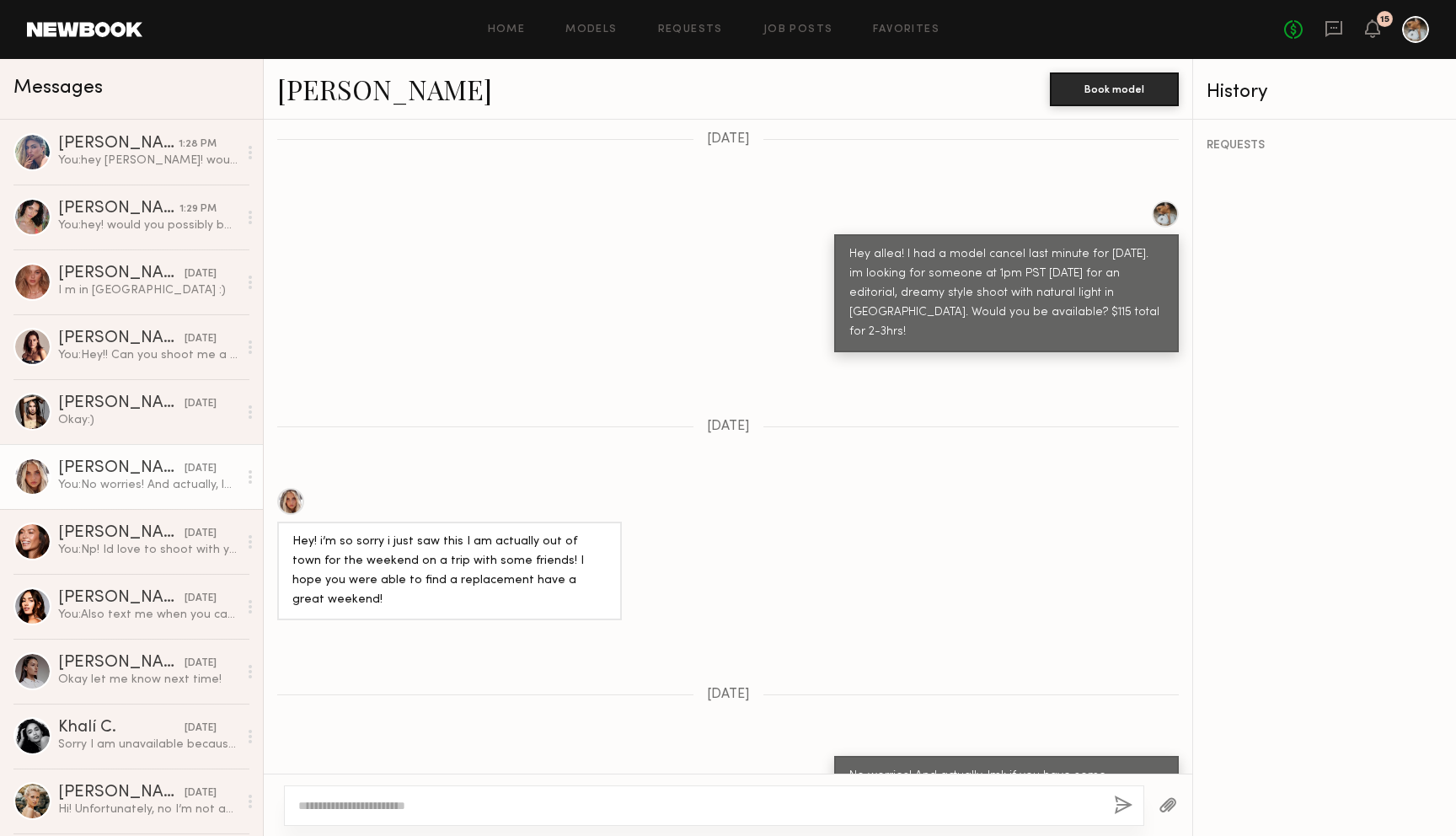
click at [291, 488] on div at bounding box center [291, 501] width 27 height 27
click at [482, 802] on textarea at bounding box center [699, 805] width 802 height 17
paste textarea "**********"
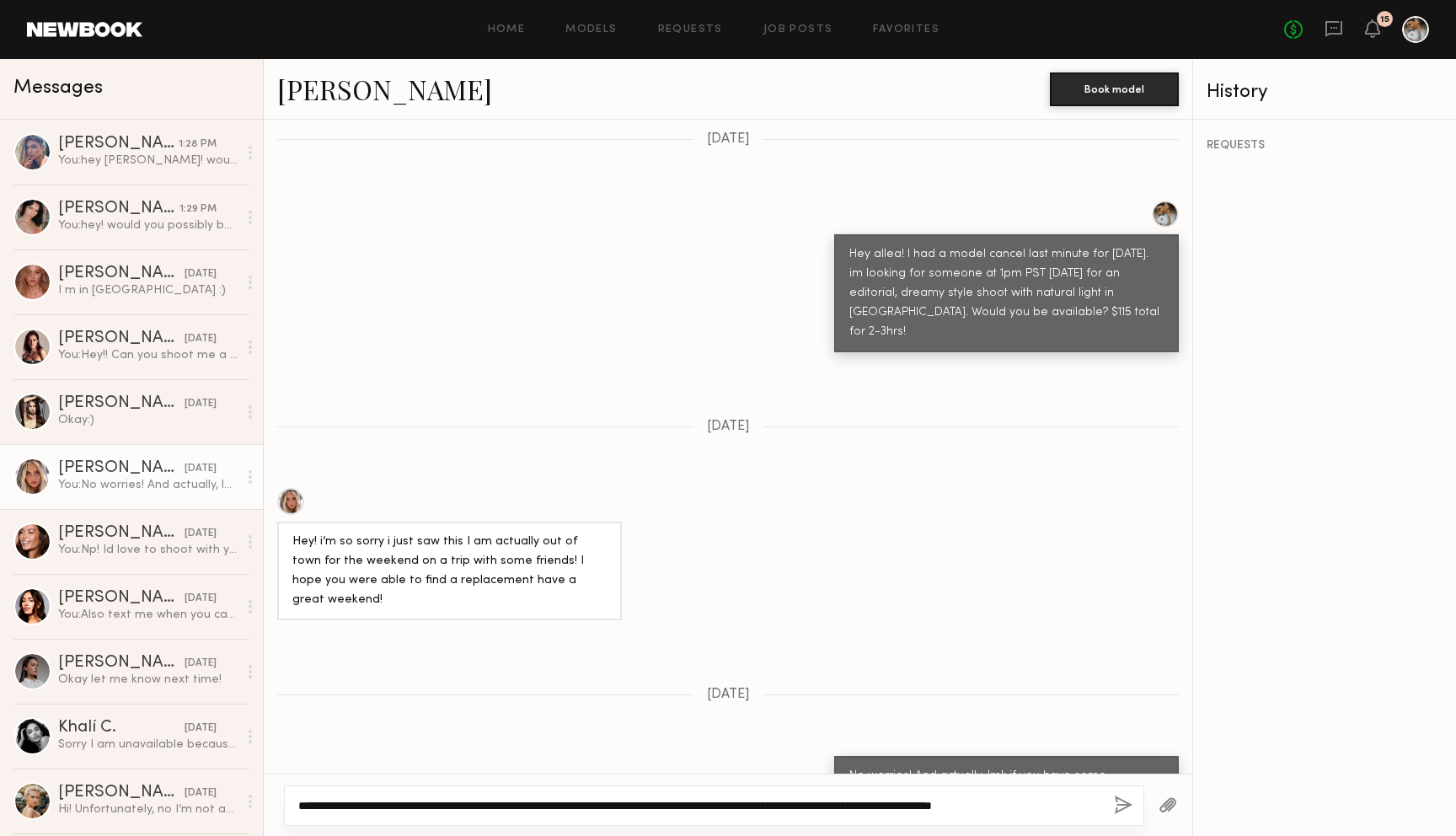
type textarea "**********"
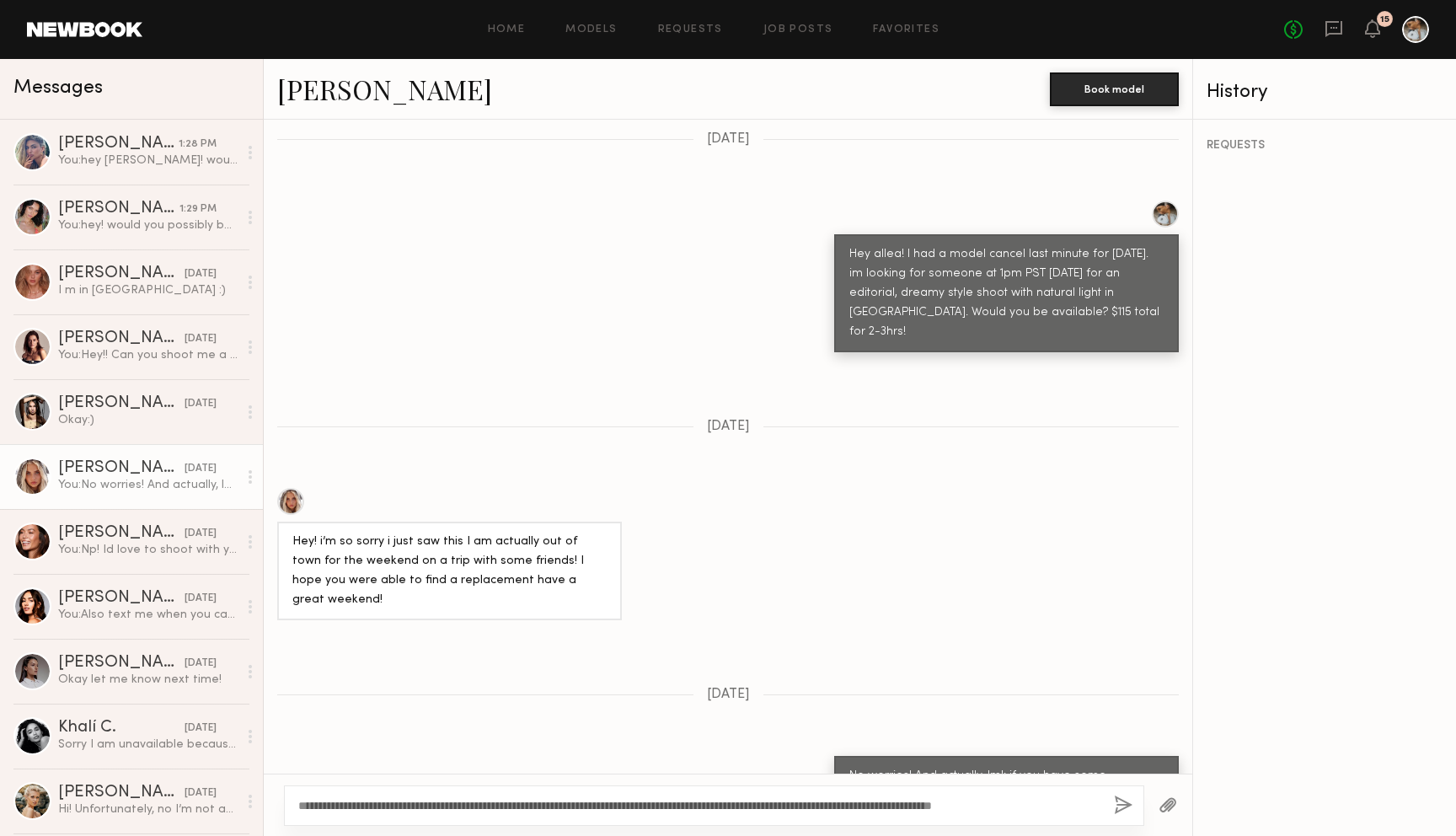
click at [1130, 809] on button "button" at bounding box center [1123, 806] width 18 height 21
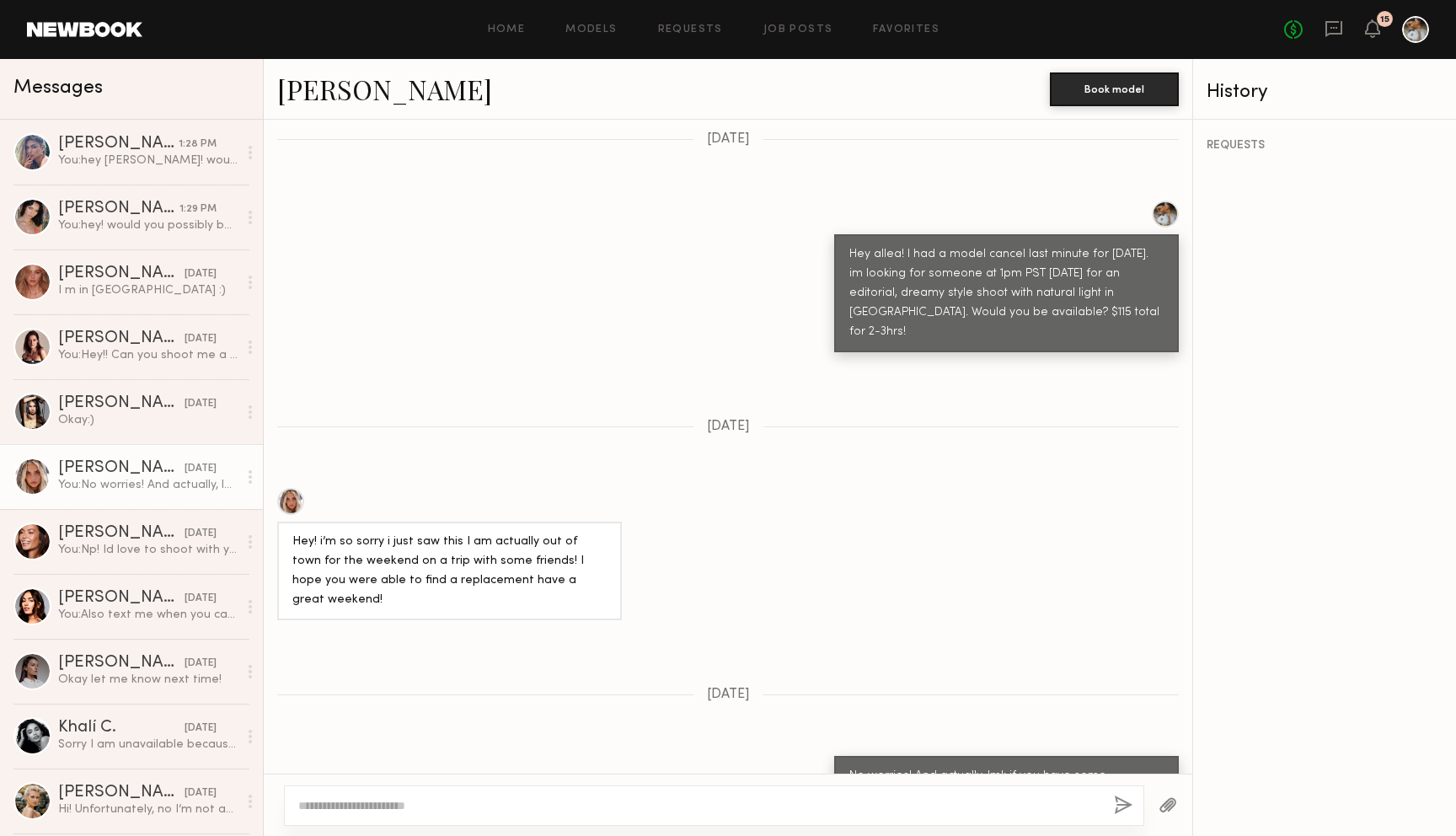
scroll to position [950, 0]
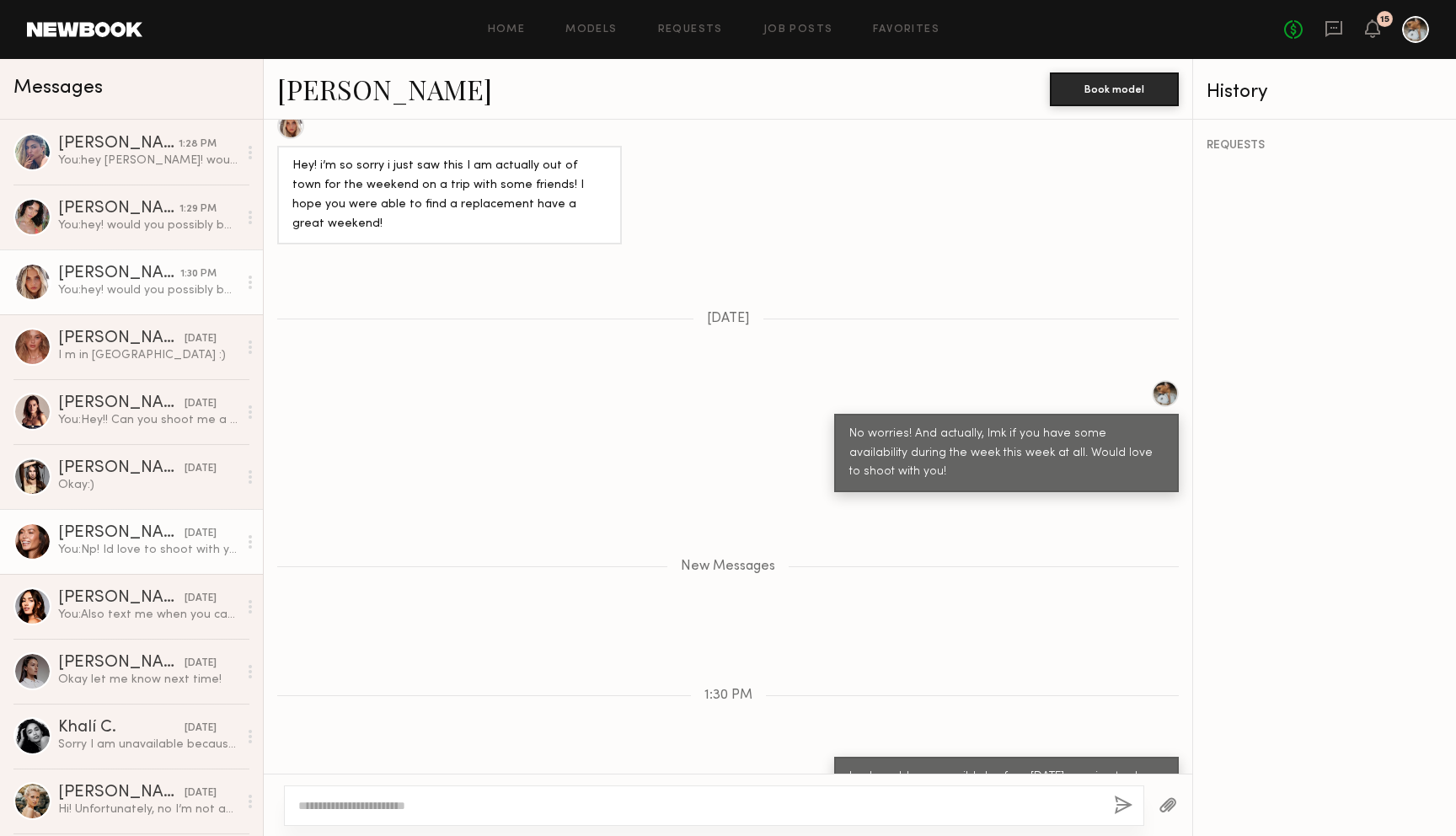
click at [121, 553] on div "You: Np! Id love to shoot with you down the line so ill reach back out another …" at bounding box center [148, 550] width 179 height 16
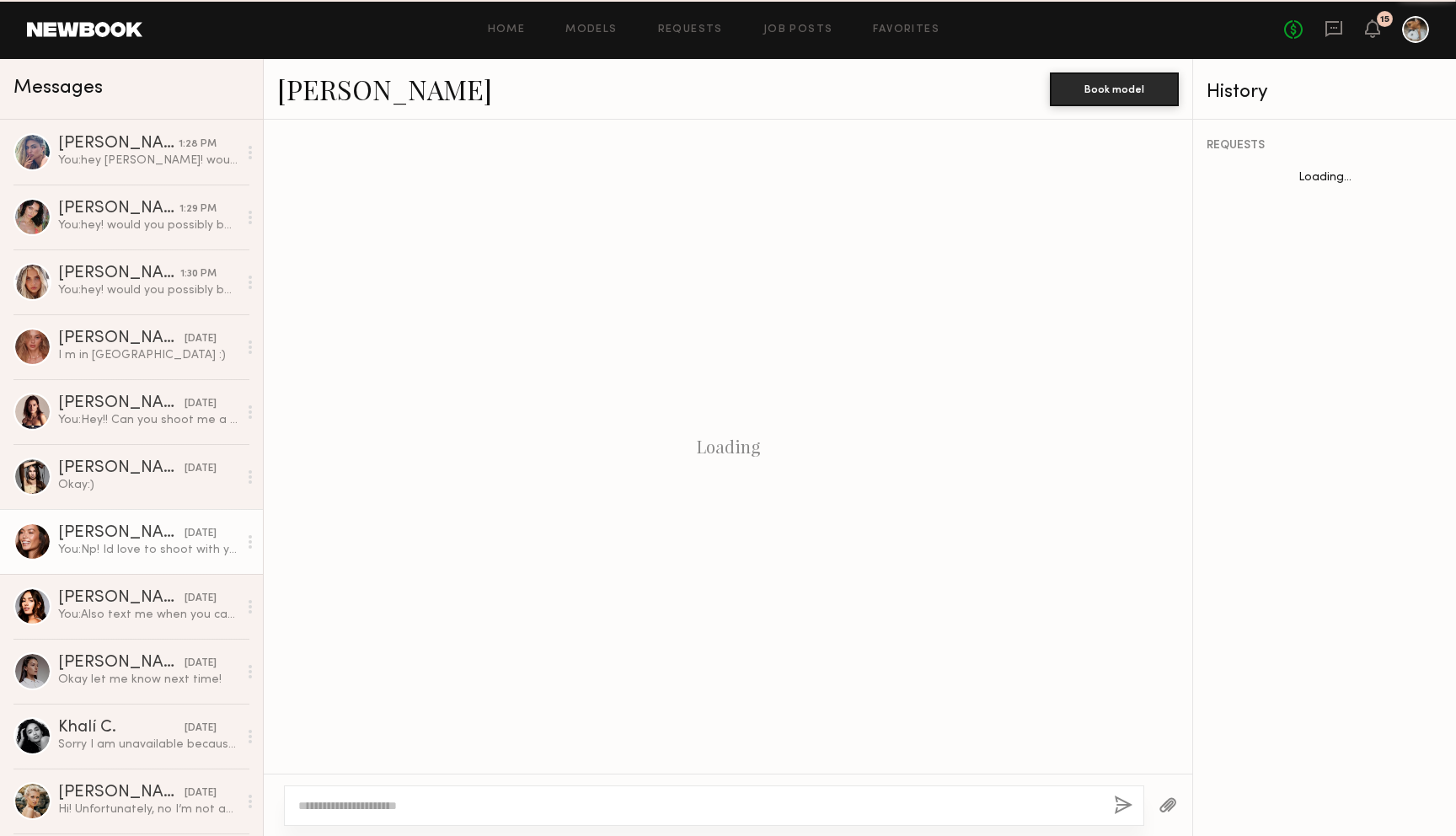
scroll to position [535, 0]
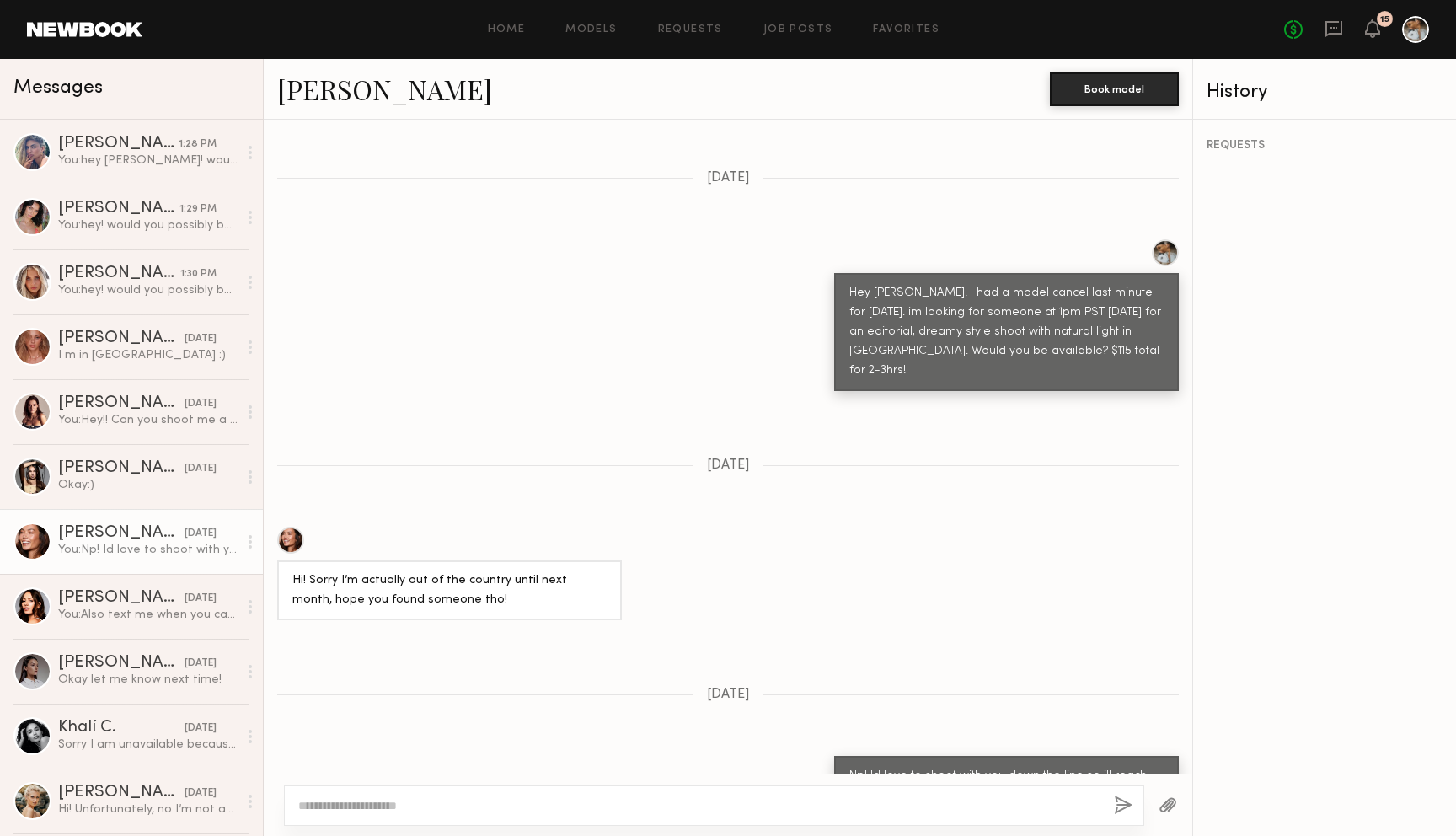
click at [311, 88] on link "Tia M." at bounding box center [385, 89] width 215 height 36
click at [417, 803] on textarea at bounding box center [699, 805] width 802 height 17
paste textarea "**********"
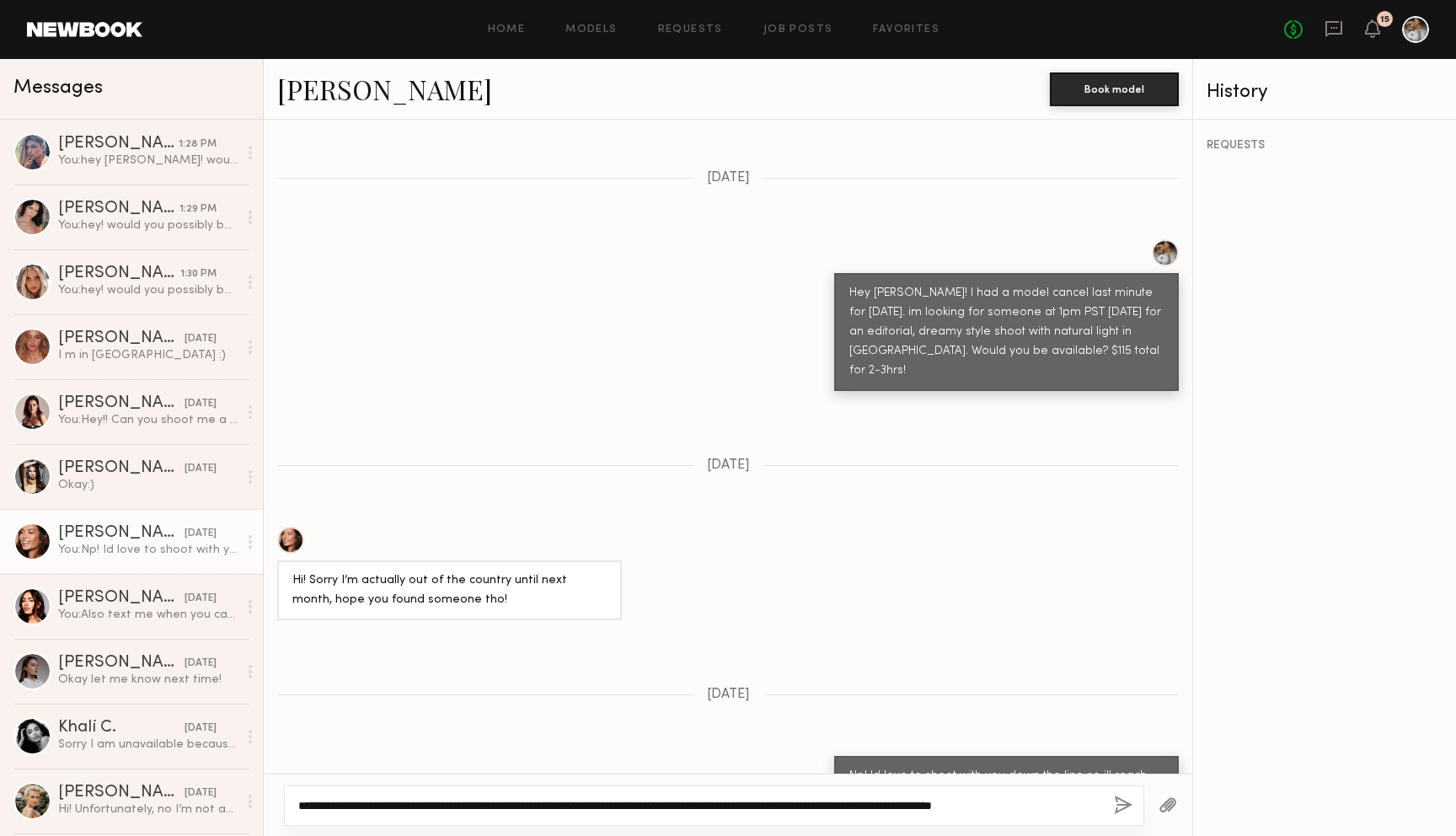
type textarea "**********"
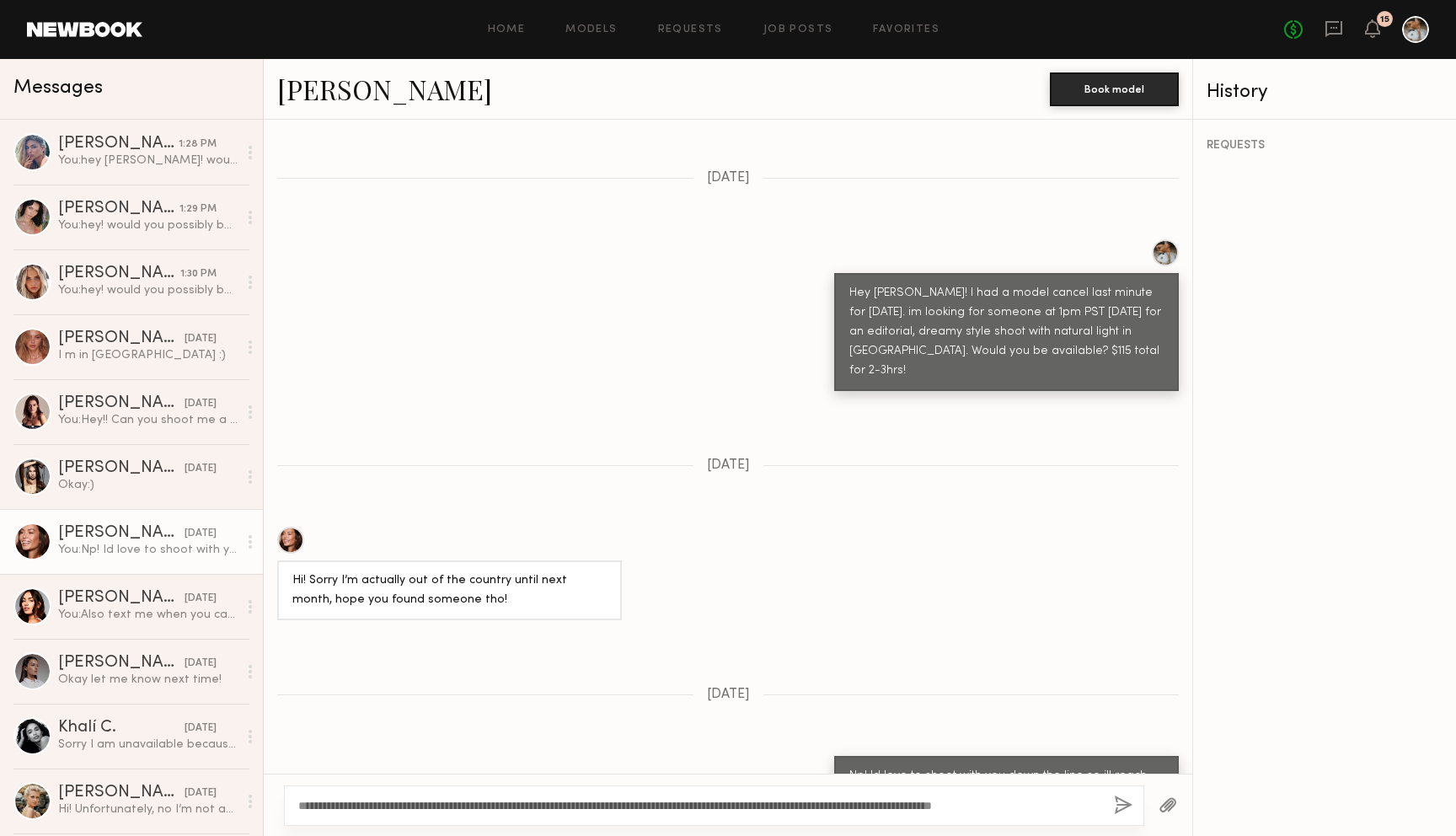
click at [1125, 811] on button "button" at bounding box center [1123, 806] width 18 height 21
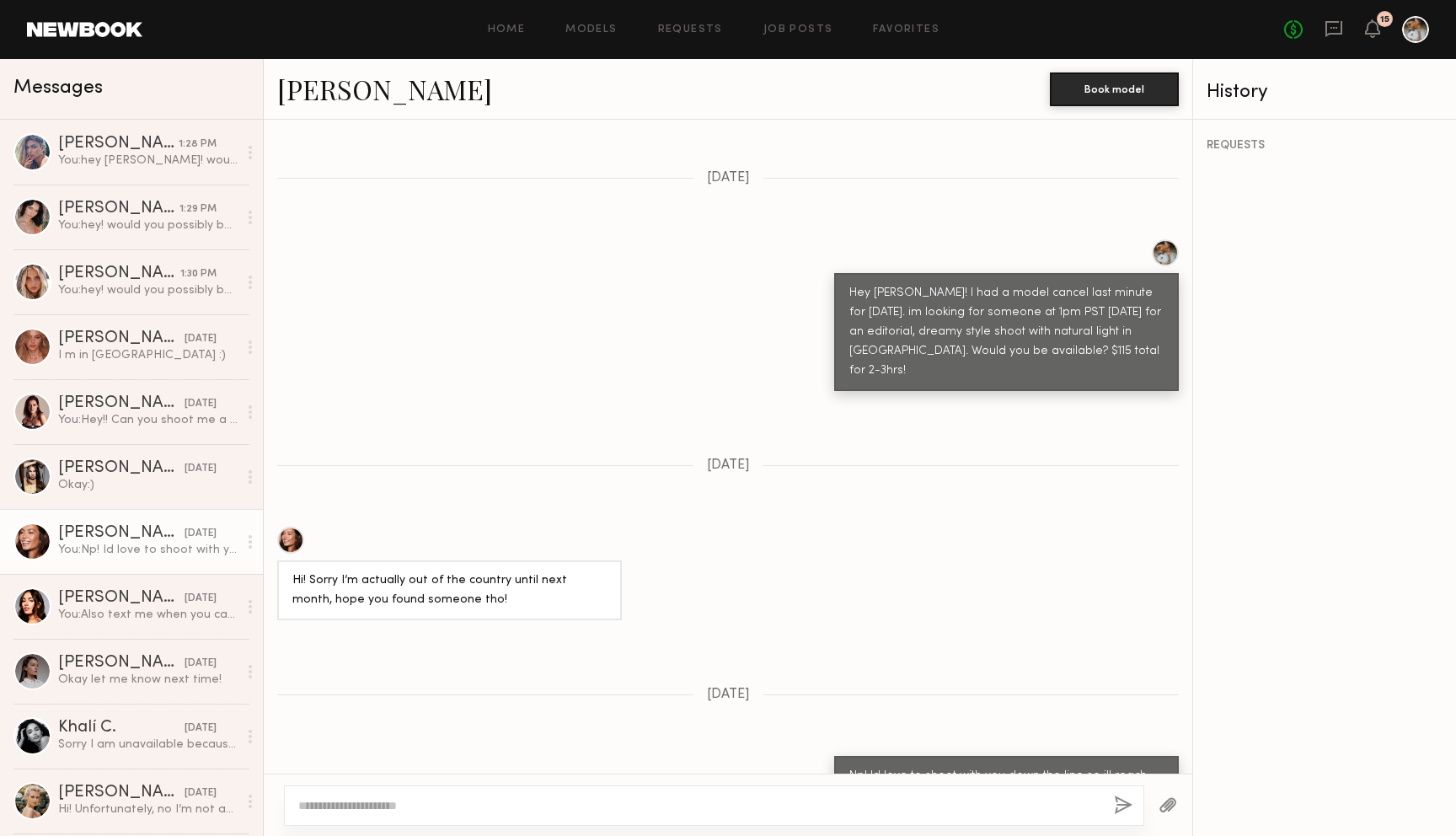
scroll to position [912, 0]
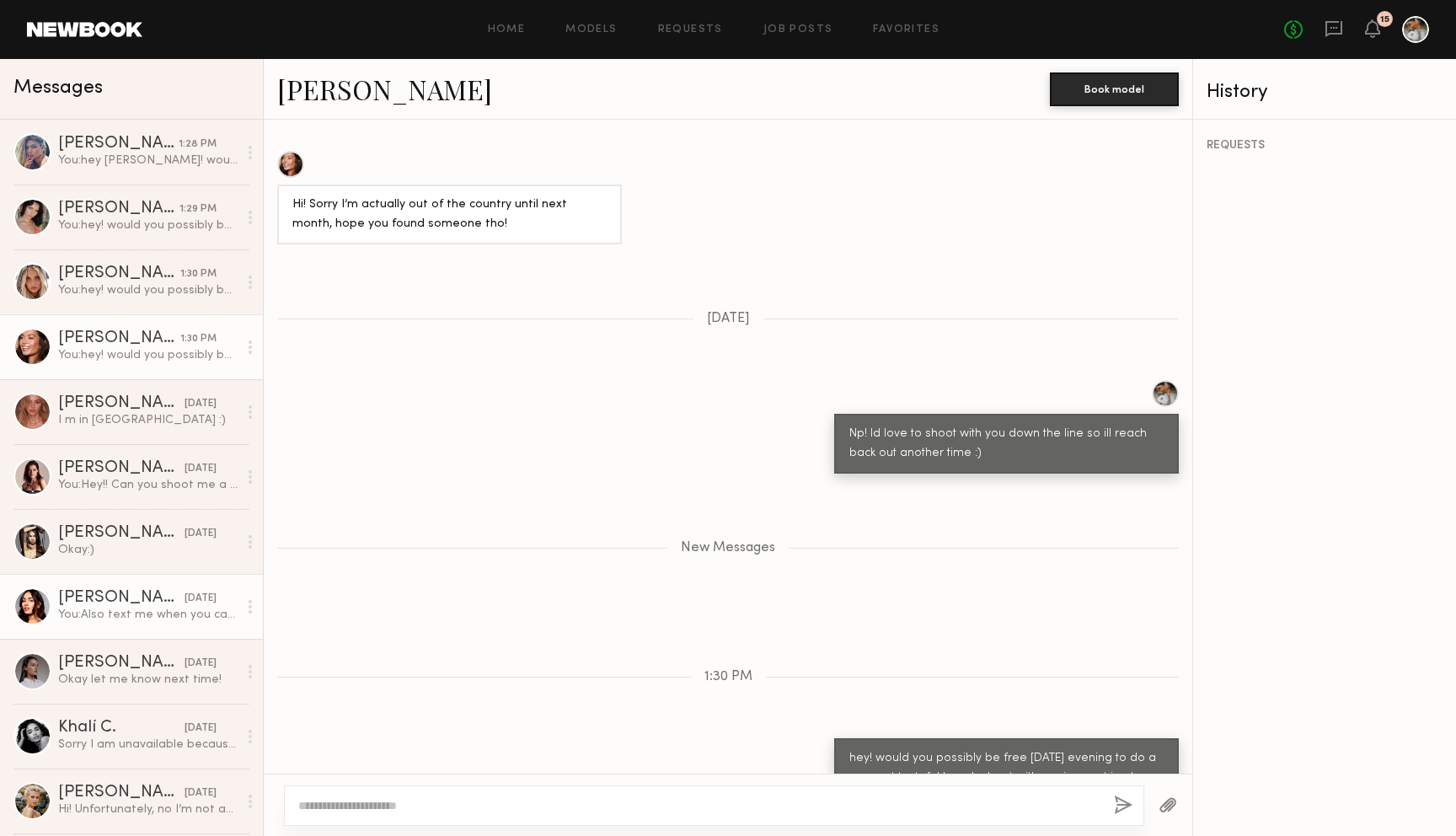
click at [168, 607] on div "You: Also text me when you can ! 509-270-9489" at bounding box center [148, 614] width 179 height 16
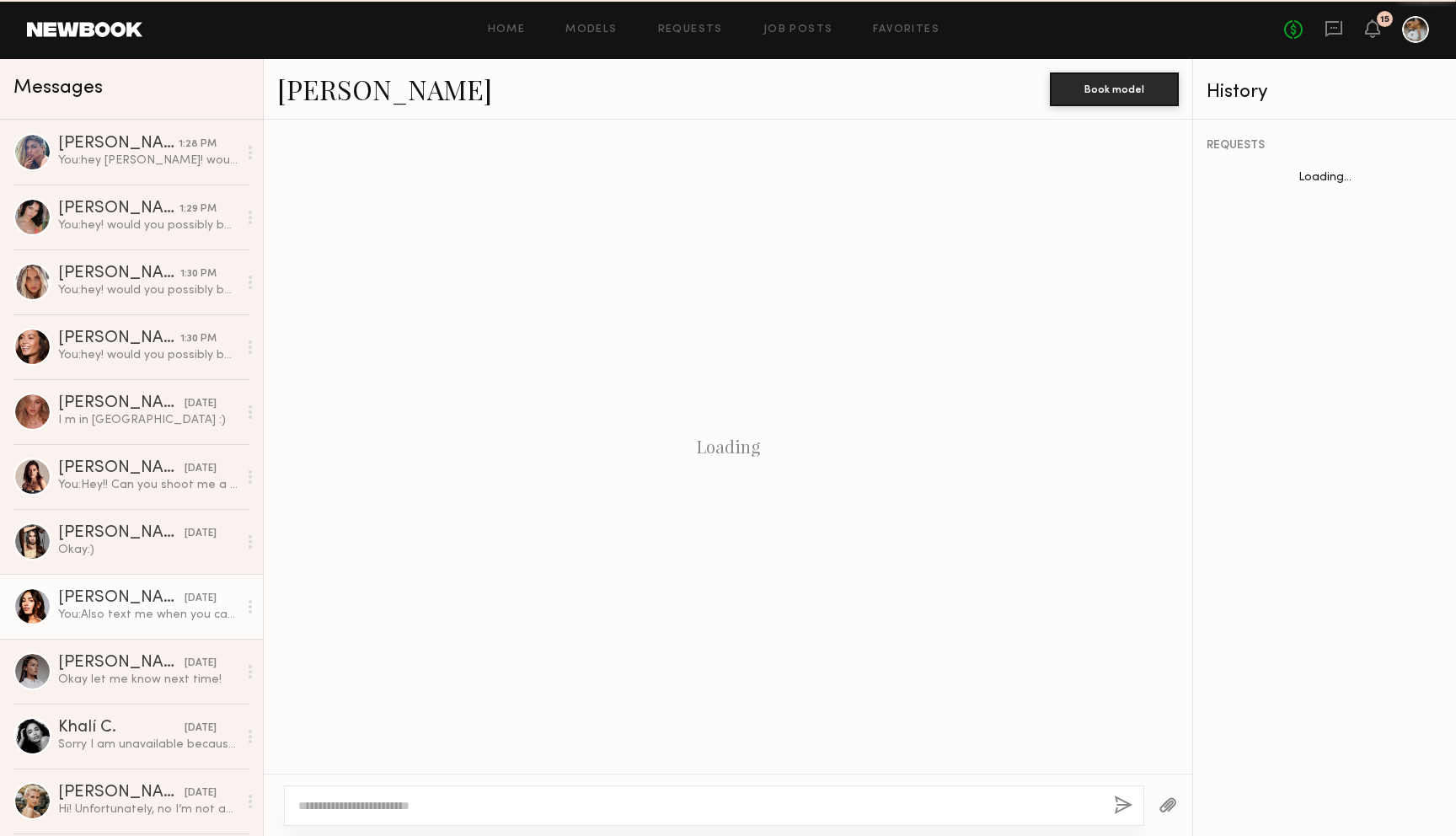
scroll to position [973, 0]
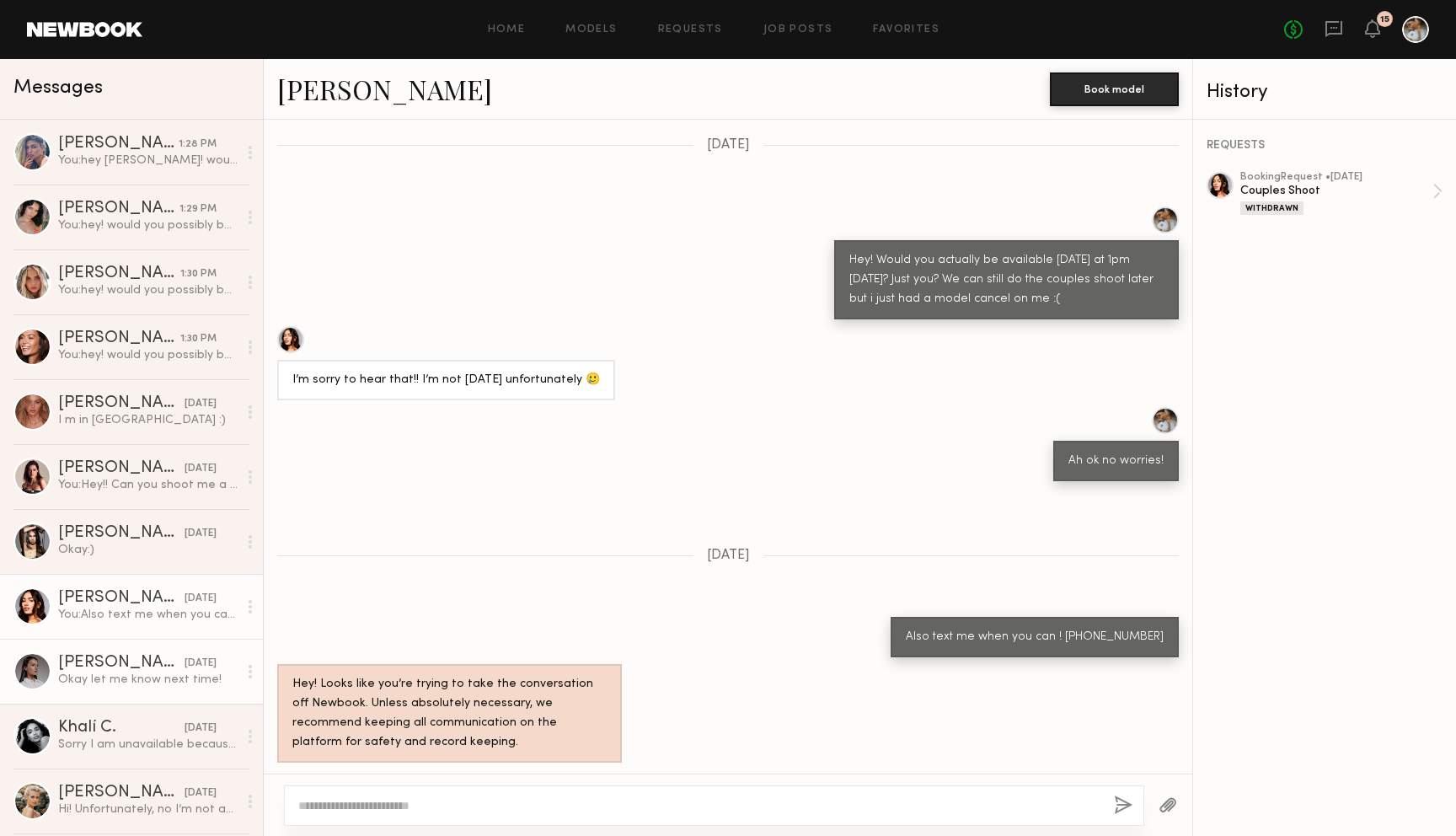
click at [145, 657] on div "Delaney K." at bounding box center [121, 663] width 127 height 17
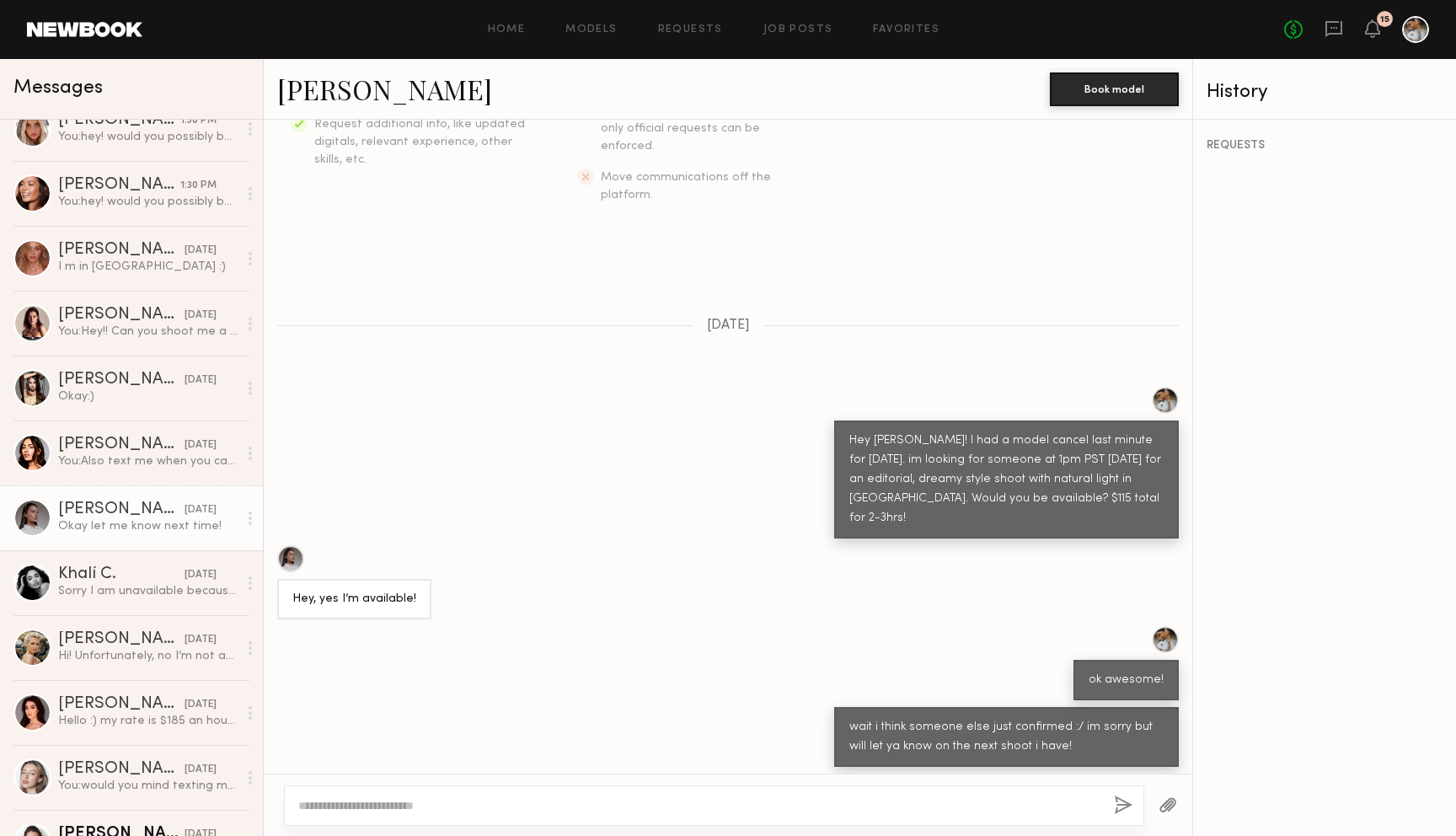
scroll to position [156, 0]
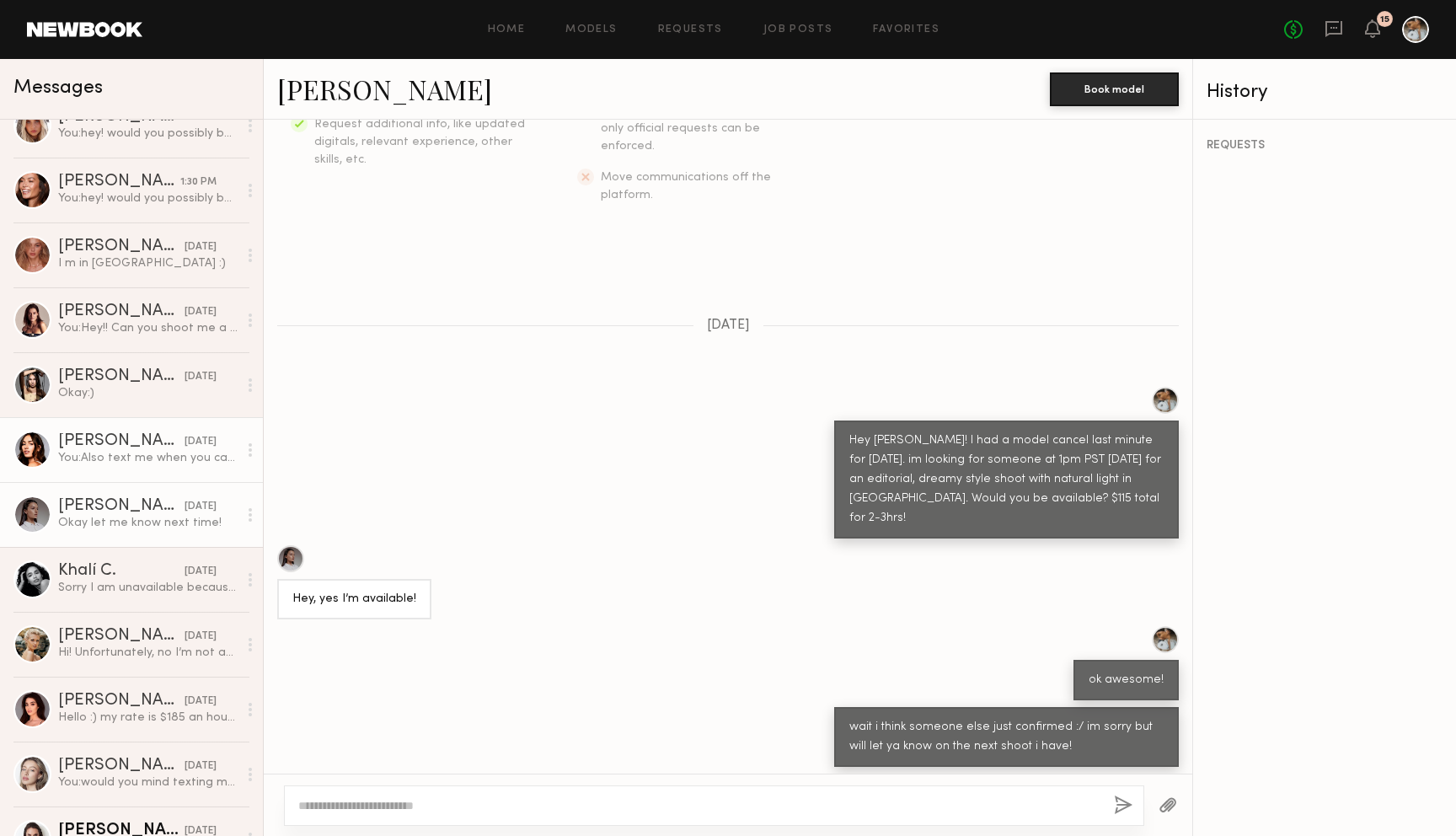
click at [160, 461] on div "You: Also text me when you can ! 509-270-9489" at bounding box center [148, 458] width 179 height 16
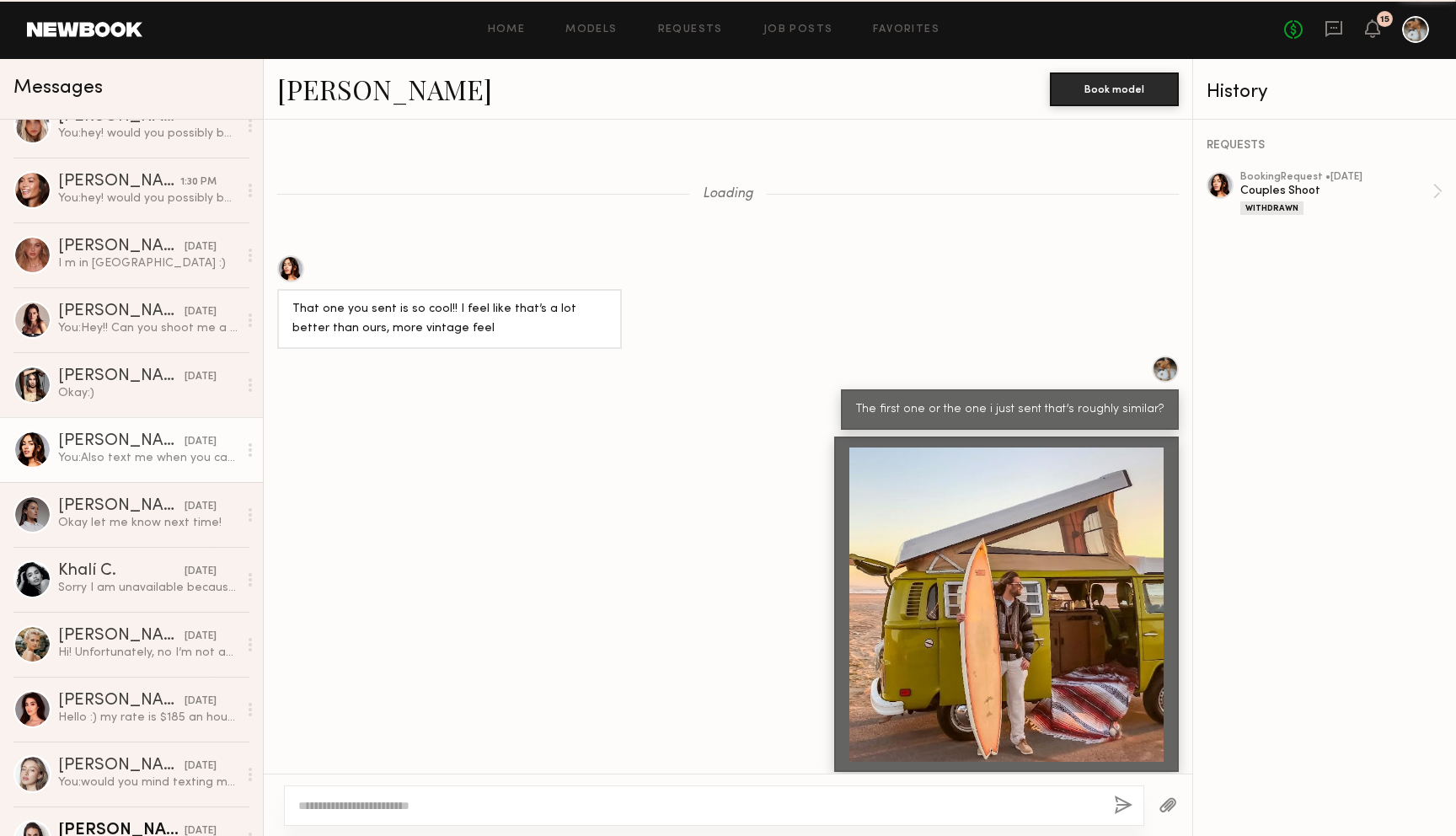
scroll to position [973, 0]
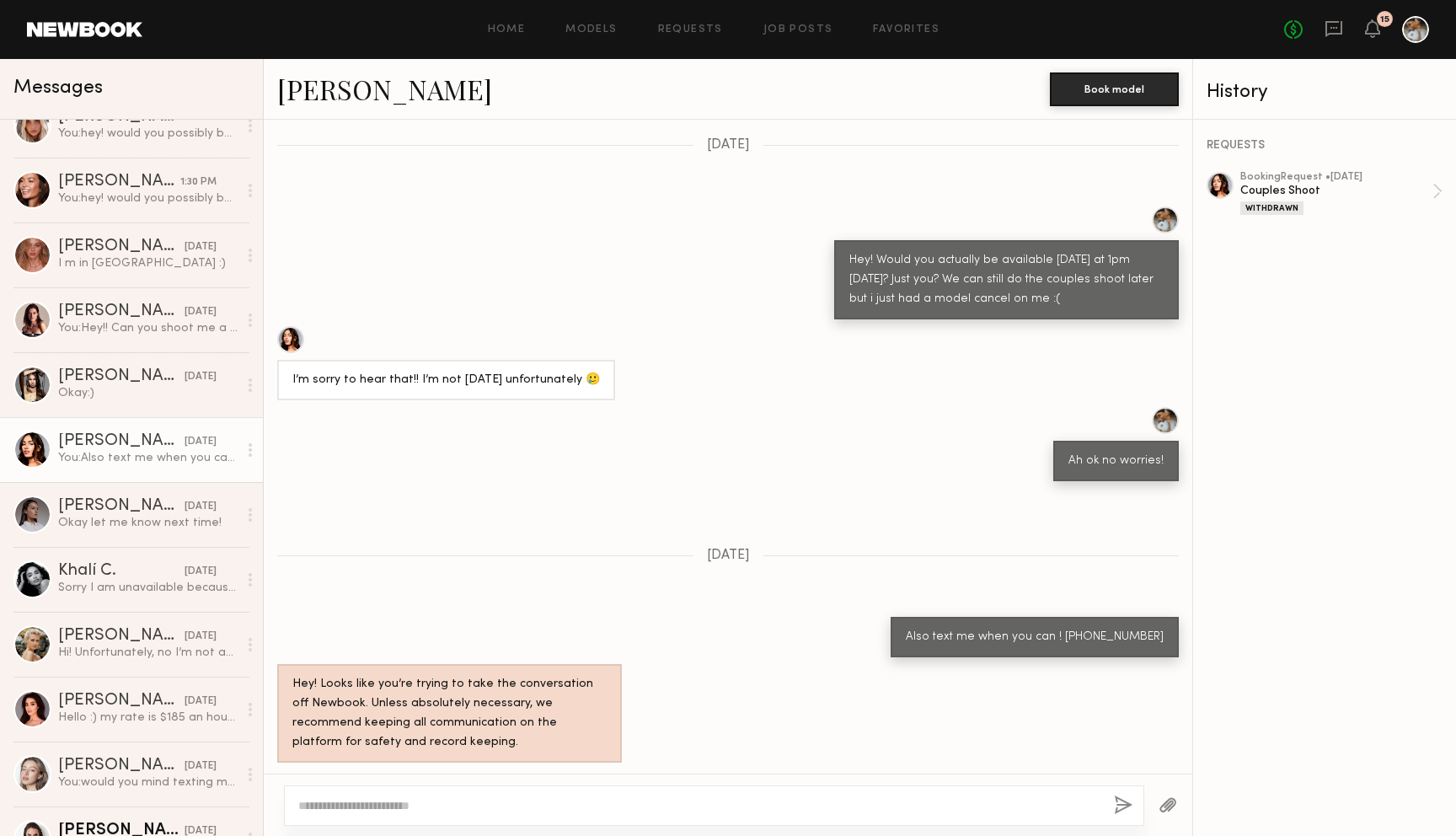
click at [337, 76] on link "Lauren G." at bounding box center [385, 89] width 215 height 36
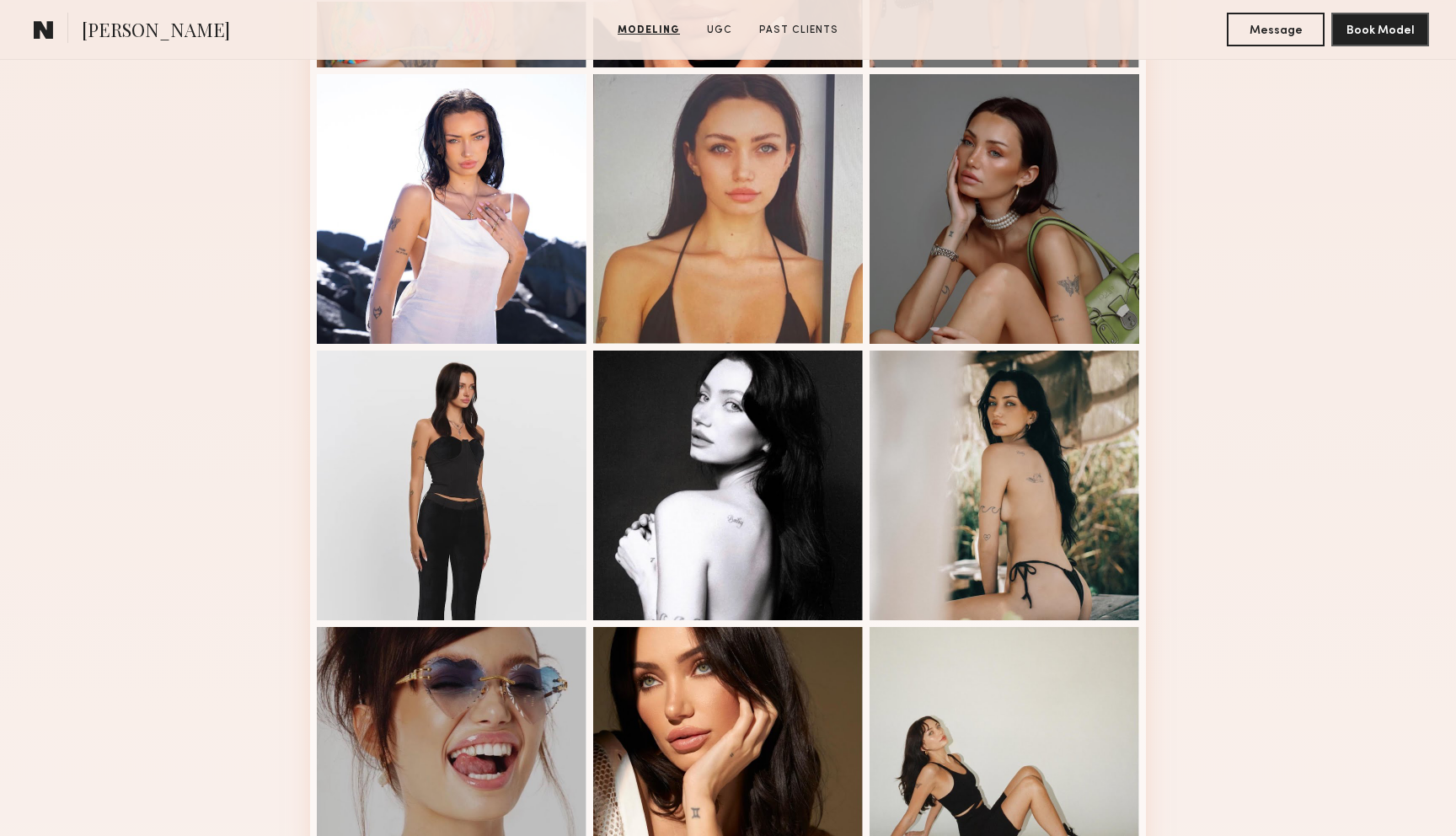
scroll to position [791, 0]
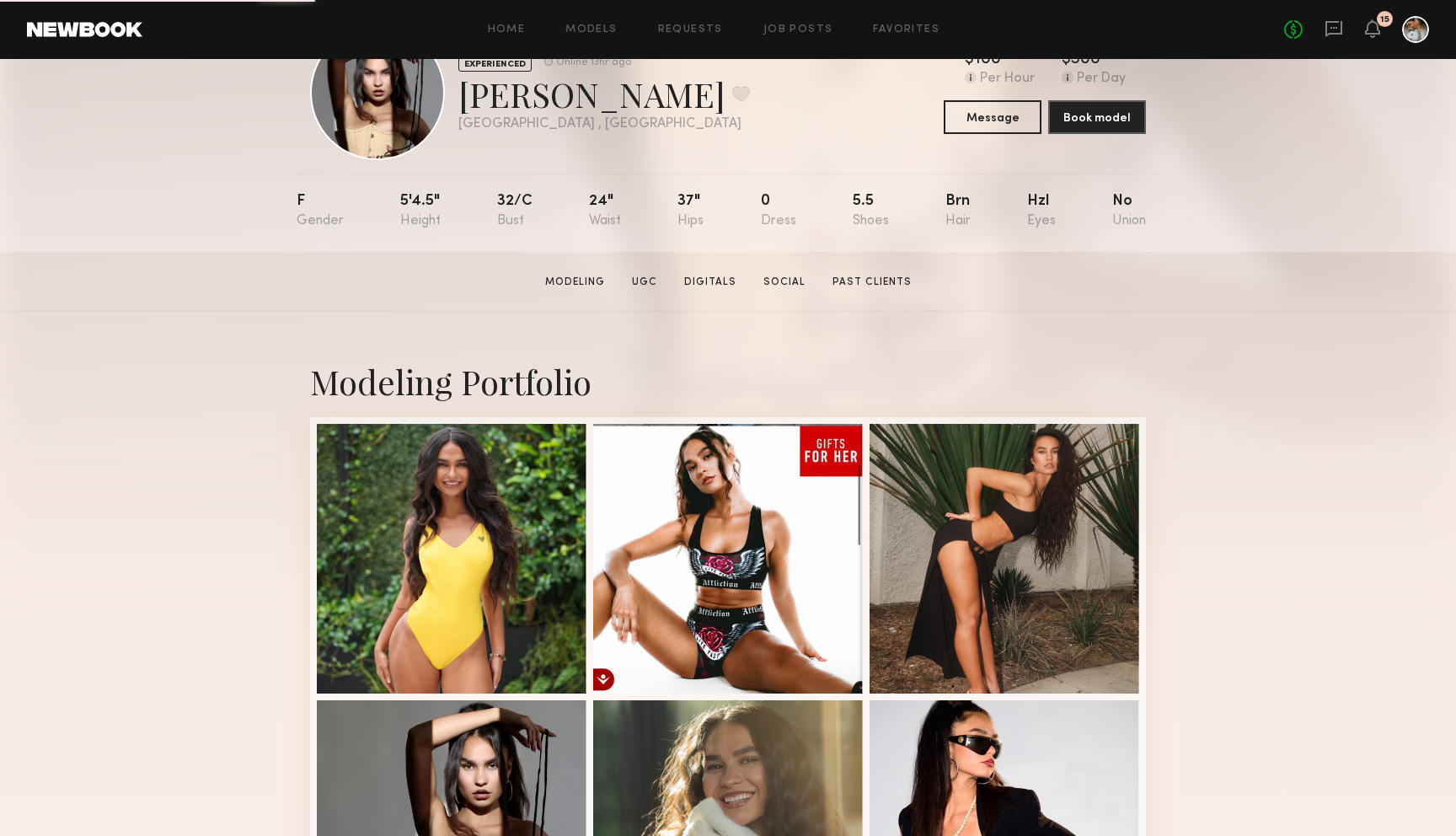
scroll to position [81, 0]
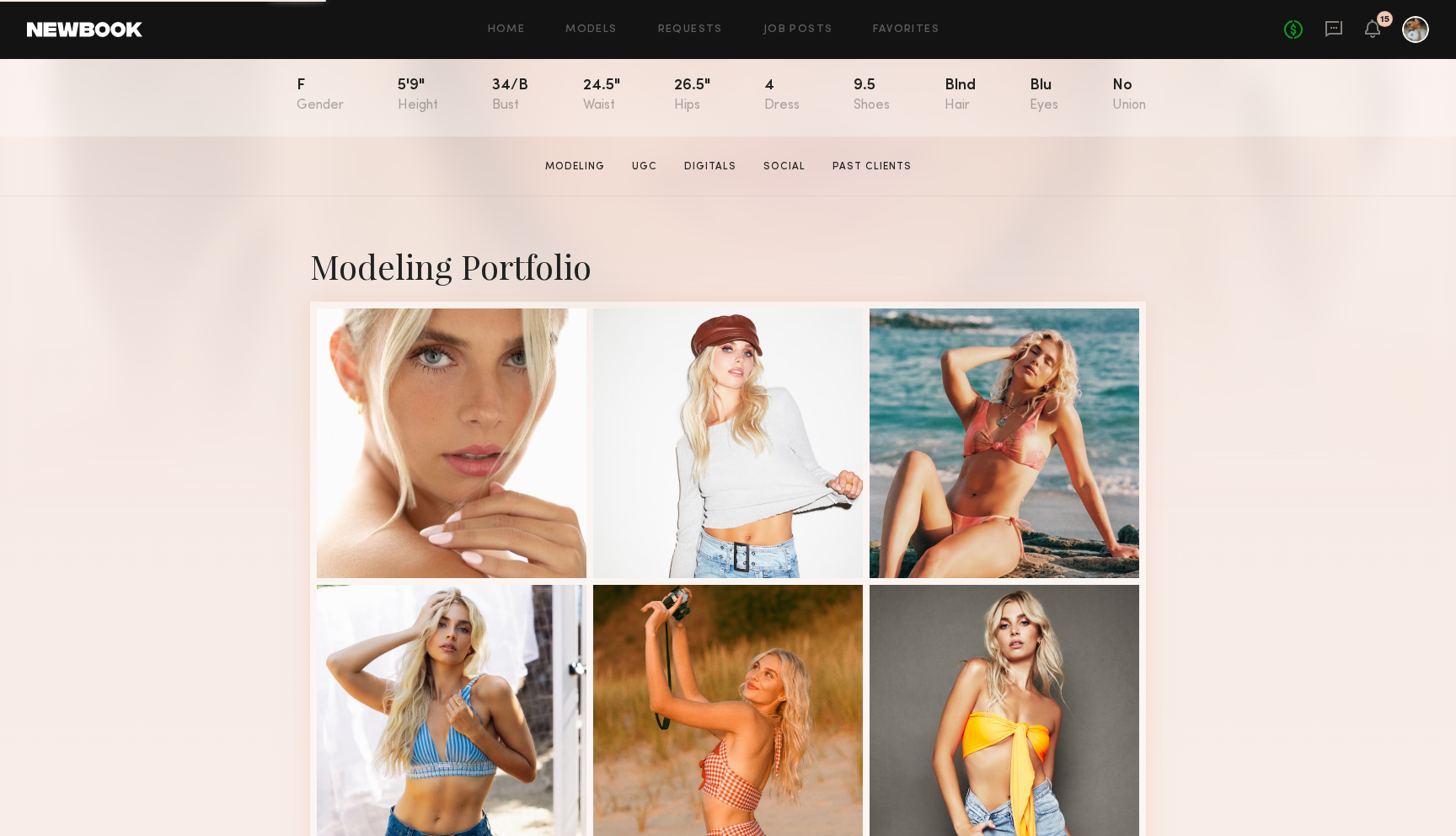
scroll to position [498, 0]
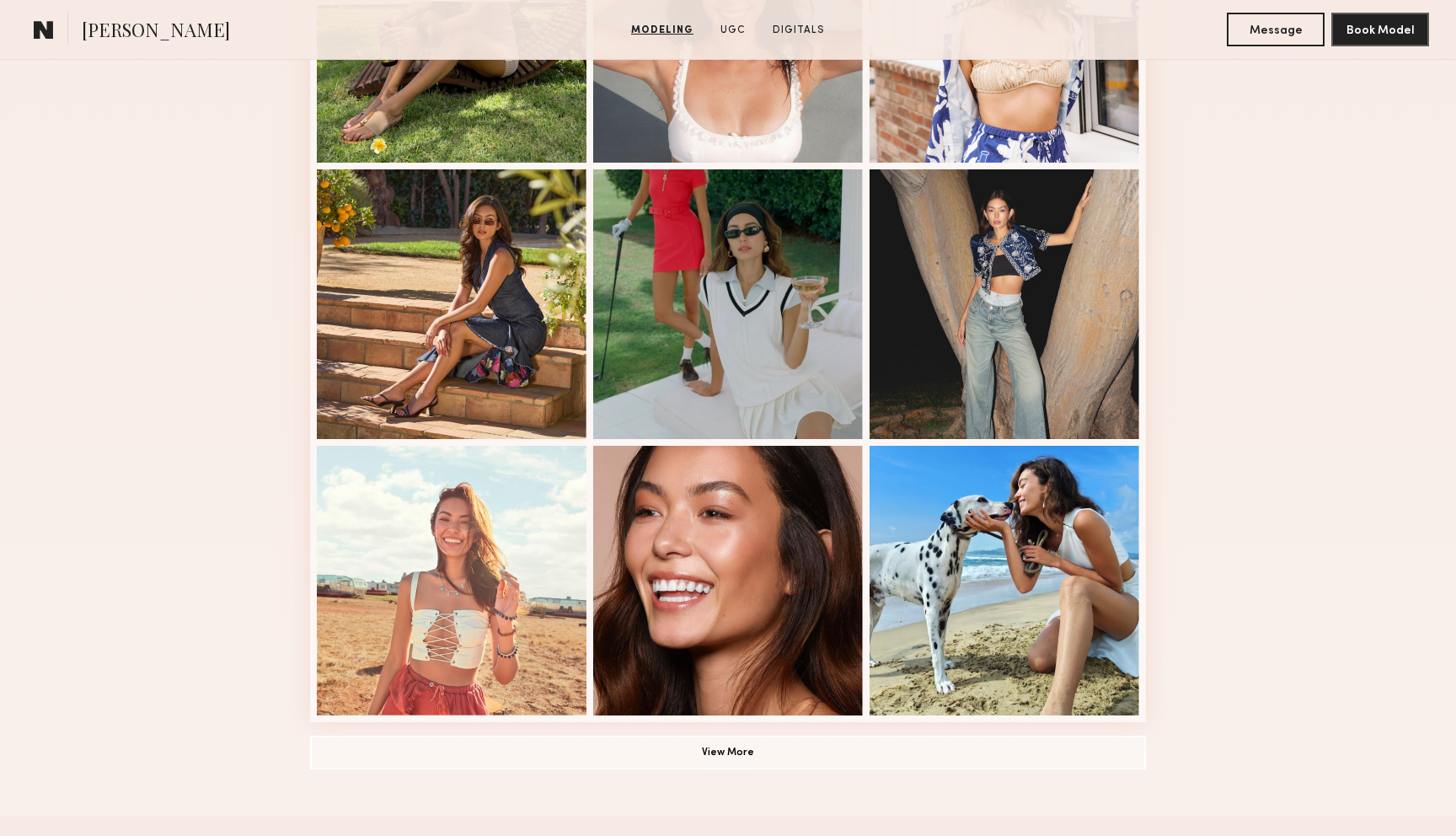
scroll to position [1036, 0]
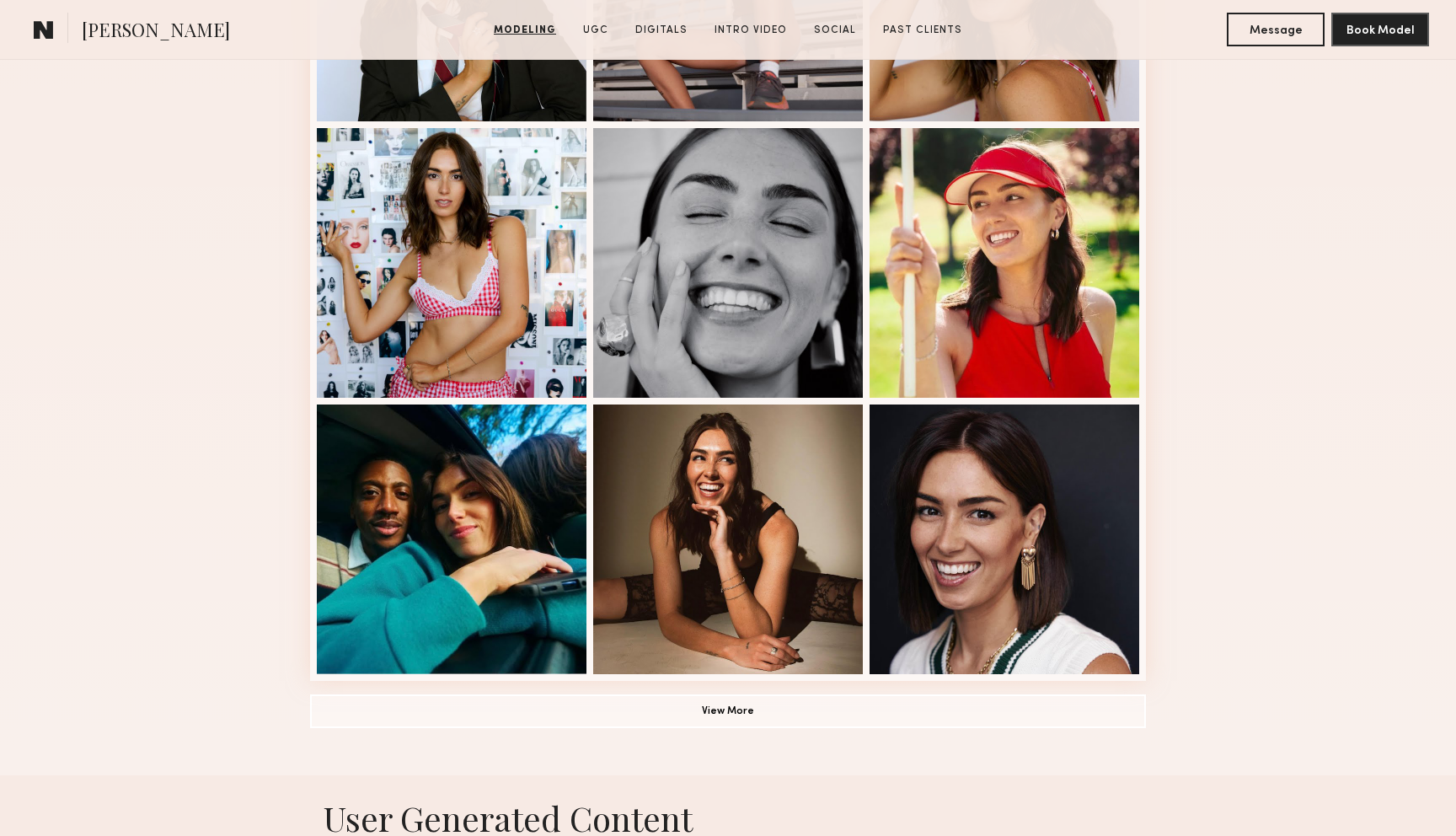
scroll to position [936, 0]
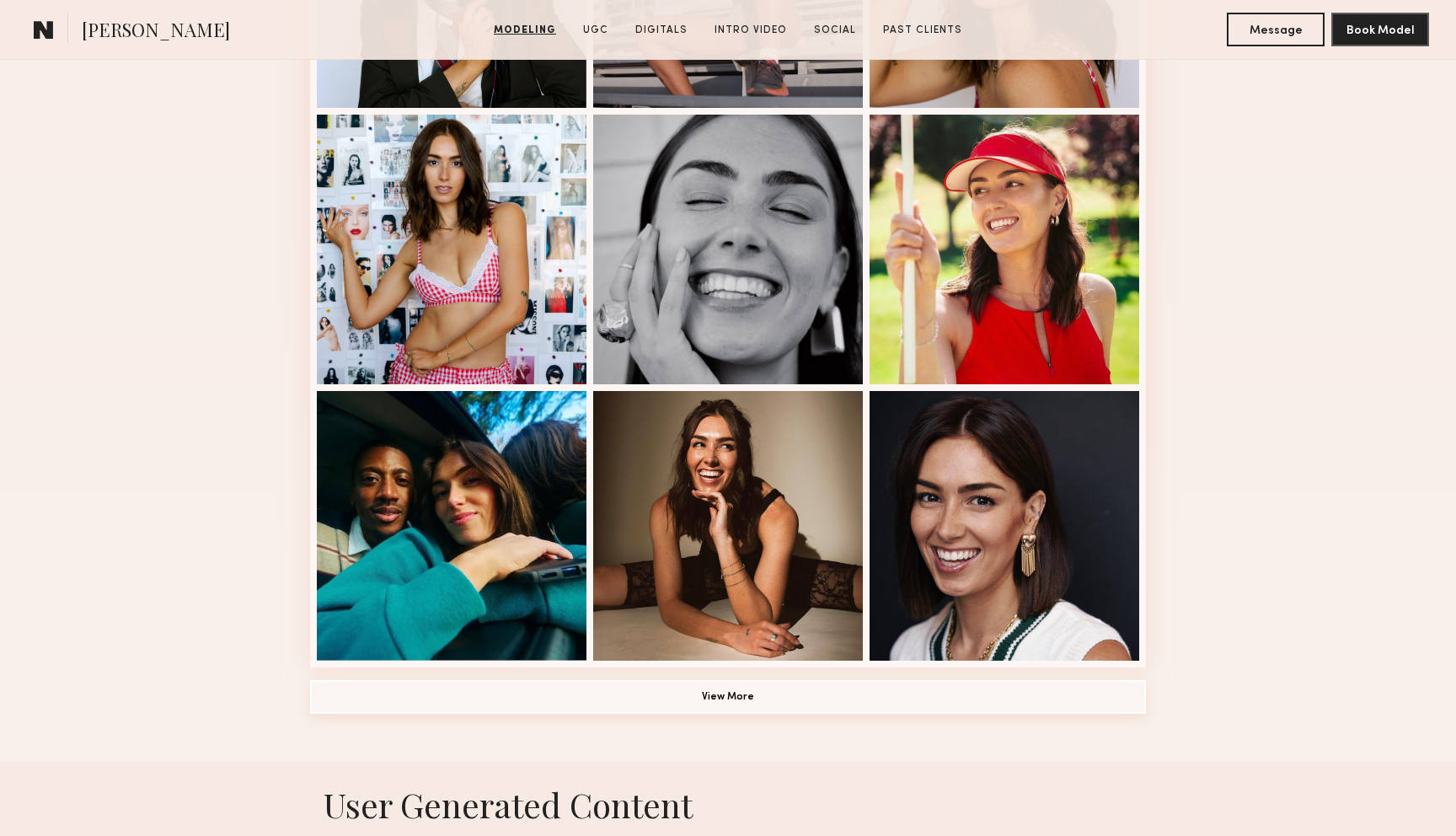
click at [583, 691] on button "View More" at bounding box center [728, 697] width 836 height 33
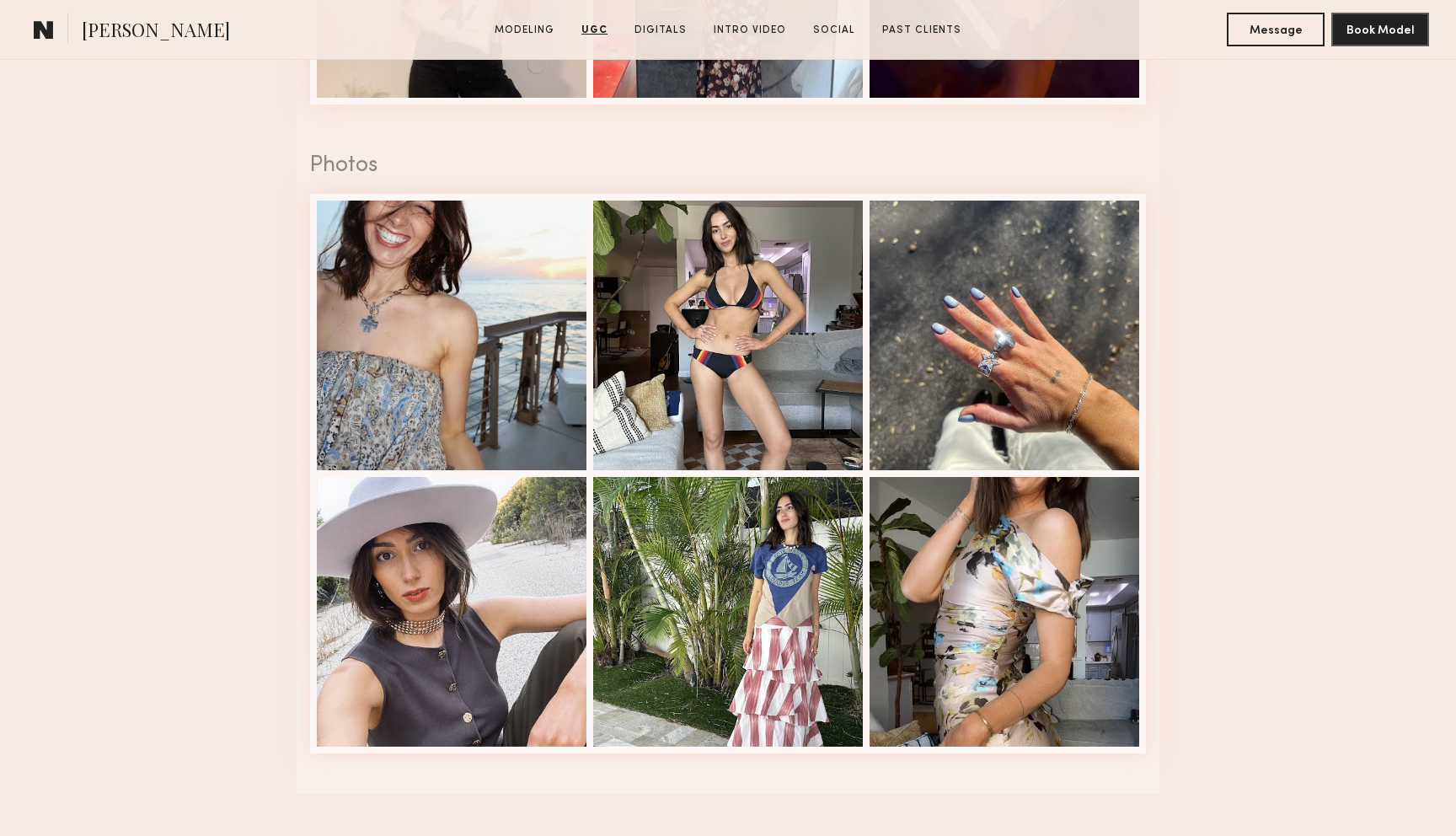
scroll to position [3347, 0]
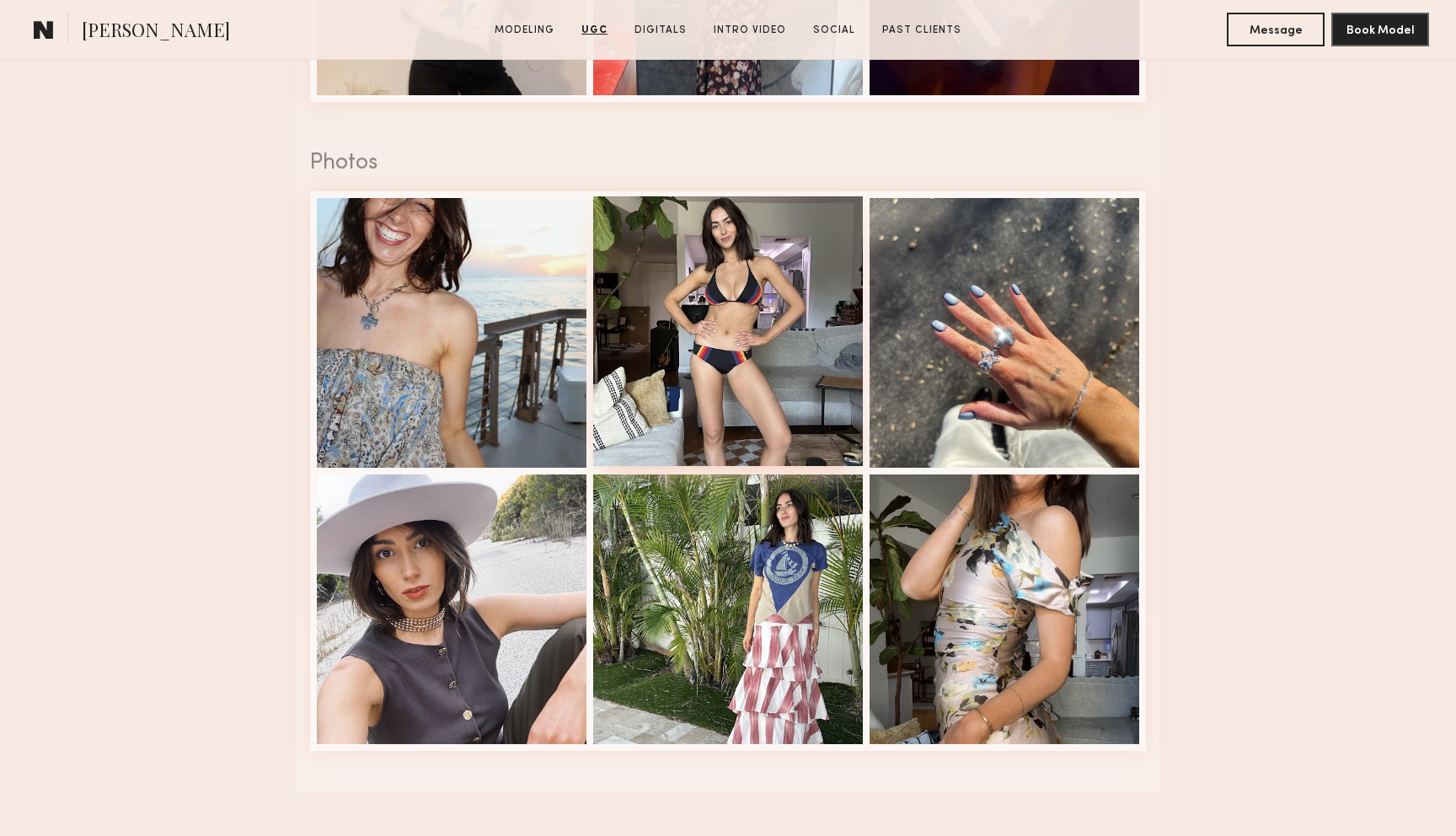
click at [714, 375] on div at bounding box center [728, 331] width 270 height 270
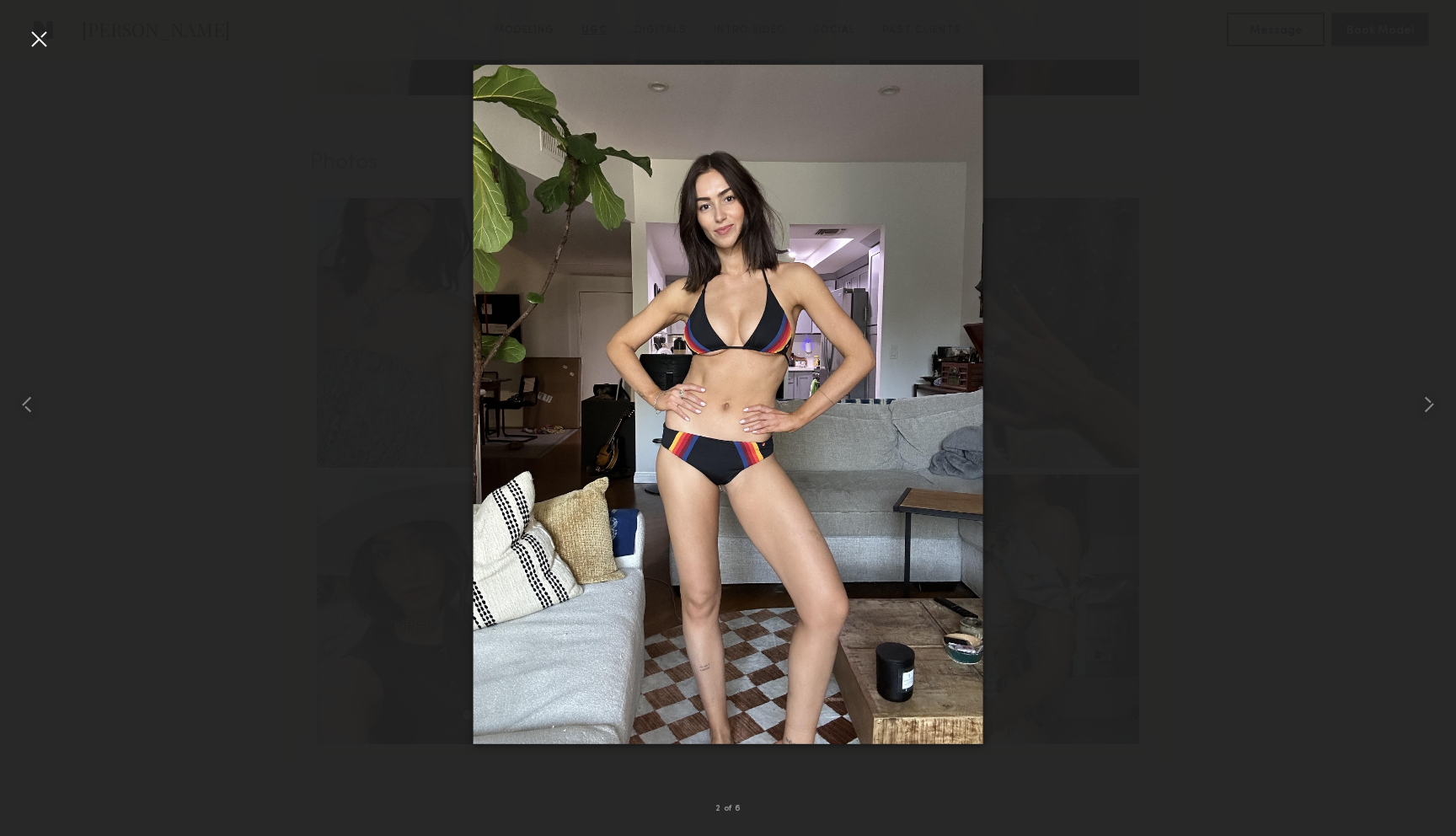
click at [37, 48] on div at bounding box center [39, 39] width 27 height 27
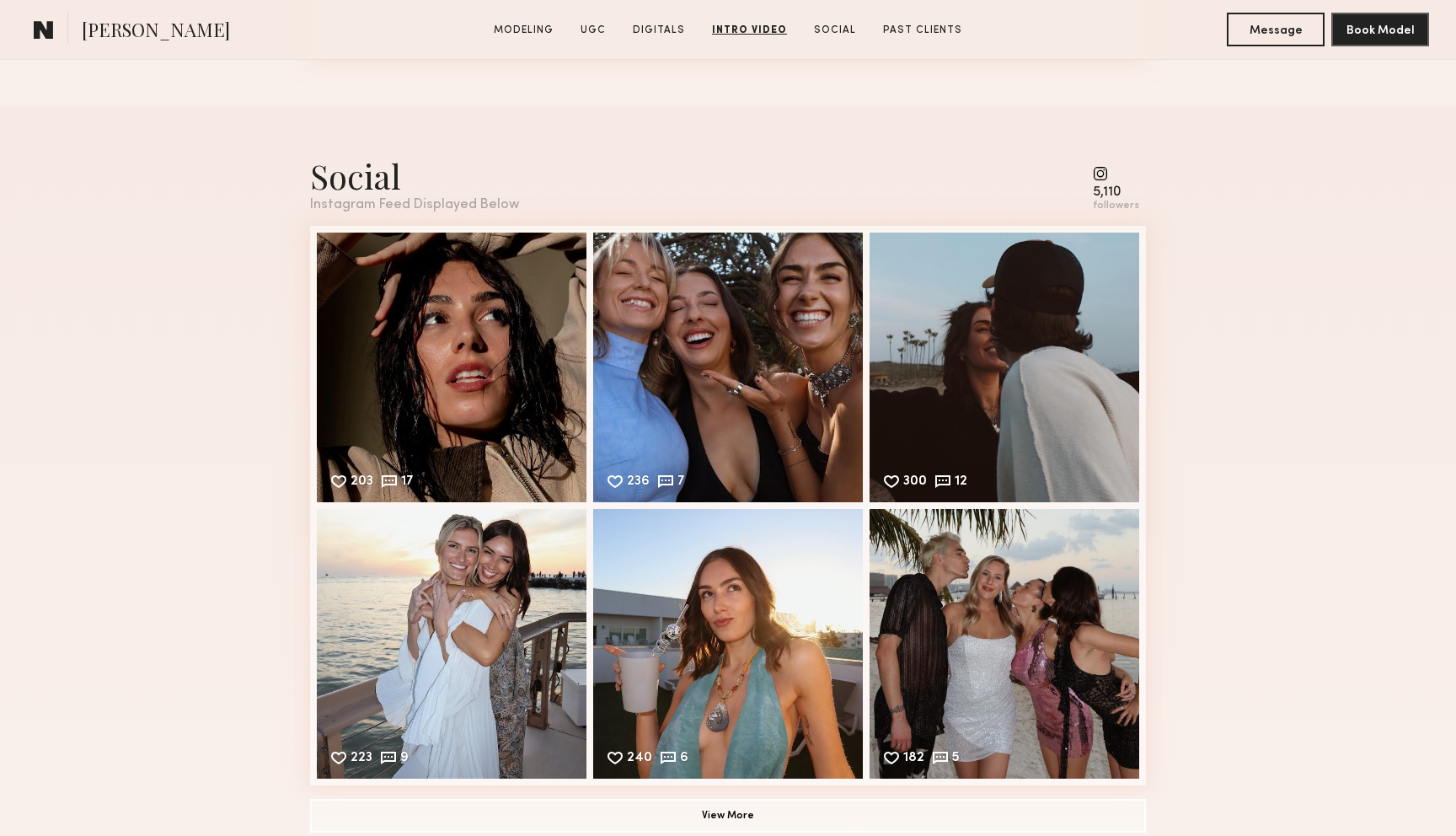
scroll to position [5433, 0]
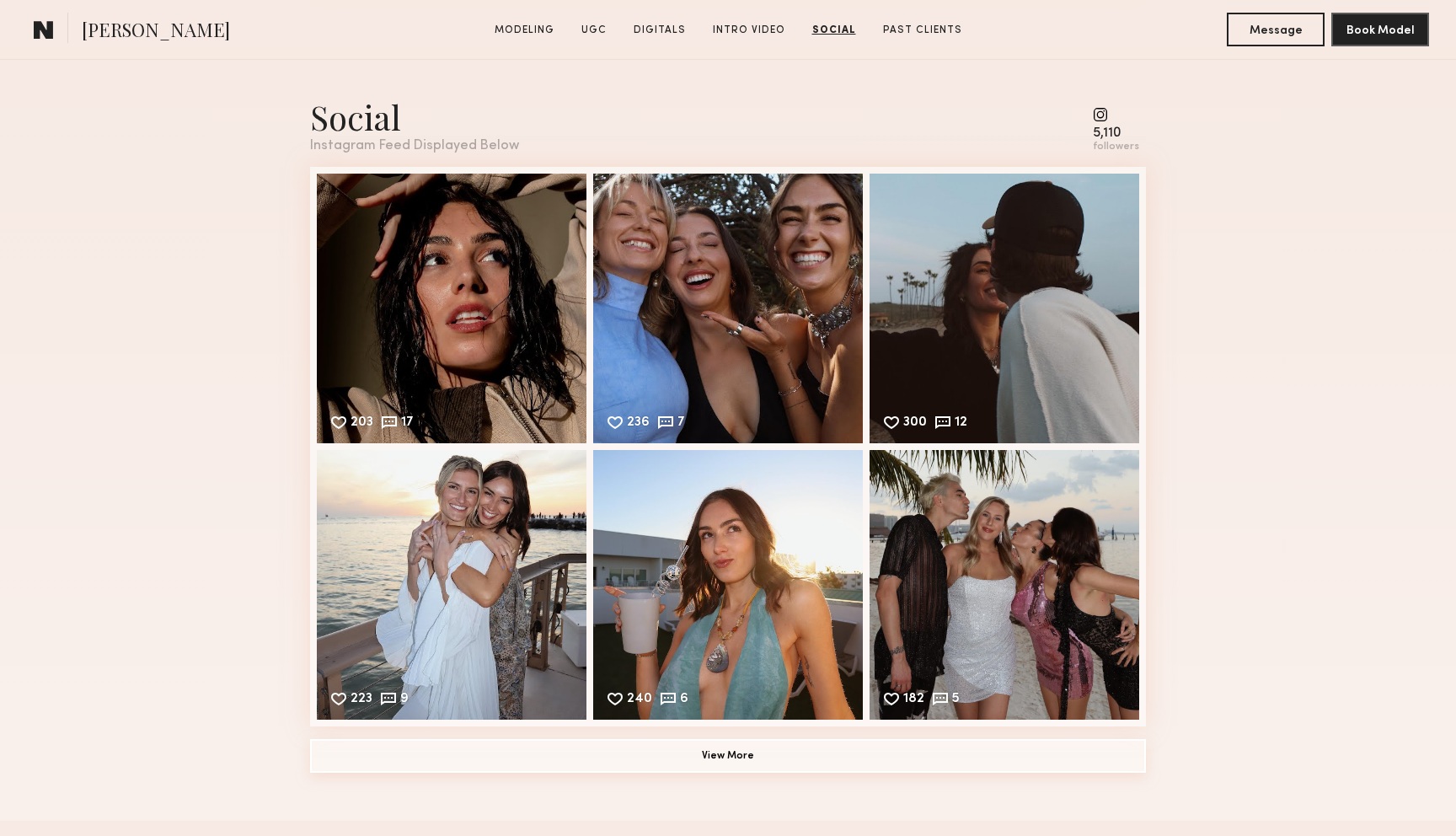
click at [724, 748] on button "View More" at bounding box center [728, 756] width 836 height 33
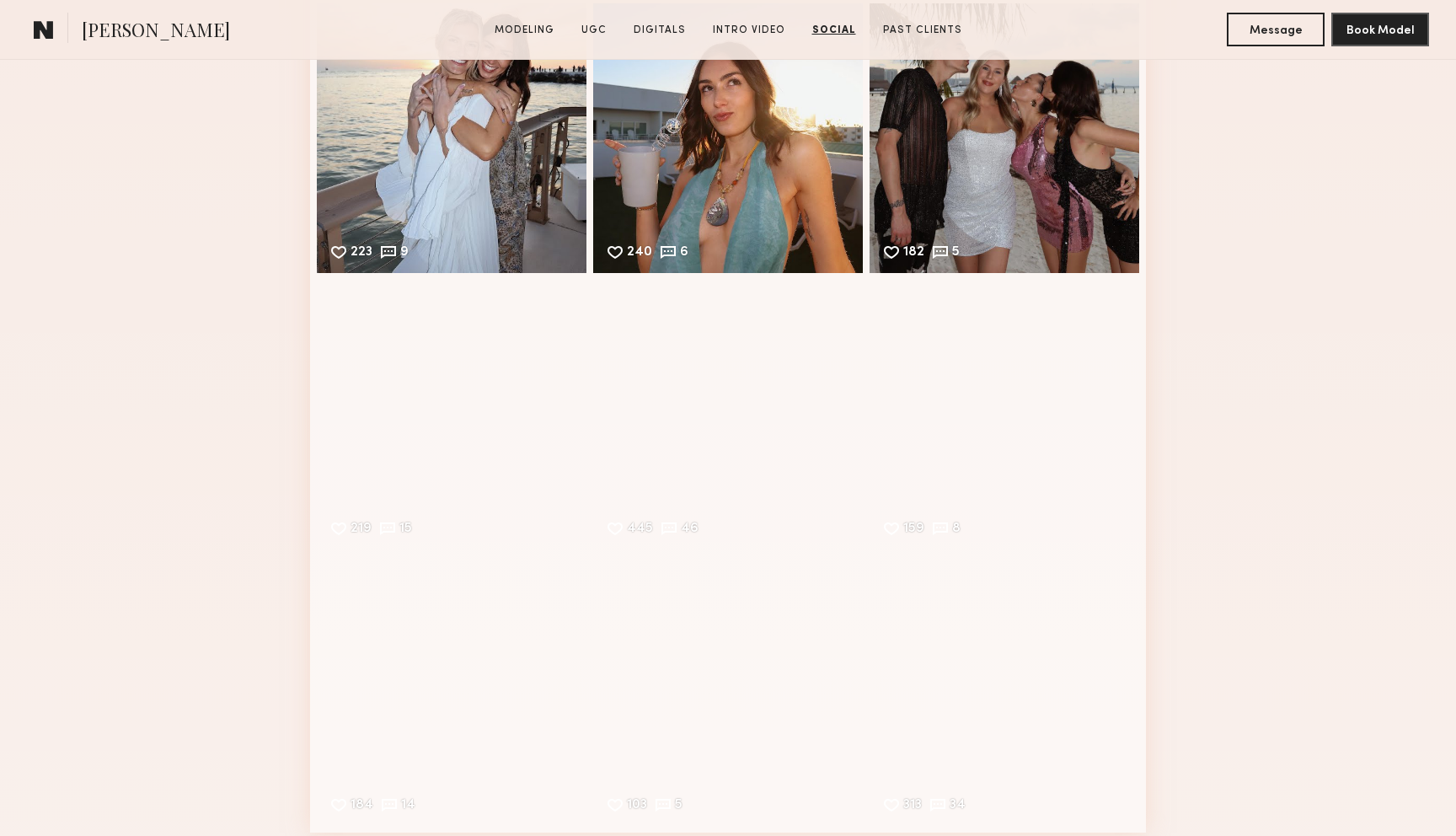
scroll to position [6008, 0]
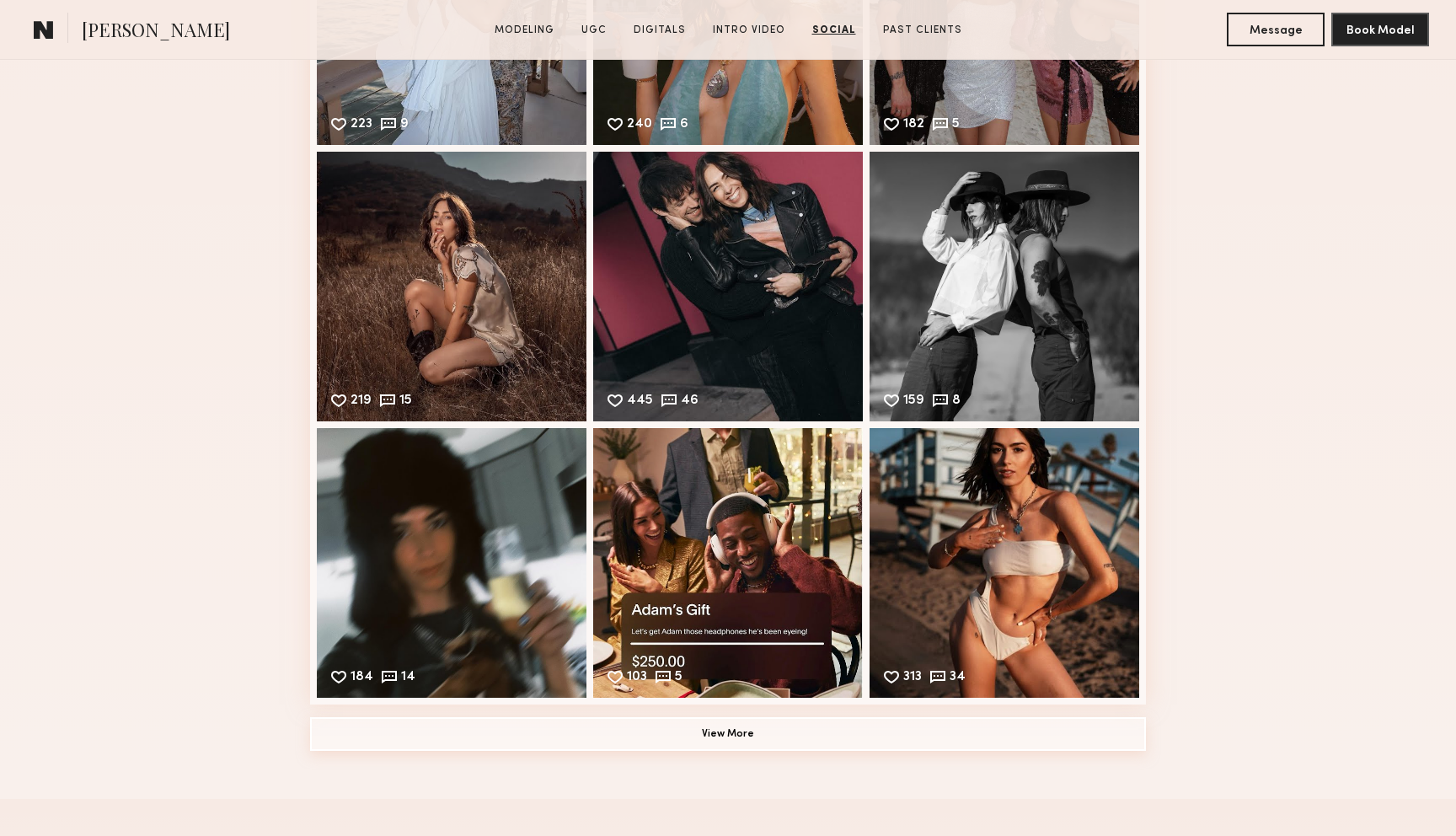
click at [741, 739] on button "View More" at bounding box center [728, 734] width 836 height 33
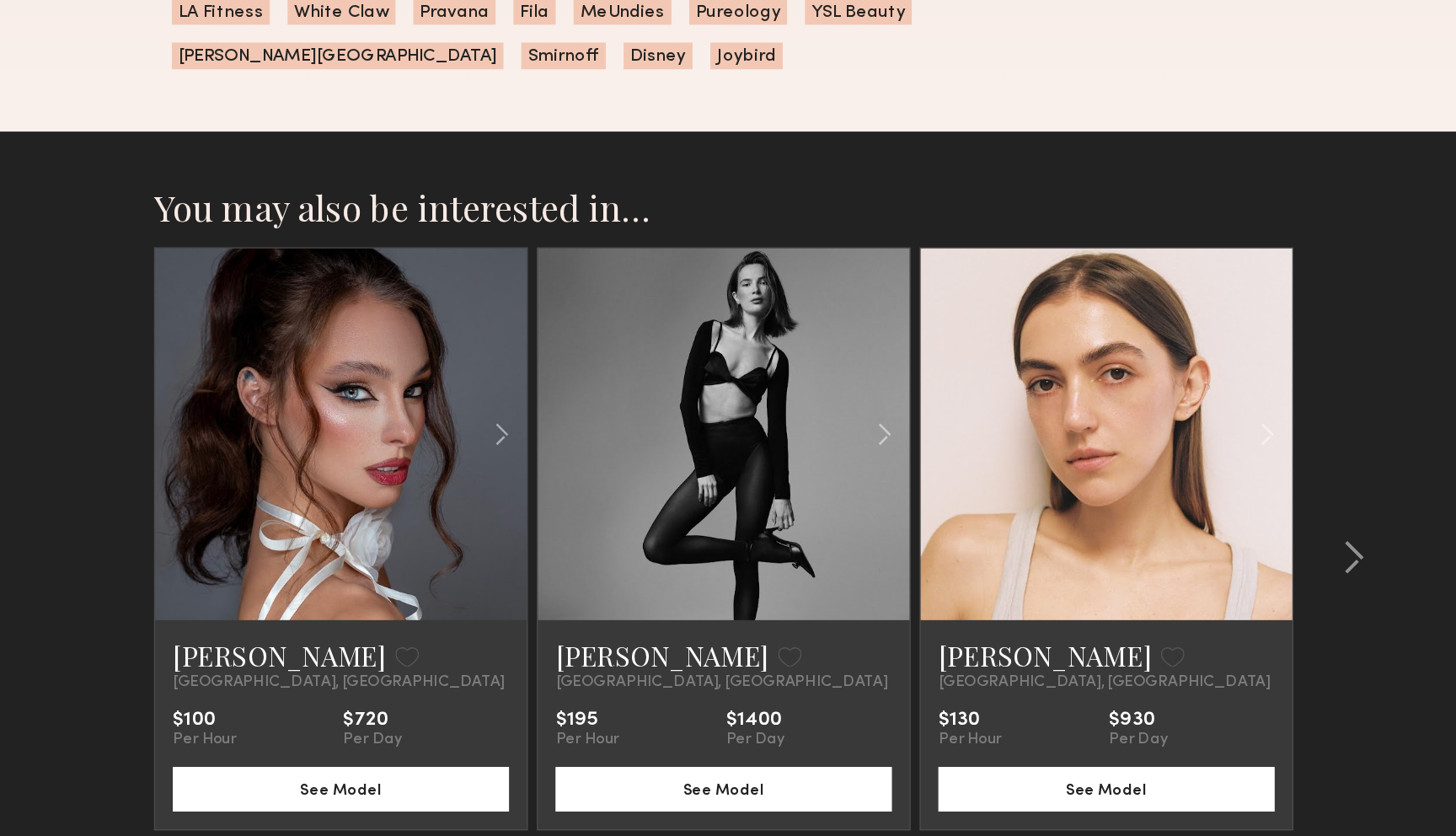
scroll to position [7250, 0]
